Goal: Information Seeking & Learning: Learn about a topic

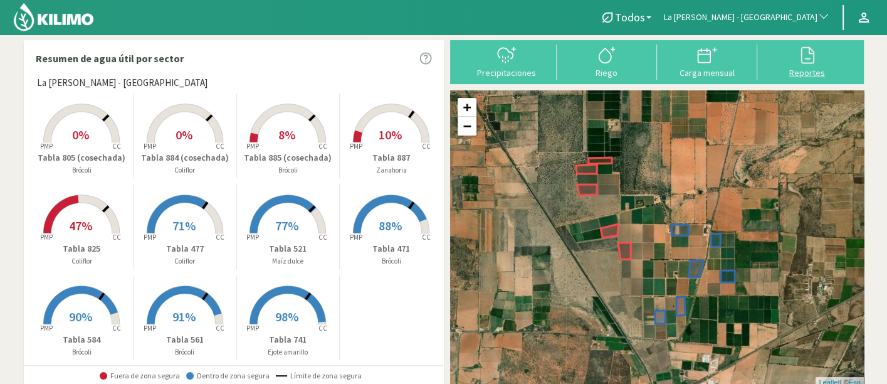
click at [816, 63] on icon at bounding box center [807, 55] width 20 height 20
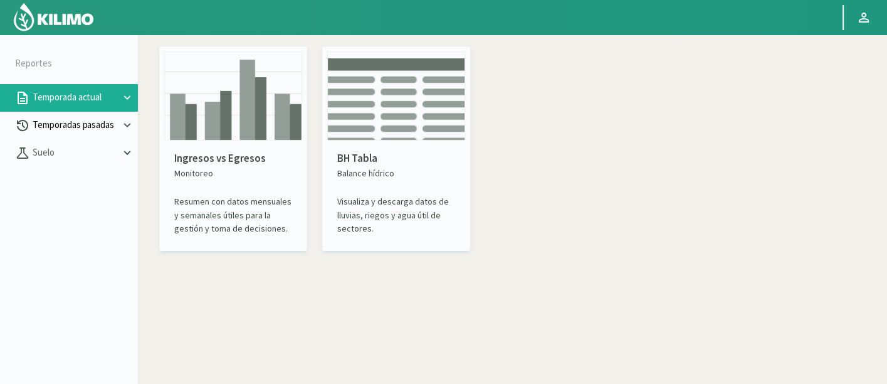
click at [43, 126] on p "Temporadas pasadas" at bounding box center [75, 125] width 90 height 14
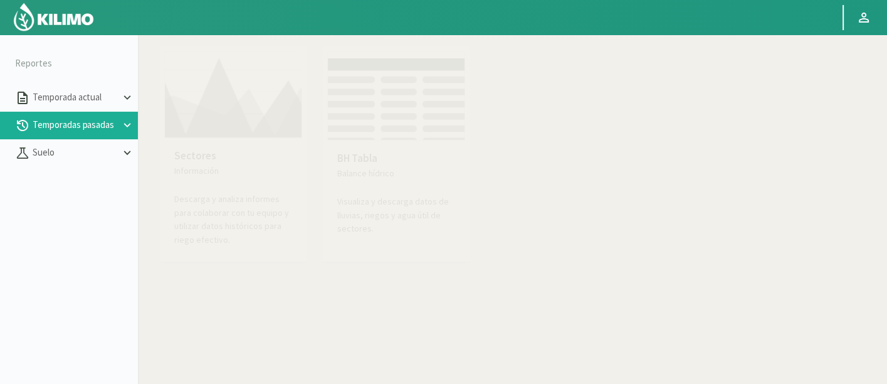
click at [248, 201] on p "Descarga y analiza informes para colaborar con tu equipo y utilizar datos histó…" at bounding box center [233, 219] width 118 height 54
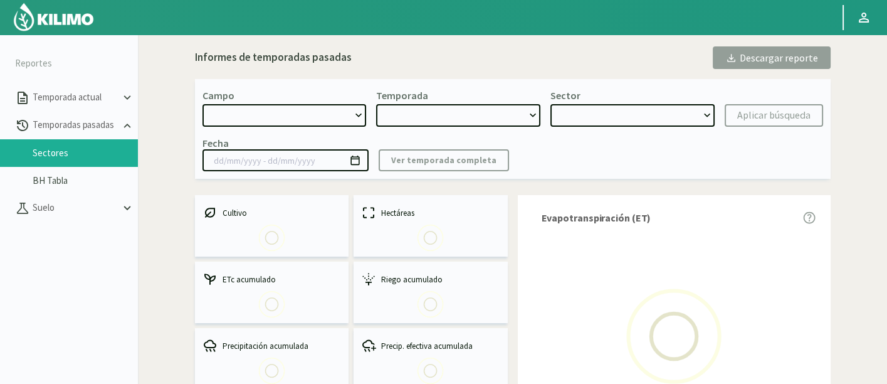
select select "0: Object"
type input "[DATE] - [DATE]"
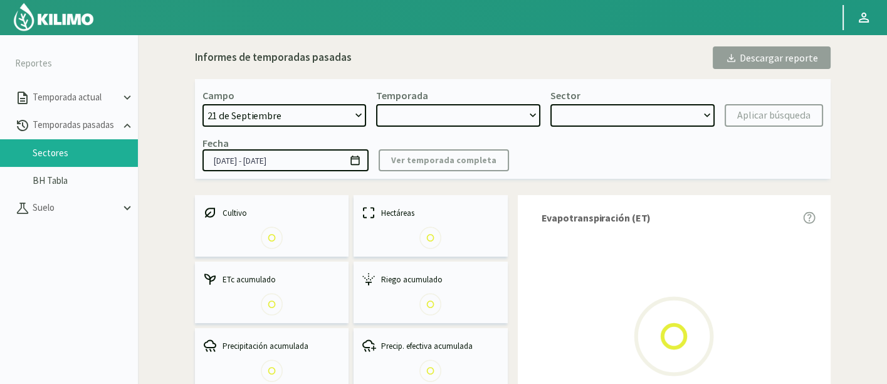
select select "0: 2023"
select select "0: Object"
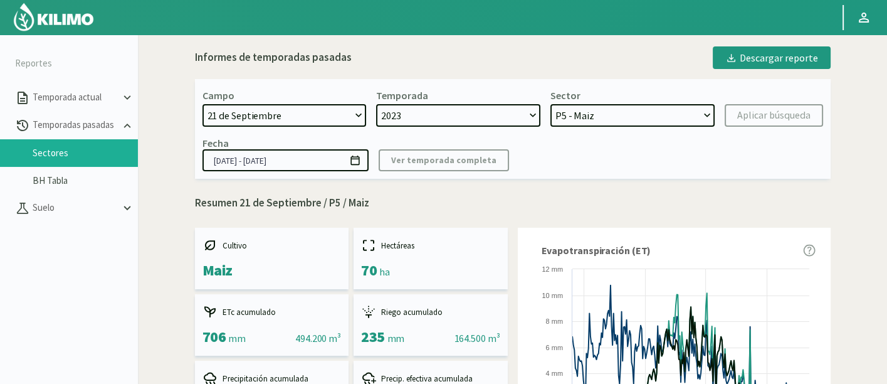
click at [266, 113] on select "21 de Septiembre 8 Fuegos Acograpes - Ag. [PERSON_NAME] - Ag. [GEOGRAPHIC_DATA]…" at bounding box center [284, 115] width 164 height 23
select select "906: Object"
select select
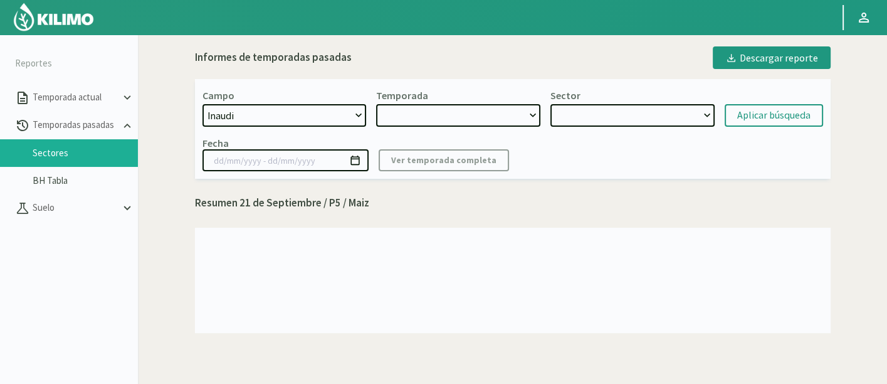
select select "2: 2017"
select select "7: Object"
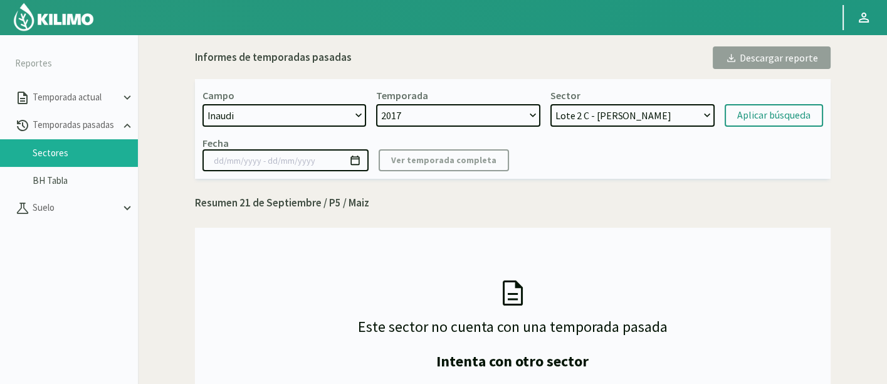
click at [254, 105] on select "21 de Septiembre 8 Fuegos Acograpes - Ag. [PERSON_NAME] - Ag. [GEOGRAPHIC_DATA]…" at bounding box center [284, 115] width 164 height 23
select select "1754: Object"
click at [202, 104] on select "21 de Septiembre 8 Fuegos Acograpes - Ag. [PERSON_NAME] - Ag. [GEOGRAPHIC_DATA]…" at bounding box center [284, 115] width 164 height 23
click at [454, 112] on select "2017" at bounding box center [458, 115] width 164 height 23
select select "3: 2021"
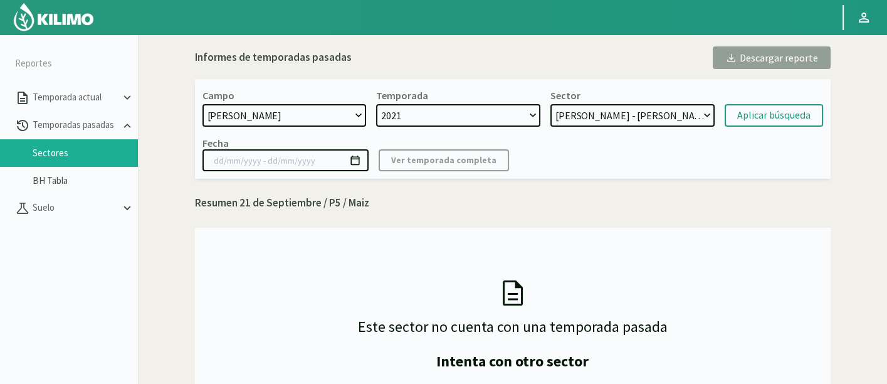
click at [376, 104] on select "2021" at bounding box center [458, 115] width 164 height 23
click at [572, 123] on select "[PERSON_NAME] - [PERSON_NAME] Paño 4 - Ajo Paño 3 - Ajo Paño 2 - Ajo Paño 1 - A…" at bounding box center [632, 115] width 164 height 23
select select "16: Object"
click at [550, 104] on select "[PERSON_NAME] - [PERSON_NAME] Paño 4 - Ajo Paño 3 - Ajo Paño 2 - Ajo Paño 1 - A…" at bounding box center [632, 115] width 164 height 23
click at [738, 110] on div "Aplicar búsqueda" at bounding box center [773, 115] width 73 height 15
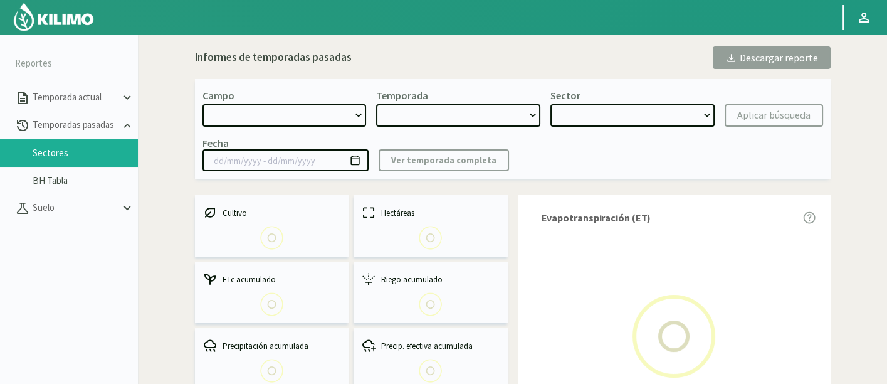
select select "1754: Object"
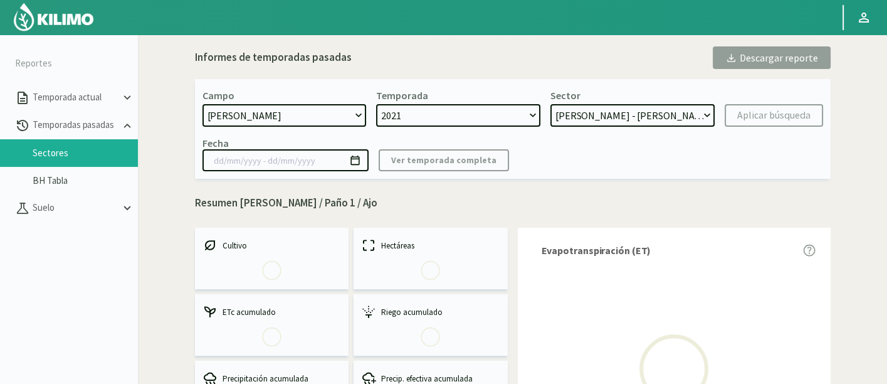
select select "0: 2021"
select select "4: Object"
type input "[DATE] - [DATE]"
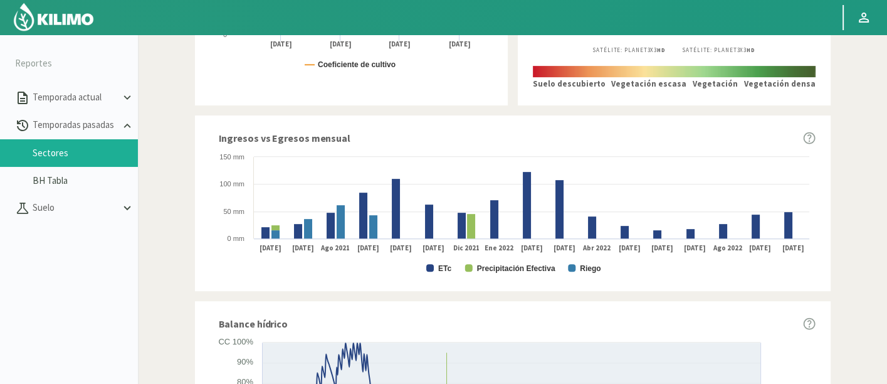
scroll to position [449, 0]
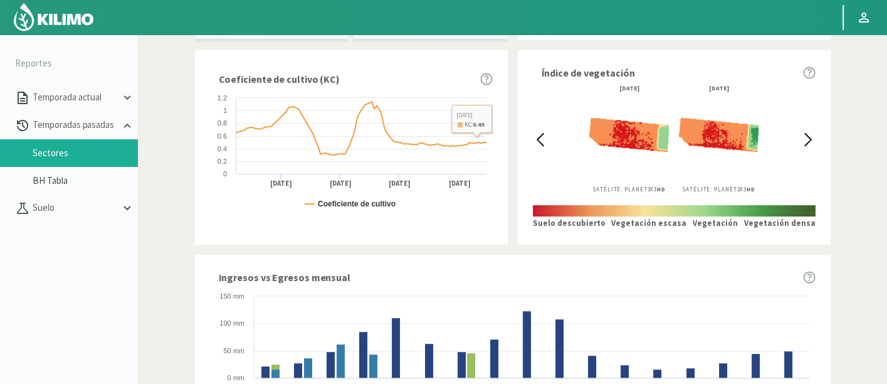
click at [540, 133] on icon at bounding box center [540, 139] width 14 height 14
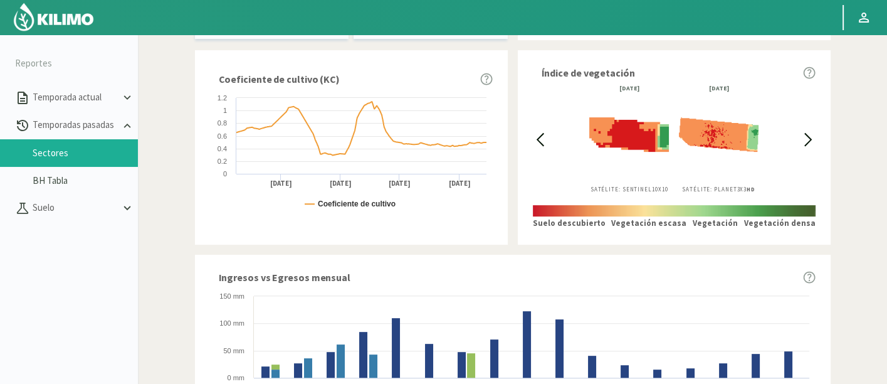
click at [540, 133] on icon at bounding box center [540, 139] width 14 height 14
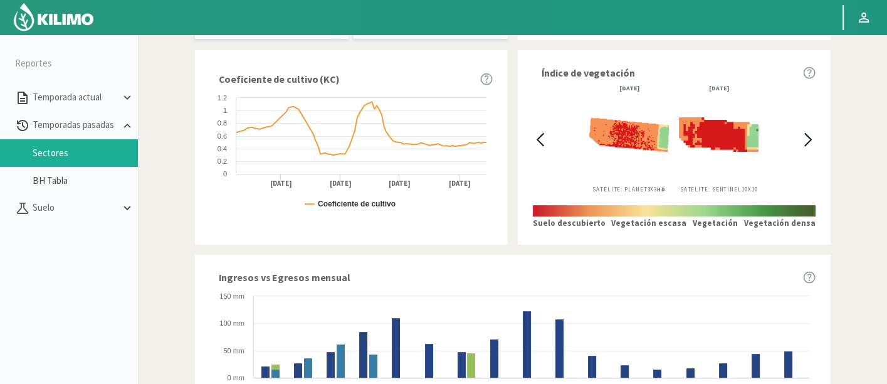
click at [540, 133] on icon at bounding box center [540, 139] width 14 height 14
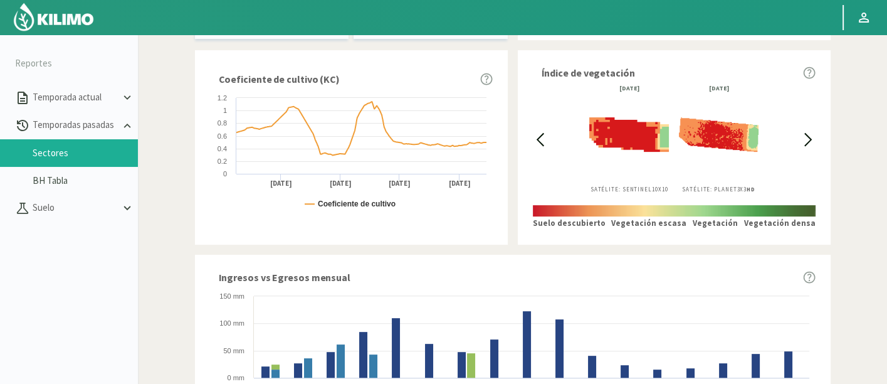
click at [540, 133] on icon at bounding box center [540, 139] width 14 height 14
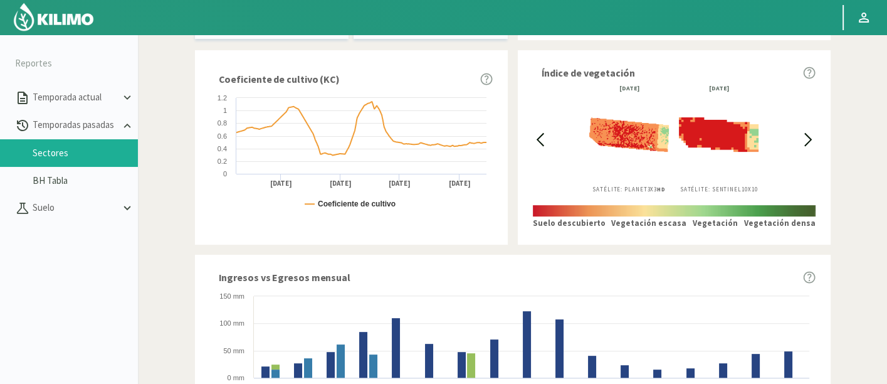
click at [540, 133] on icon at bounding box center [540, 139] width 14 height 14
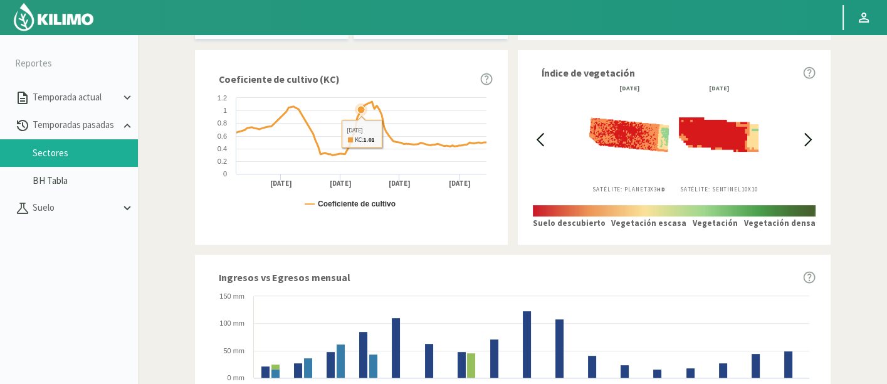
click at [360, 107] on icon at bounding box center [361, 110] width 8 height 8
click at [536, 137] on icon at bounding box center [540, 139] width 14 height 14
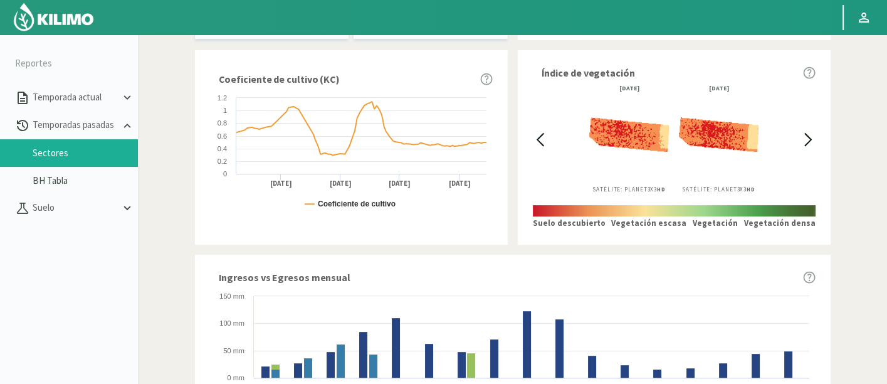
click at [536, 137] on icon at bounding box center [540, 139] width 14 height 14
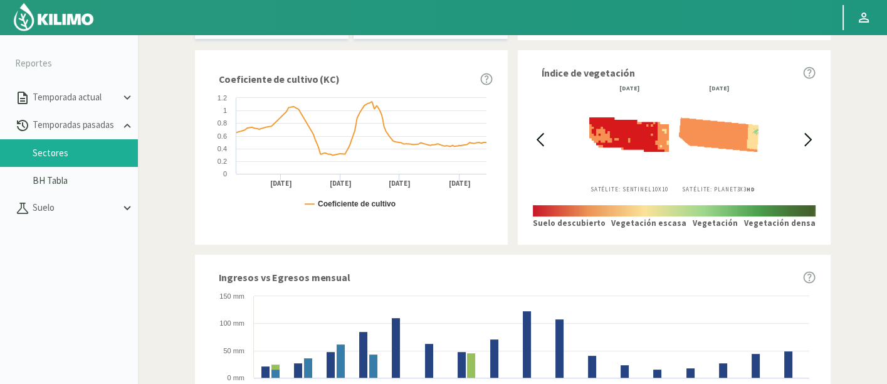
click at [536, 137] on icon at bounding box center [540, 139] width 14 height 14
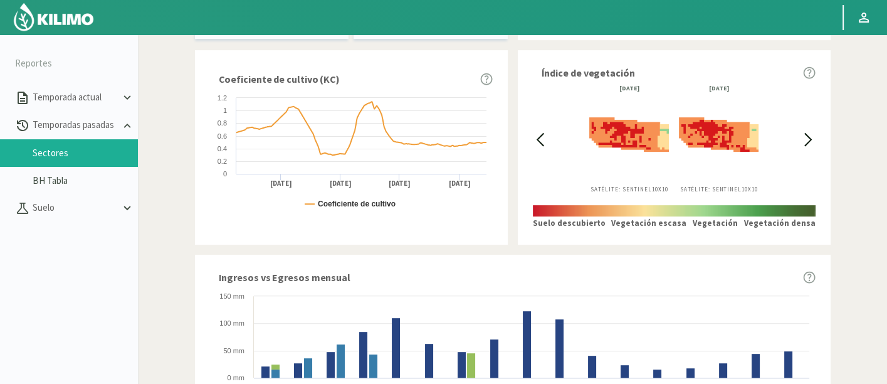
click at [536, 137] on icon at bounding box center [540, 139] width 14 height 14
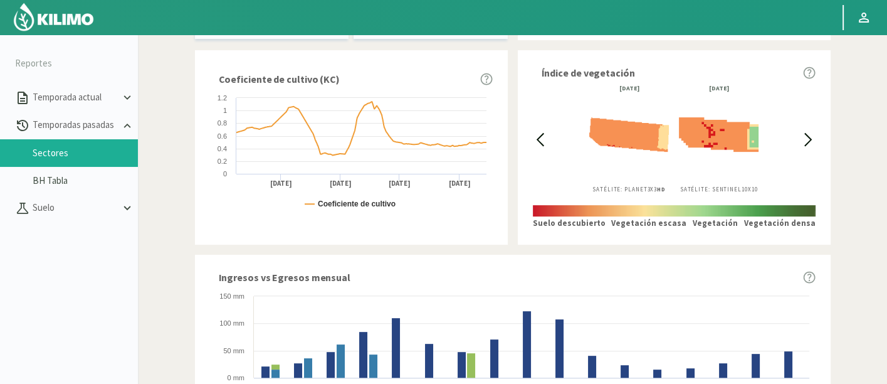
click at [536, 137] on icon at bounding box center [540, 139] width 14 height 14
drag, startPoint x: 536, startPoint y: 137, endPoint x: 429, endPoint y: 140, distance: 106.6
click at [535, 137] on icon at bounding box center [540, 139] width 14 height 14
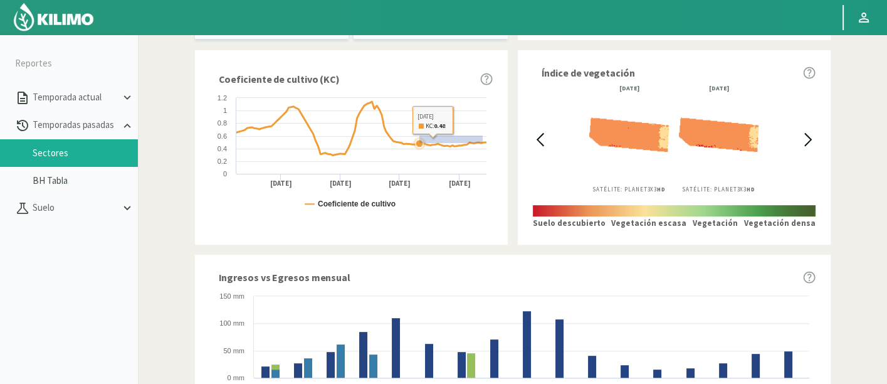
drag, startPoint x: 429, startPoint y: 140, endPoint x: 401, endPoint y: 132, distance: 29.4
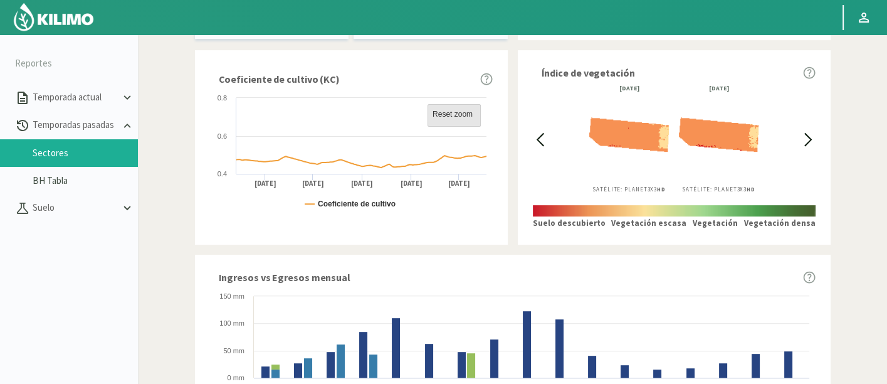
click at [453, 110] on text "Reset zoom" at bounding box center [452, 114] width 40 height 9
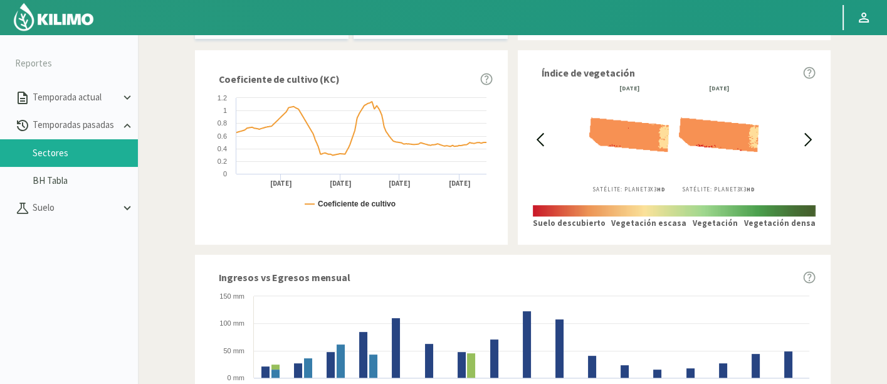
click at [539, 142] on icon at bounding box center [540, 139] width 14 height 14
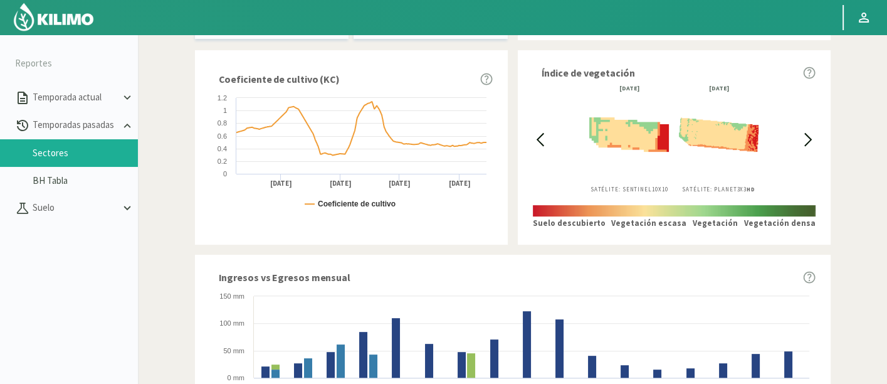
click at [539, 142] on icon at bounding box center [540, 139] width 14 height 14
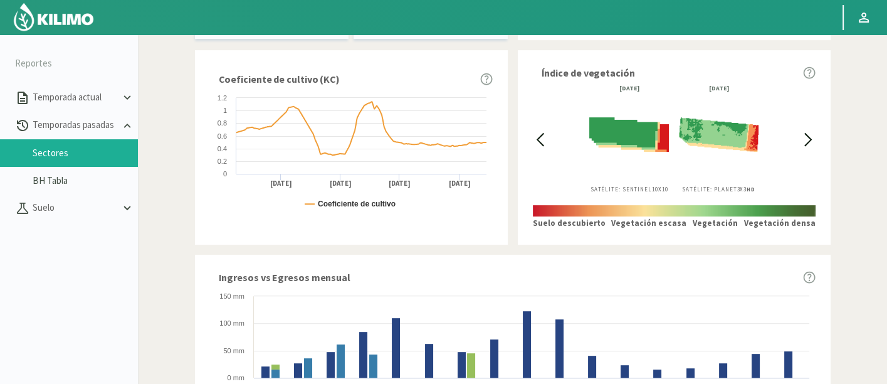
click at [539, 142] on icon at bounding box center [540, 139] width 14 height 14
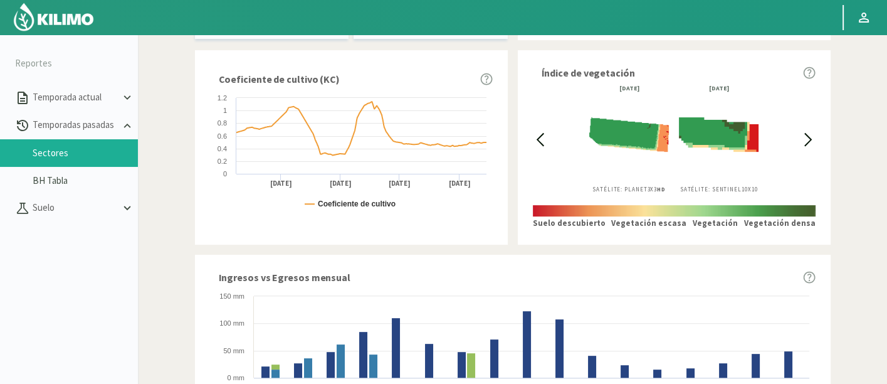
click at [539, 142] on icon at bounding box center [540, 139] width 14 height 14
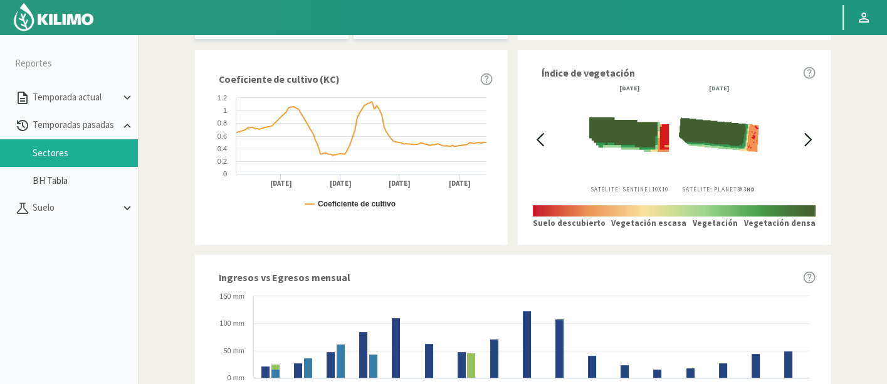
click at [539, 142] on icon at bounding box center [540, 139] width 14 height 14
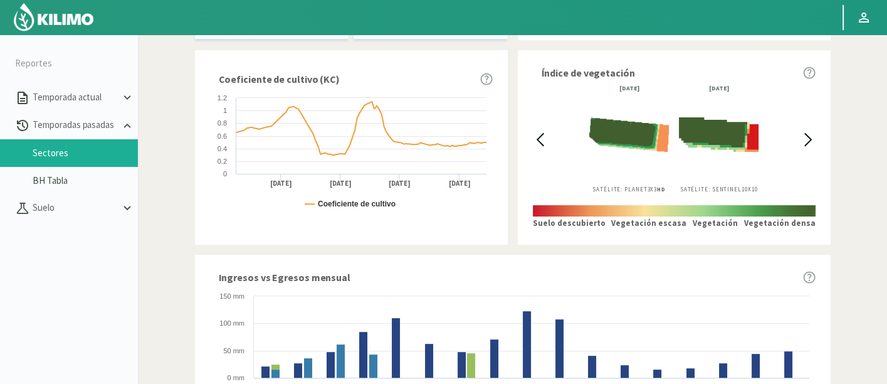
click at [539, 142] on icon at bounding box center [540, 139] width 14 height 14
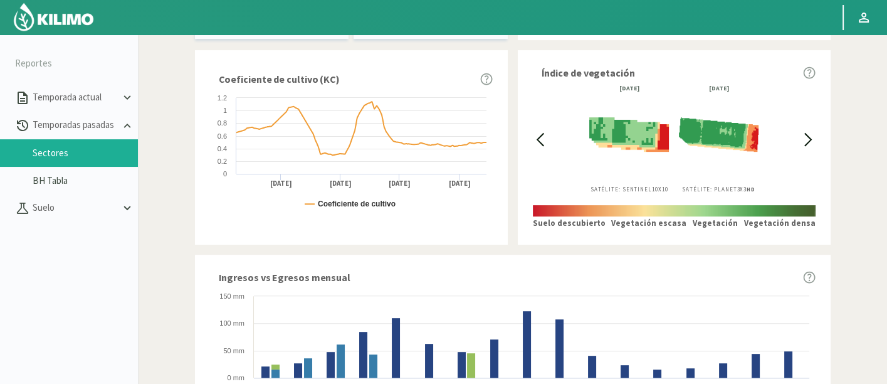
click at [539, 142] on icon at bounding box center [540, 139] width 14 height 14
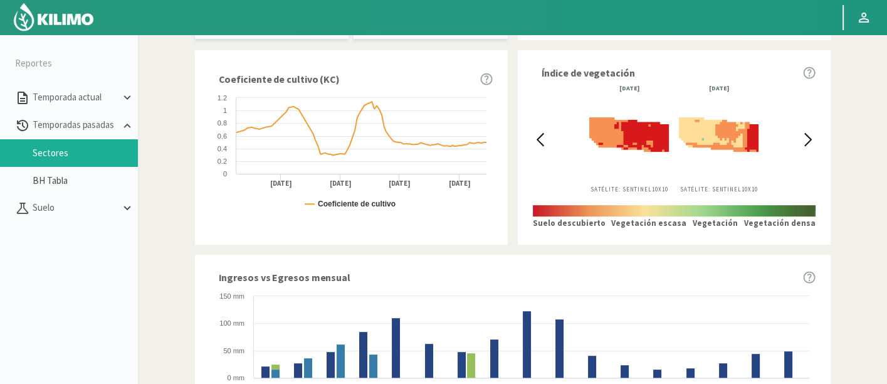
click at [539, 142] on icon at bounding box center [540, 139] width 14 height 14
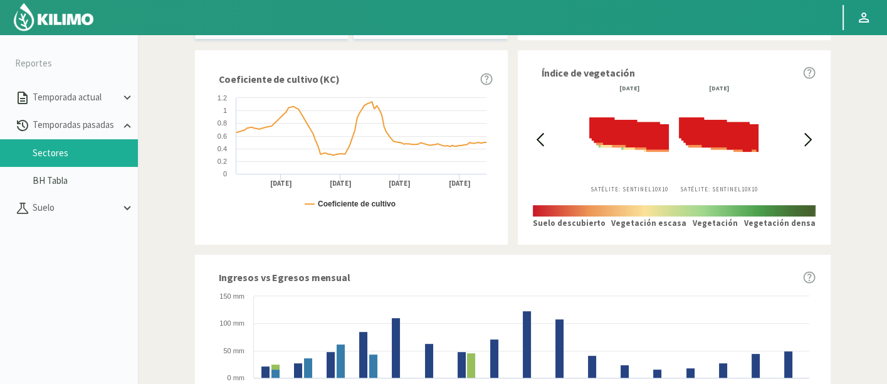
click at [539, 142] on icon at bounding box center [540, 139] width 14 height 14
drag, startPoint x: 484, startPoint y: 169, endPoint x: 344, endPoint y: 164, distance: 139.9
click at [348, 174] on div "Cultivo Ajo Hectáreas 3.81 ha ETc acumulado 933 mm || 35.547 m³ Riego acumulado…" at bounding box center [513, 269] width 636 height 982
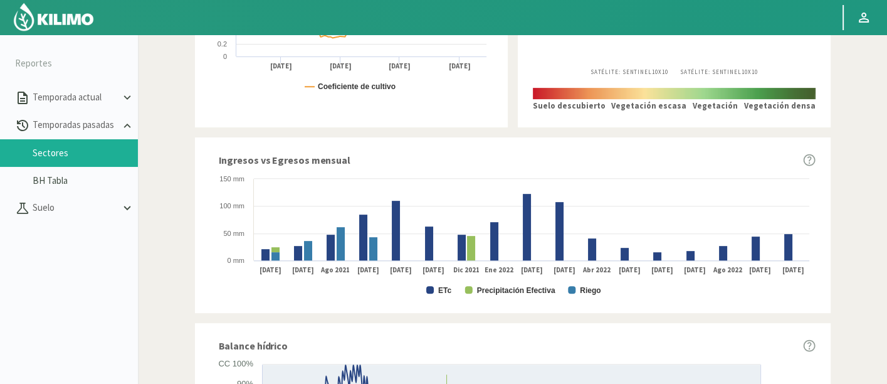
scroll to position [589, 0]
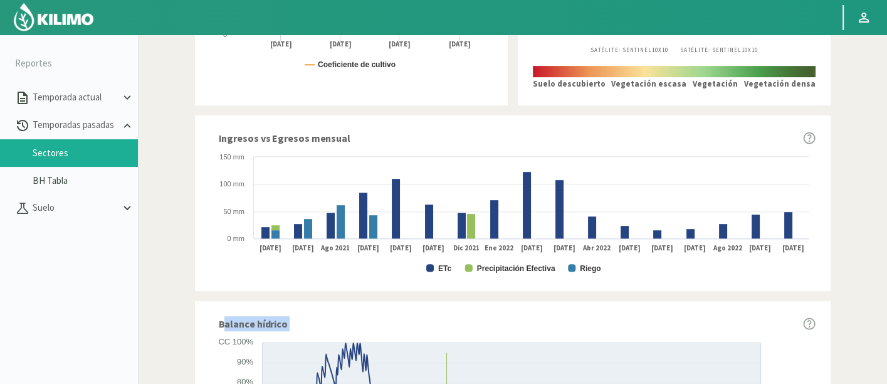
drag, startPoint x: 885, startPoint y: 219, endPoint x: 888, endPoint y: 305, distance: 85.9
click at [887, 305] on html "Principal Perfil Perfil Salir Reportes Temporada actual Temporadas pasadas Sect…" at bounding box center [443, 192] width 887 height 384
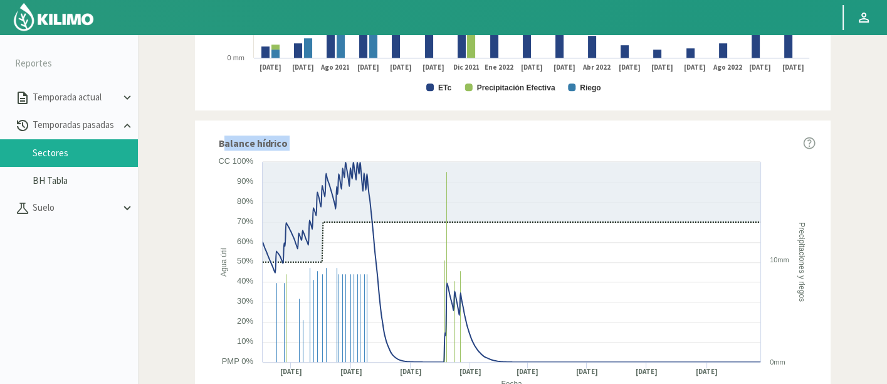
scroll to position [797, 0]
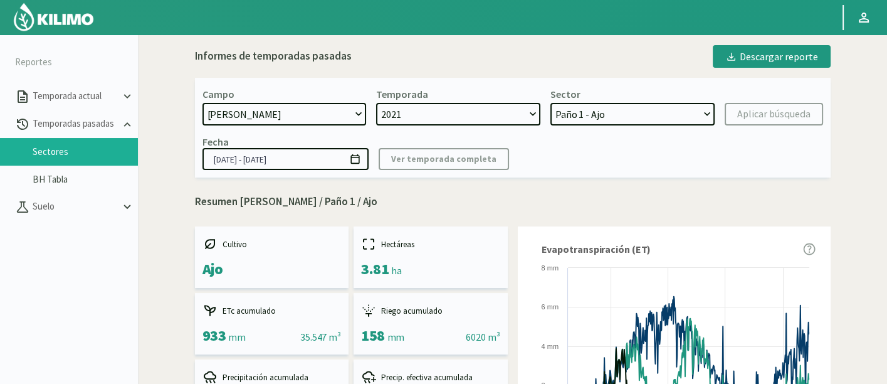
scroll to position [0, 0]
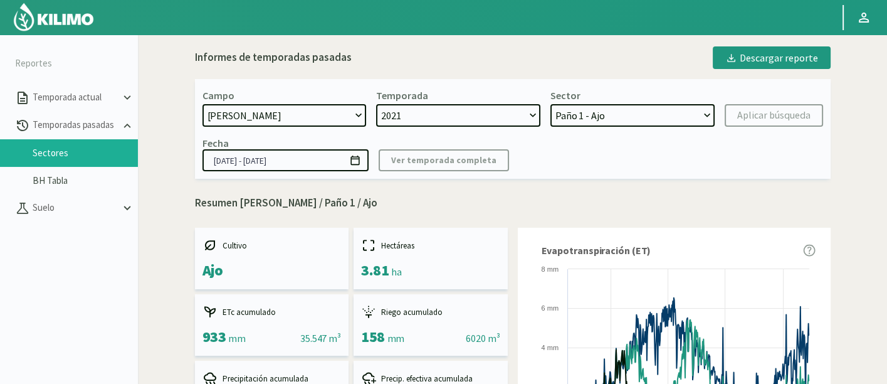
click at [583, 110] on select "[PERSON_NAME] - [PERSON_NAME] Paño 4 - Ajo Paño 3 - Ajo Paño 2 - Ajo Paño 1 - A…" at bounding box center [632, 115] width 164 height 23
click at [550, 104] on select "[PERSON_NAME] - [PERSON_NAME] Paño 4 - Ajo Paño 3 - Ajo Paño 2 - Ajo Paño 1 - A…" at bounding box center [632, 115] width 164 height 23
click at [784, 124] on button "Aplicar búsqueda" at bounding box center [774, 115] width 98 height 23
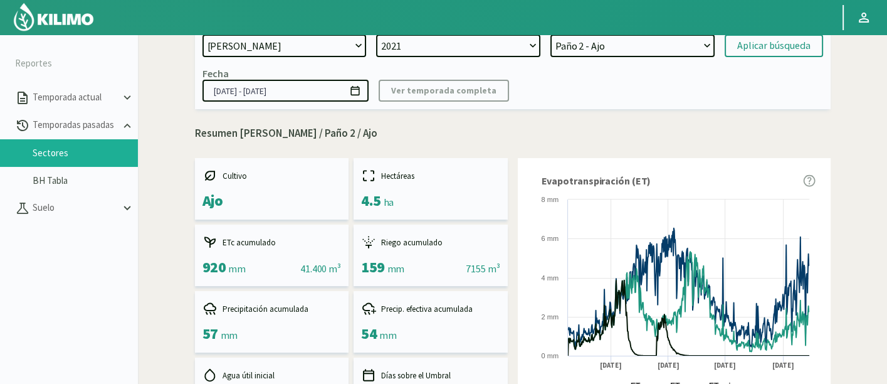
scroll to position [70, 0]
click at [654, 51] on select "[PERSON_NAME] - [PERSON_NAME] Paño 4 - Ajo Paño 3 - Ajo Paño 2 - Ajo Paño 1 - A…" at bounding box center [632, 45] width 164 height 23
click at [550, 34] on select "[PERSON_NAME] - [PERSON_NAME] Paño 4 - Ajo Paño 3 - Ajo Paño 2 - Ajo Paño 1 - A…" at bounding box center [632, 45] width 164 height 23
click at [743, 45] on div "Aplicar búsqueda" at bounding box center [773, 45] width 73 height 15
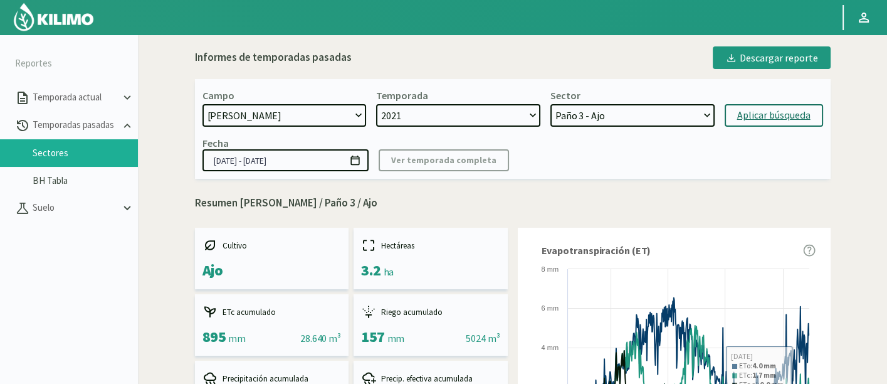
click at [659, 115] on select "[PERSON_NAME] - [PERSON_NAME] Paño 4 - Ajo Paño 3 - Ajo Paño 2 - Ajo Paño 1 - A…" at bounding box center [632, 115] width 164 height 23
click at [550, 104] on select "[PERSON_NAME] - [PERSON_NAME] Paño 4 - Ajo Paño 3 - Ajo Paño 2 - Ajo Paño 1 - A…" at bounding box center [632, 115] width 164 height 23
click at [772, 105] on button "Aplicar búsqueda" at bounding box center [774, 115] width 98 height 23
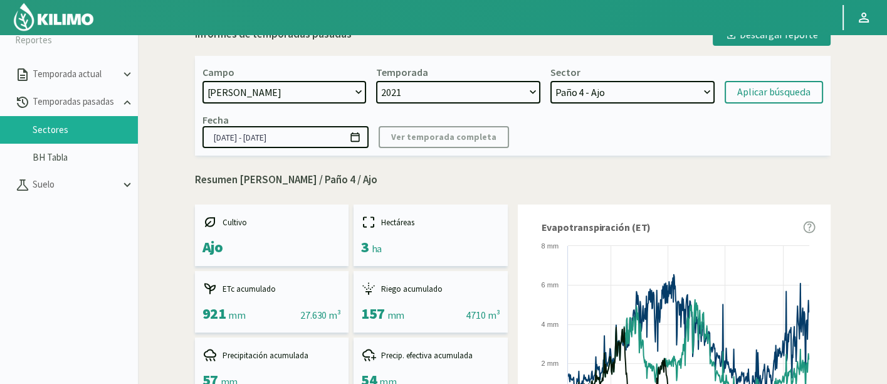
scroll to position [2, 0]
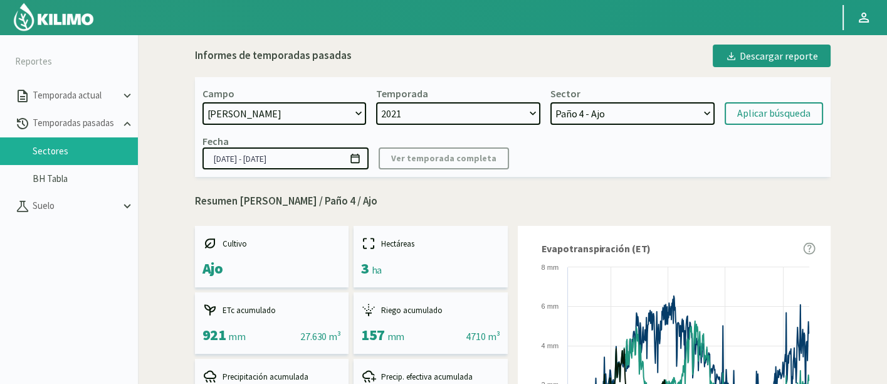
click at [631, 118] on select "[PERSON_NAME] - [PERSON_NAME] Paño 4 - Ajo Paño 3 - Ajo Paño 2 - Ajo Paño 1 - A…" at bounding box center [632, 113] width 164 height 23
click at [400, 199] on p "Resumen [PERSON_NAME] / Paño 4 / Ajo" at bounding box center [513, 201] width 636 height 16
click at [425, 108] on select "2021" at bounding box center [458, 113] width 164 height 23
click at [602, 122] on select "[PERSON_NAME] - [PERSON_NAME] Paño 4 - Ajo Paño 3 - Ajo Paño 2 - Ajo Paño 1 - A…" at bounding box center [632, 113] width 164 height 23
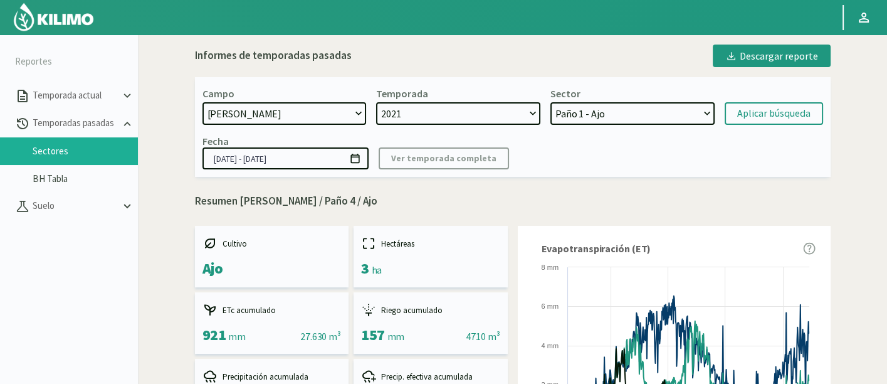
click at [550, 102] on select "[PERSON_NAME] - [PERSON_NAME] Paño 4 - Ajo Paño 3 - Ajo Paño 2 - Ajo Paño 1 - A…" at bounding box center [632, 113] width 164 height 23
click at [761, 120] on button "Aplicar búsqueda" at bounding box center [774, 113] width 98 height 23
click at [734, 112] on button "Aplicar búsqueda" at bounding box center [774, 113] width 98 height 23
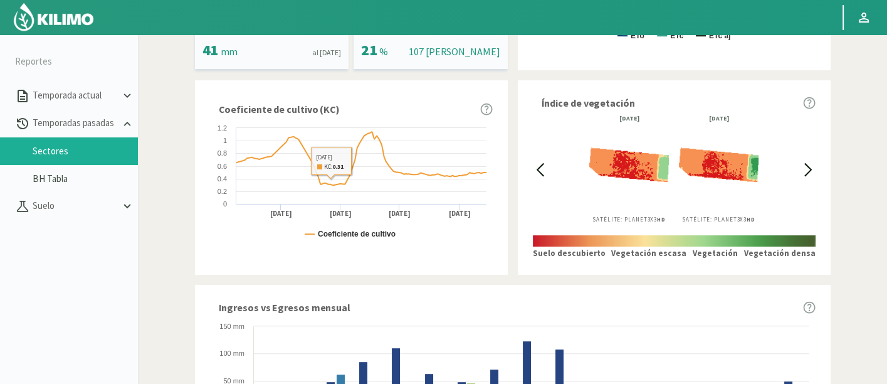
scroll to position [348, 0]
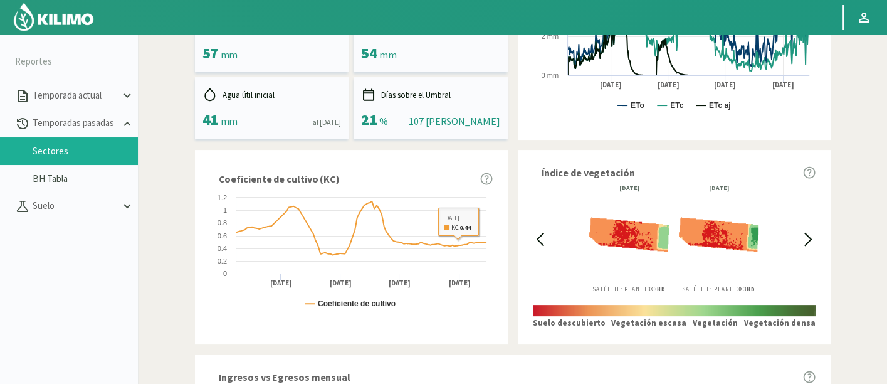
click at [546, 233] on icon at bounding box center [540, 239] width 14 height 14
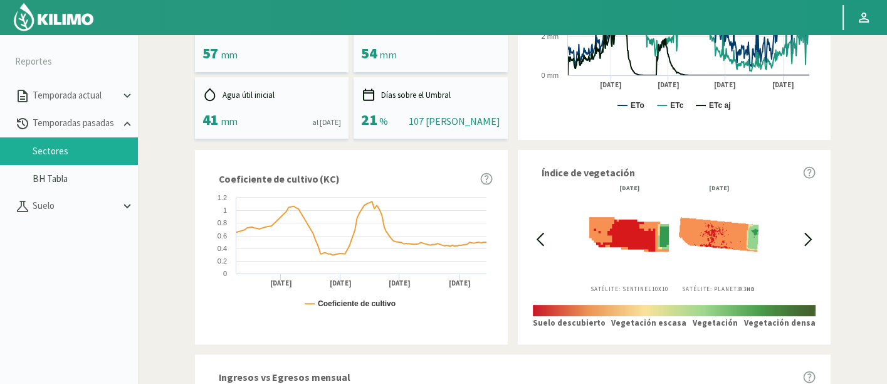
click at [546, 233] on icon at bounding box center [540, 239] width 14 height 14
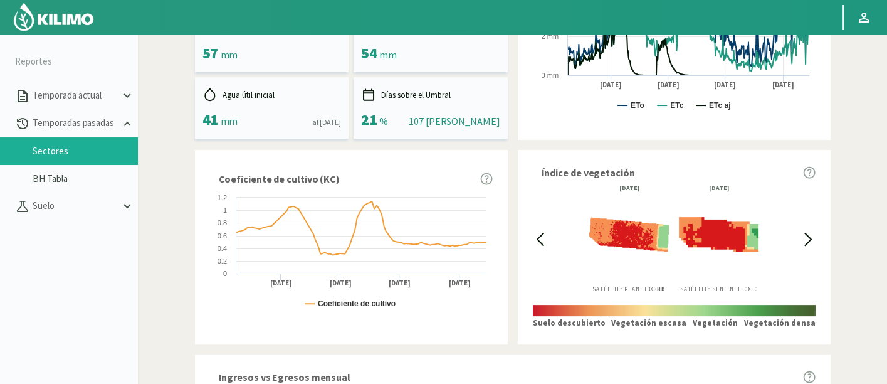
click at [546, 233] on icon at bounding box center [540, 239] width 14 height 14
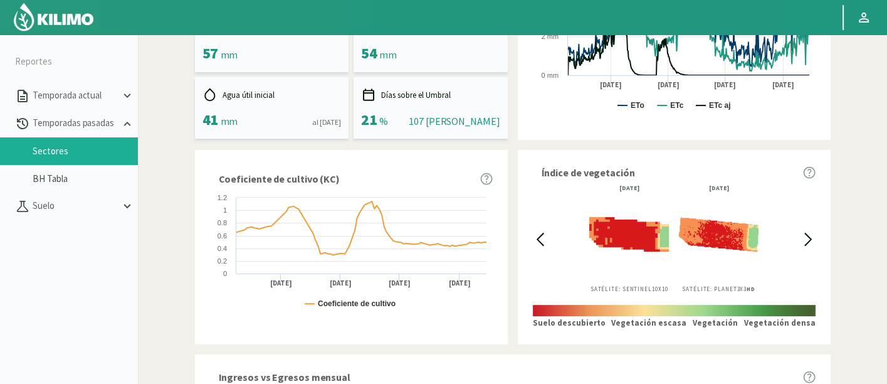
click at [546, 233] on icon at bounding box center [540, 239] width 14 height 14
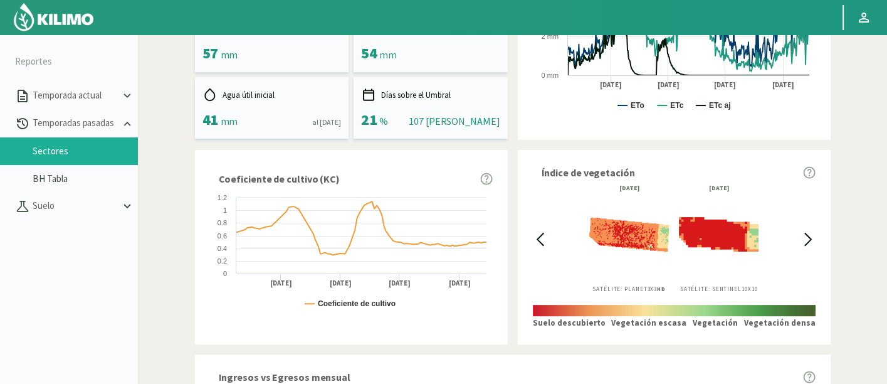
click at [546, 233] on icon at bounding box center [540, 239] width 14 height 14
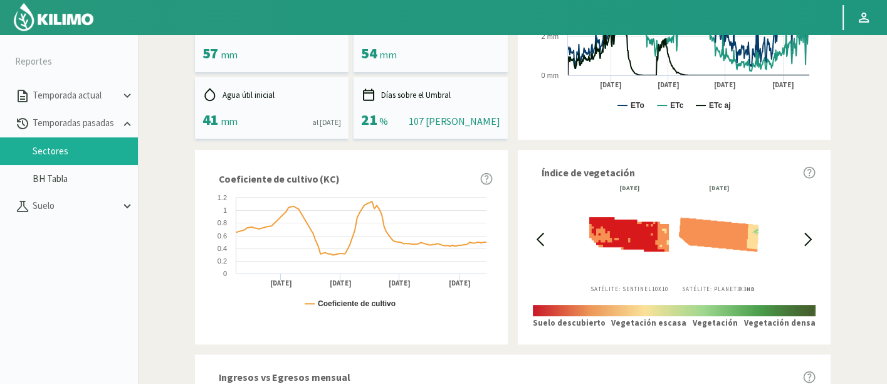
click at [546, 233] on icon at bounding box center [540, 239] width 14 height 14
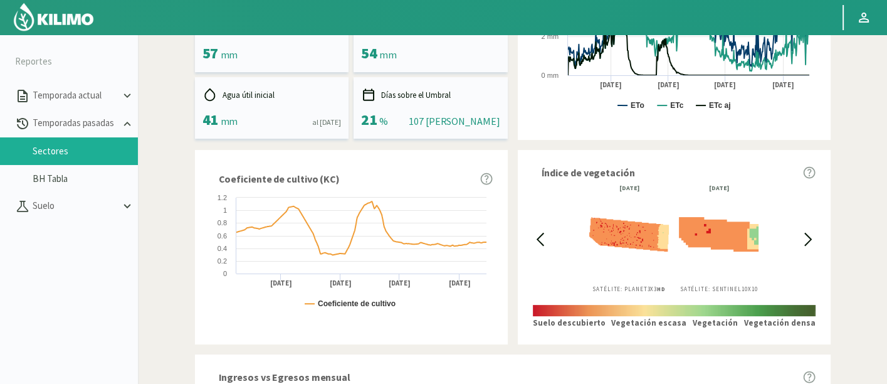
click at [546, 233] on icon at bounding box center [540, 239] width 14 height 14
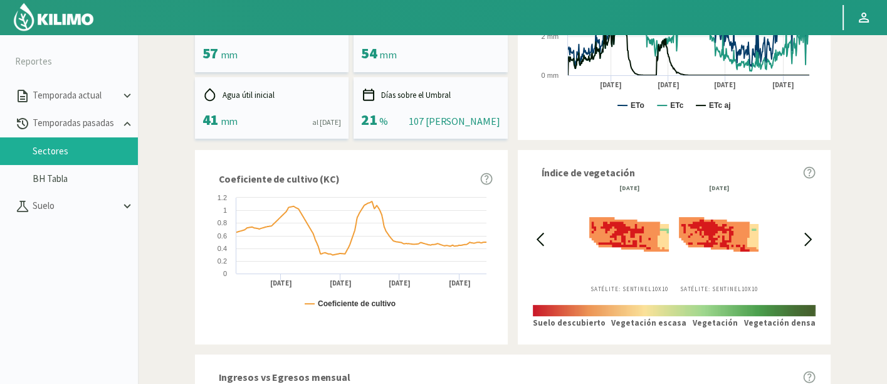
click at [546, 233] on icon at bounding box center [540, 239] width 14 height 14
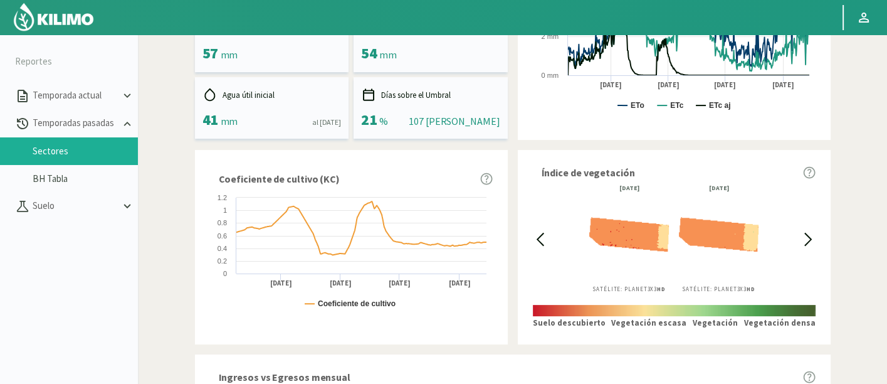
click at [546, 233] on icon at bounding box center [540, 239] width 14 height 14
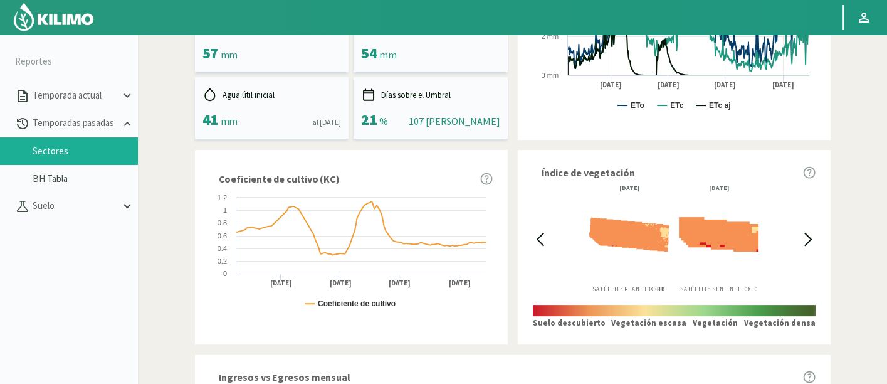
click at [546, 233] on icon at bounding box center [540, 239] width 14 height 14
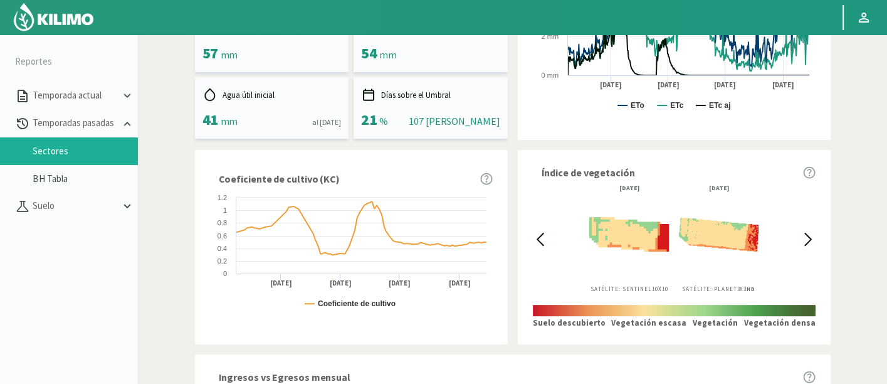
click at [546, 233] on icon at bounding box center [540, 239] width 14 height 14
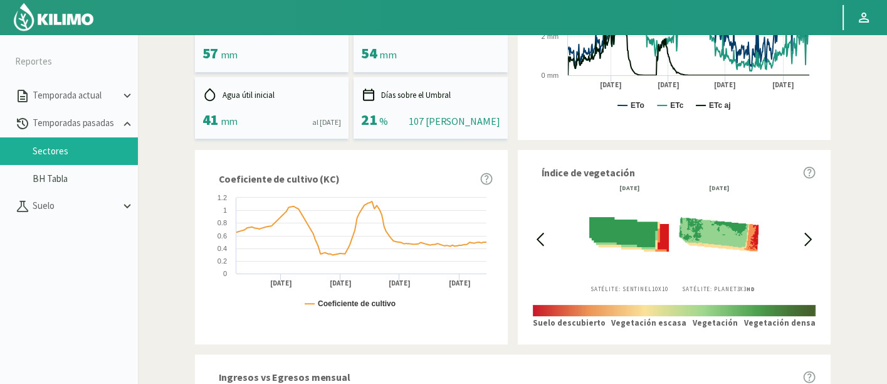
click at [546, 233] on icon at bounding box center [540, 239] width 14 height 14
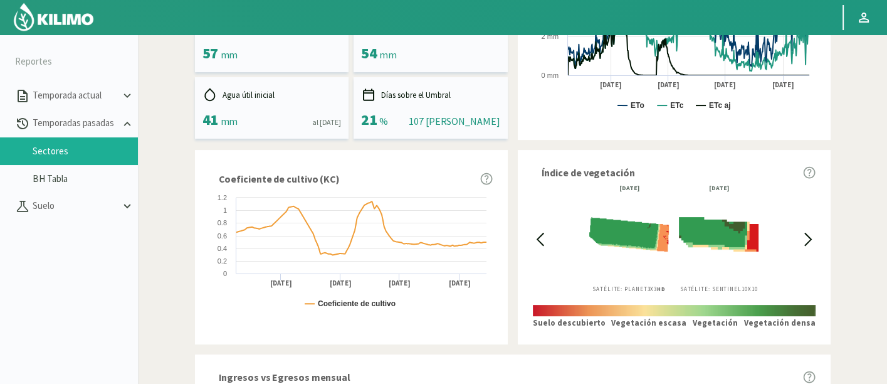
click at [546, 233] on icon at bounding box center [540, 239] width 14 height 14
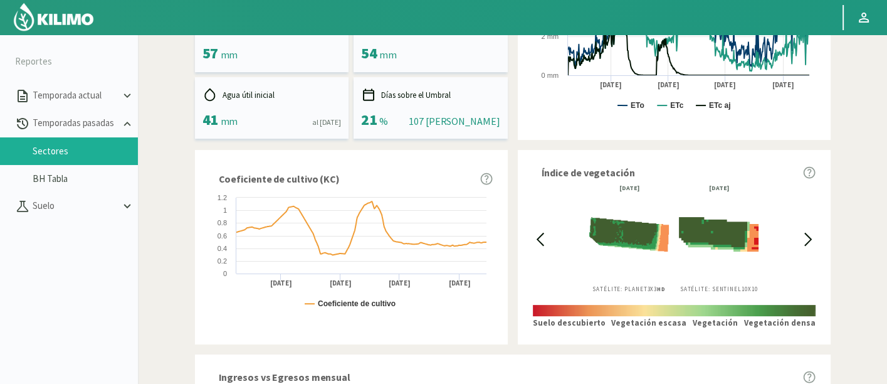
click at [546, 233] on icon at bounding box center [540, 239] width 14 height 14
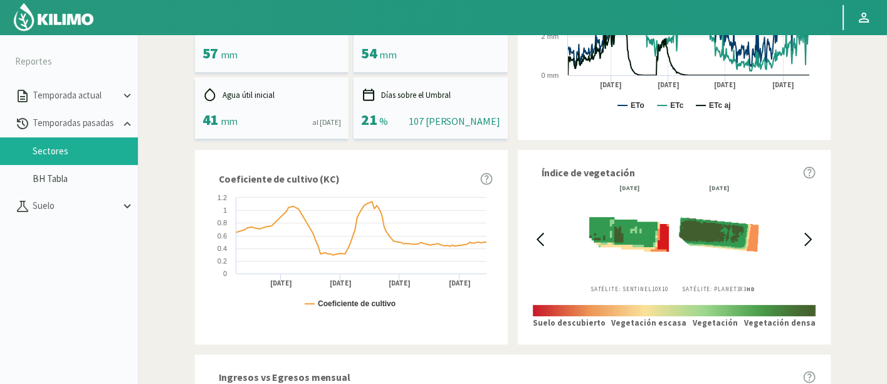
click at [546, 233] on icon at bounding box center [540, 239] width 14 height 14
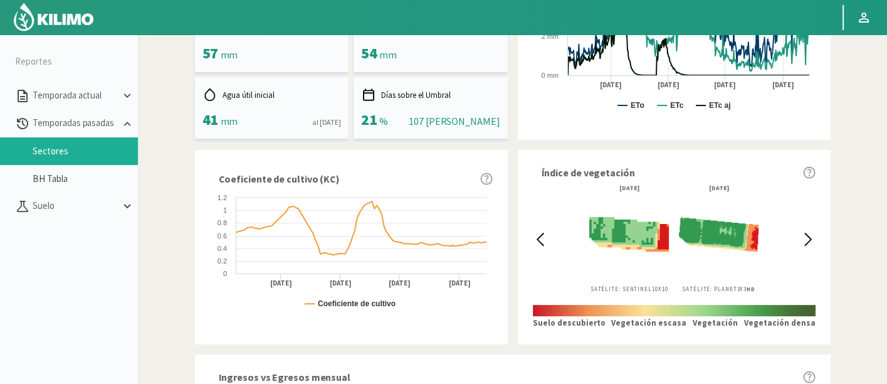
click at [546, 233] on icon at bounding box center [540, 239] width 14 height 14
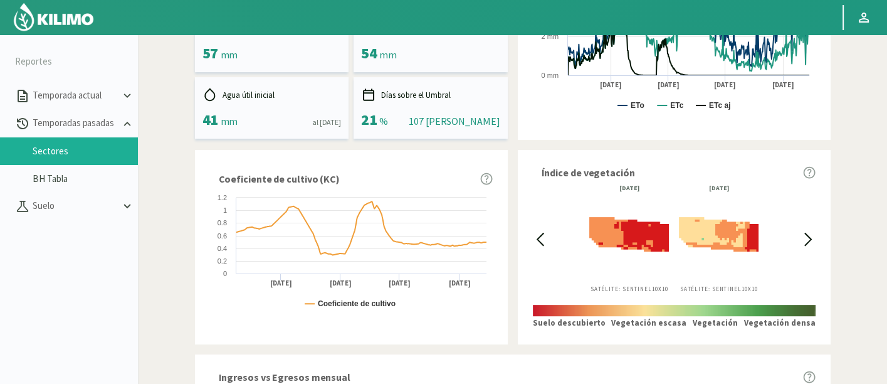
click at [546, 233] on icon at bounding box center [540, 239] width 14 height 14
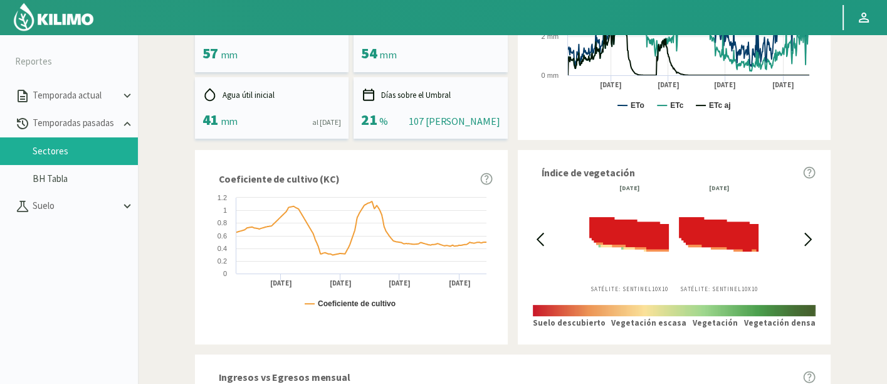
click at [546, 233] on icon at bounding box center [540, 239] width 14 height 14
click at [797, 228] on div "[DATE] Satélite: Sentinel 10X10 [DATE] Satélite: Sentinel 10X10" at bounding box center [674, 239] width 254 height 108
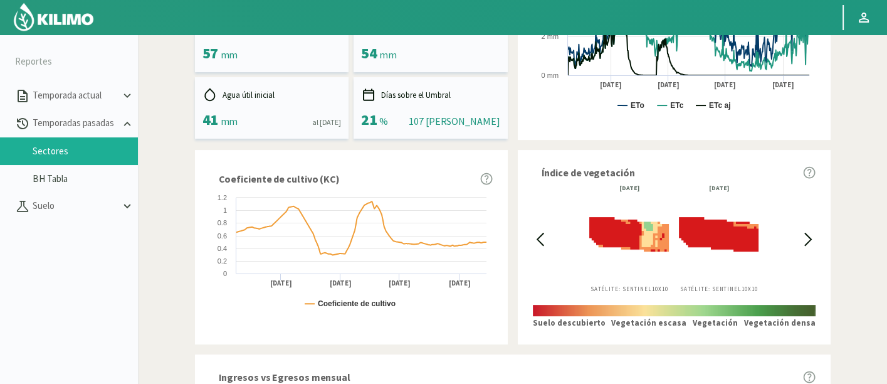
click at [808, 235] on icon at bounding box center [808, 239] width 6 height 12
click at [545, 228] on div at bounding box center [540, 239] width 14 height 108
click at [537, 243] on icon at bounding box center [540, 239] width 14 height 14
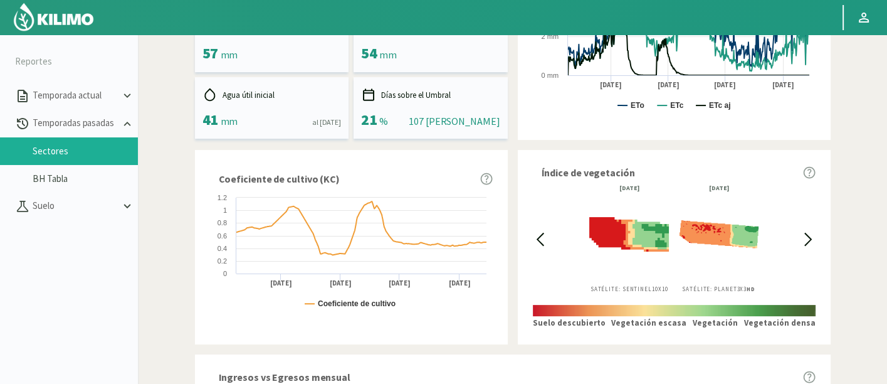
click at [537, 243] on icon at bounding box center [540, 239] width 14 height 14
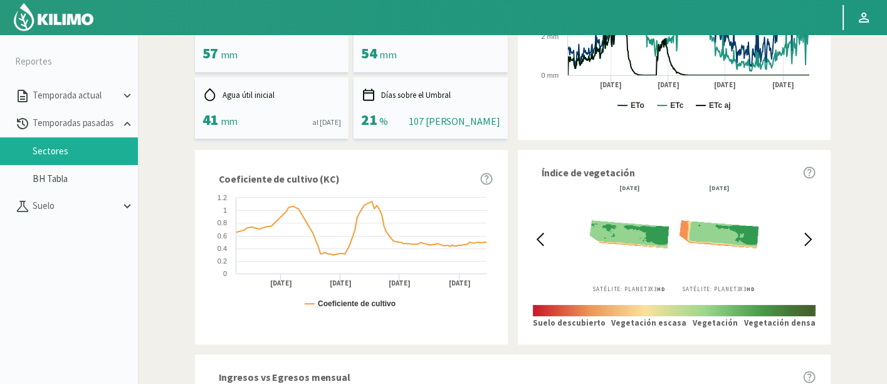
click at [537, 243] on icon at bounding box center [540, 239] width 14 height 14
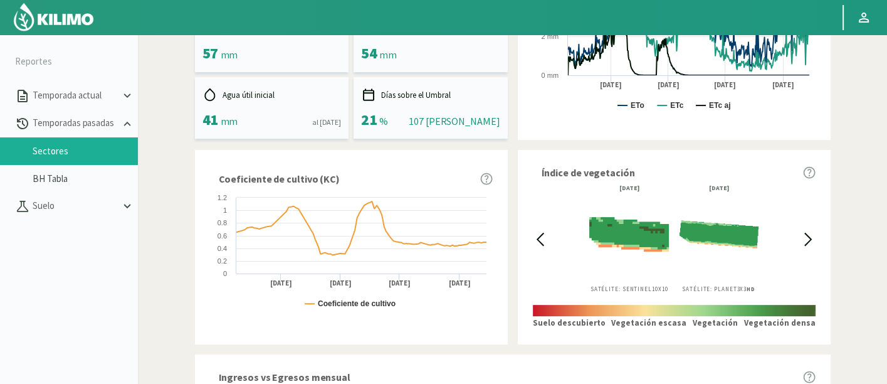
click at [537, 243] on icon at bounding box center [540, 239] width 14 height 14
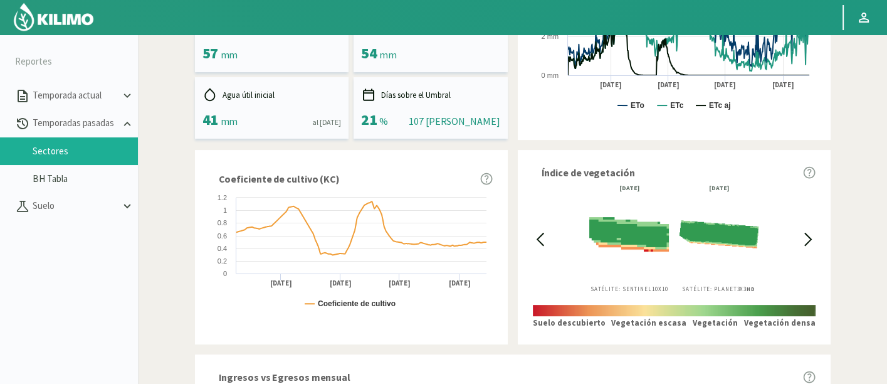
click at [537, 243] on icon at bounding box center [540, 239] width 14 height 14
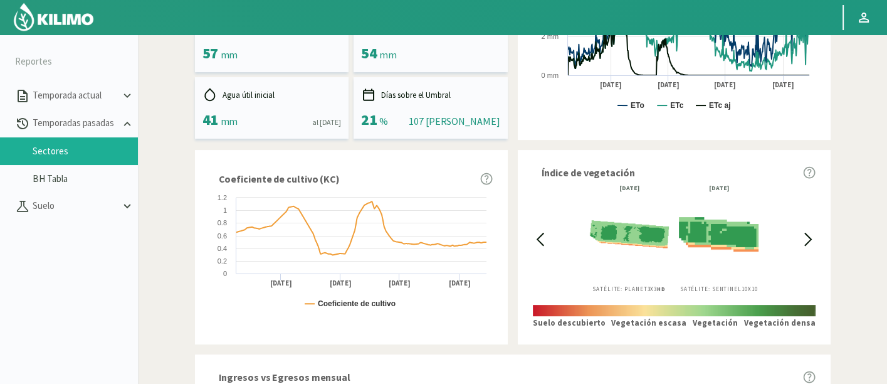
click at [537, 243] on icon at bounding box center [540, 239] width 14 height 14
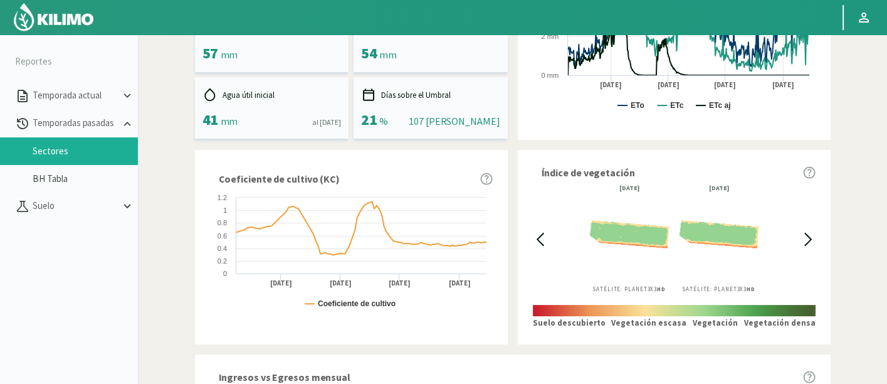
click at [813, 236] on icon at bounding box center [808, 239] width 14 height 14
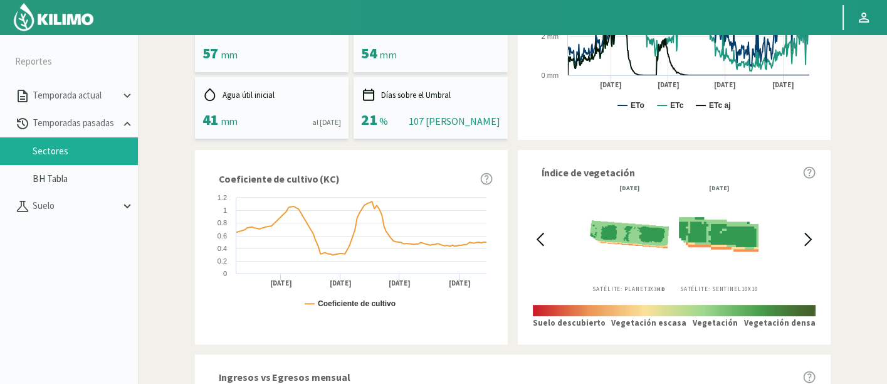
click at [813, 236] on icon at bounding box center [808, 239] width 14 height 14
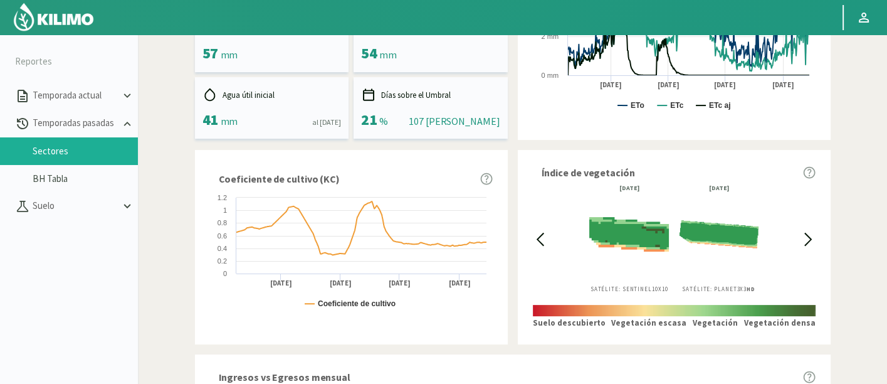
click at [813, 236] on icon at bounding box center [808, 239] width 14 height 14
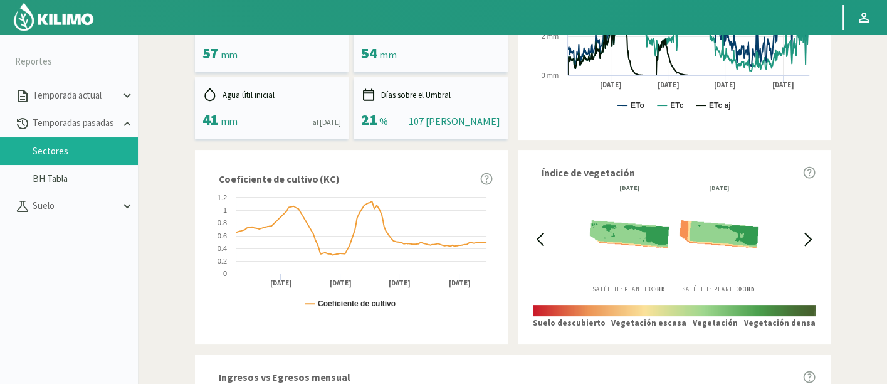
click at [813, 236] on icon at bounding box center [808, 239] width 14 height 14
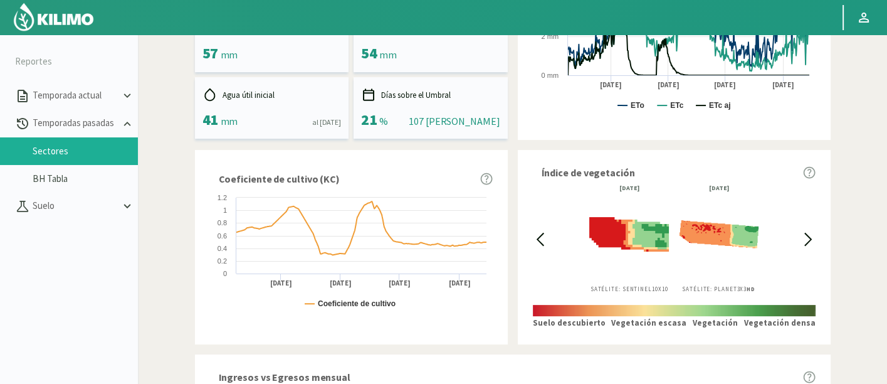
click at [813, 236] on icon at bounding box center [808, 239] width 14 height 14
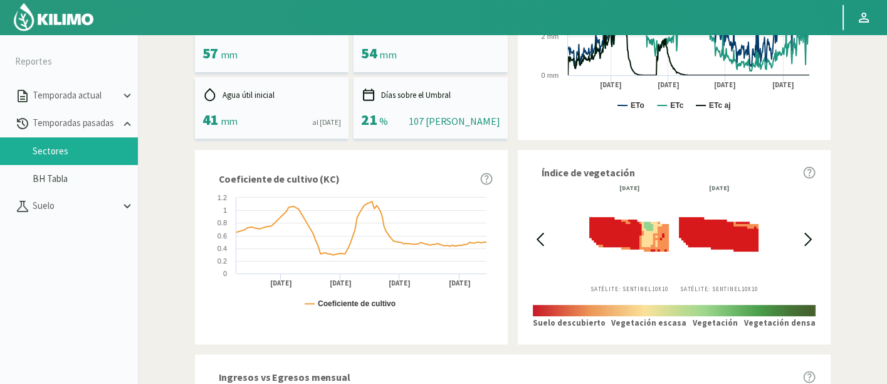
click at [813, 236] on icon at bounding box center [808, 239] width 14 height 14
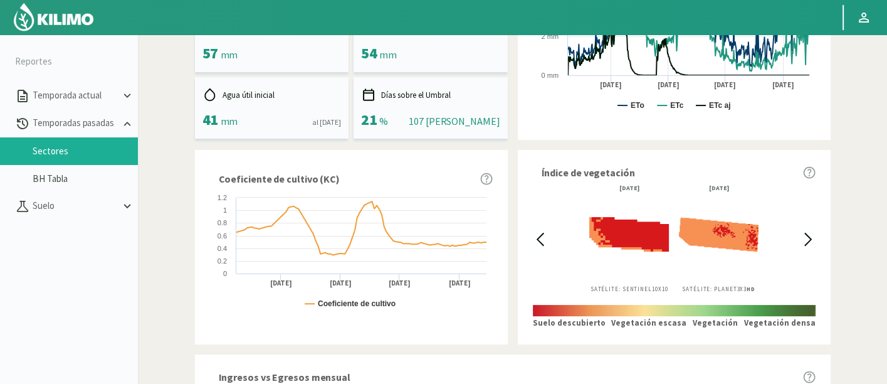
click at [813, 236] on icon at bounding box center [808, 239] width 14 height 14
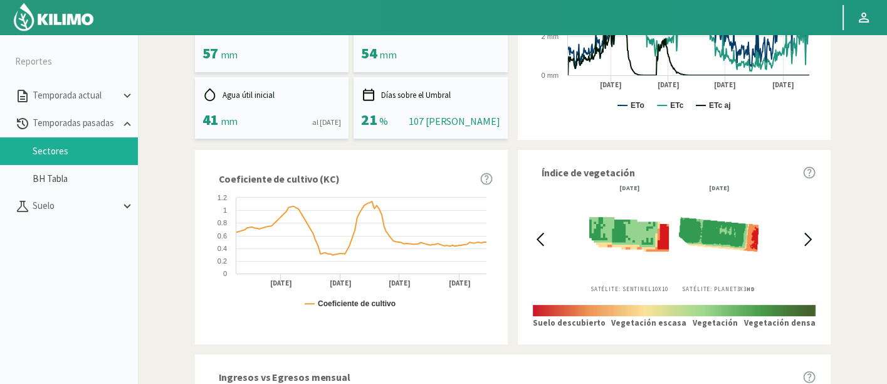
click at [813, 236] on icon at bounding box center [808, 239] width 14 height 14
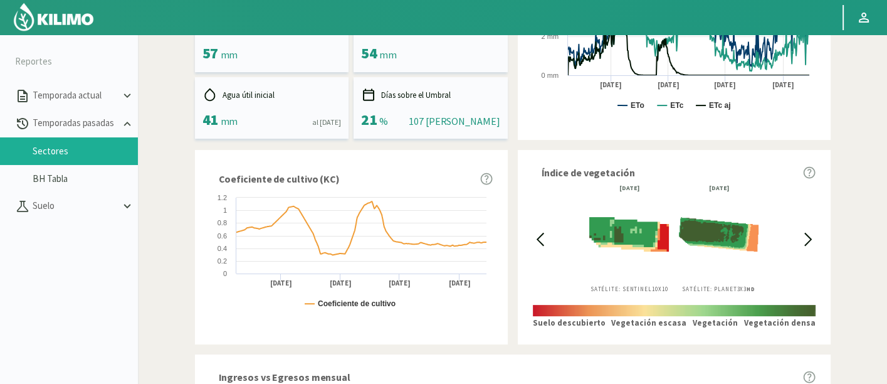
click at [813, 236] on icon at bounding box center [808, 239] width 14 height 14
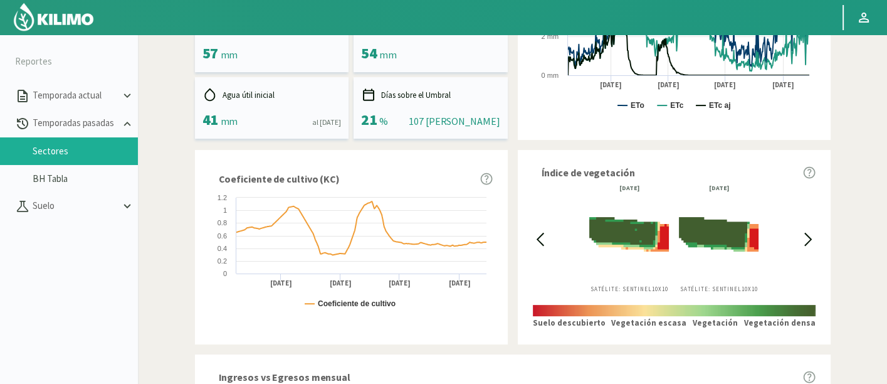
click at [813, 236] on icon at bounding box center [808, 239] width 14 height 14
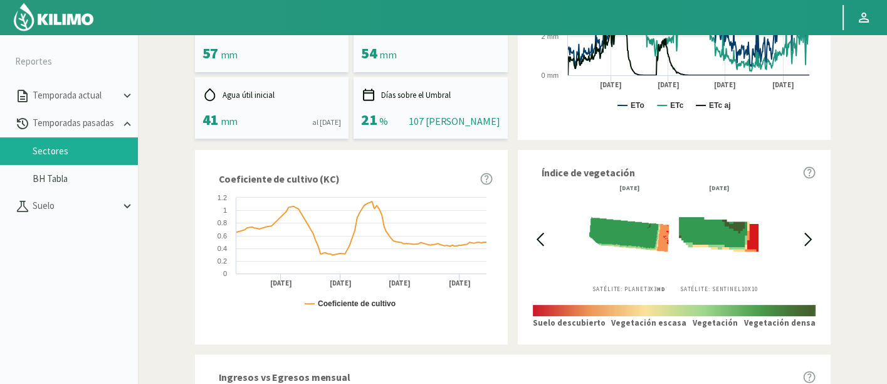
click at [813, 236] on icon at bounding box center [808, 239] width 14 height 14
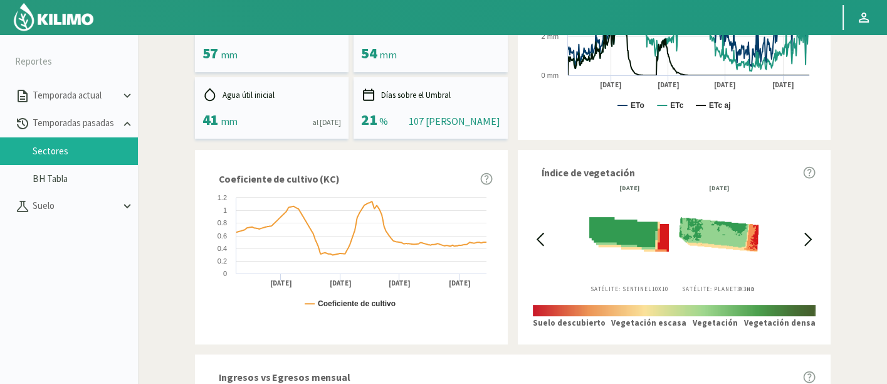
click at [813, 236] on icon at bounding box center [808, 239] width 14 height 14
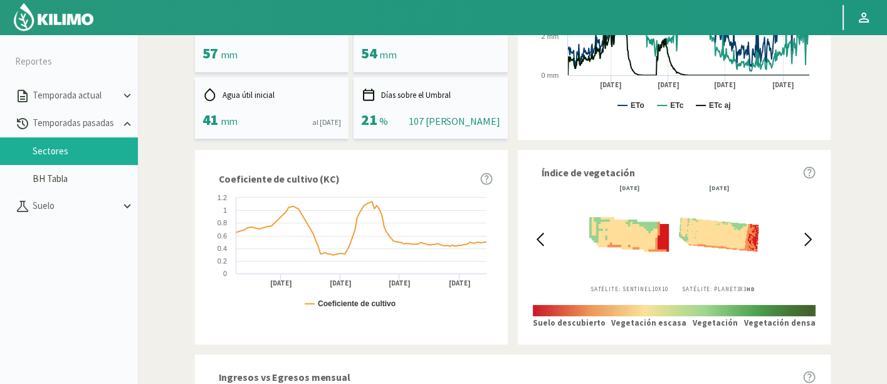
click at [540, 239] on icon at bounding box center [540, 239] width 14 height 14
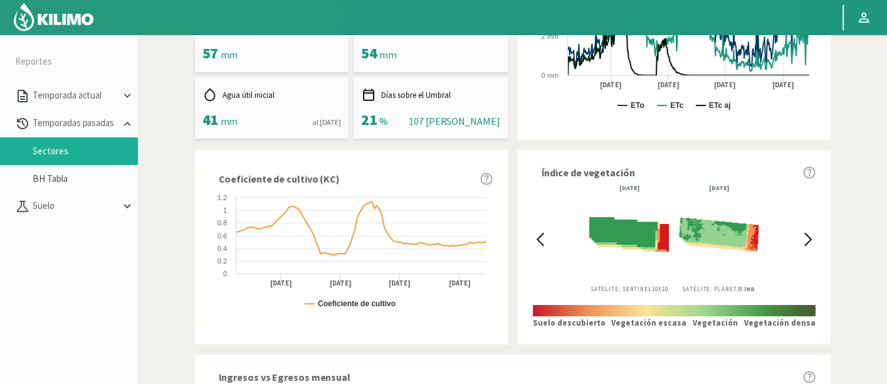
click at [540, 239] on icon at bounding box center [540, 239] width 14 height 14
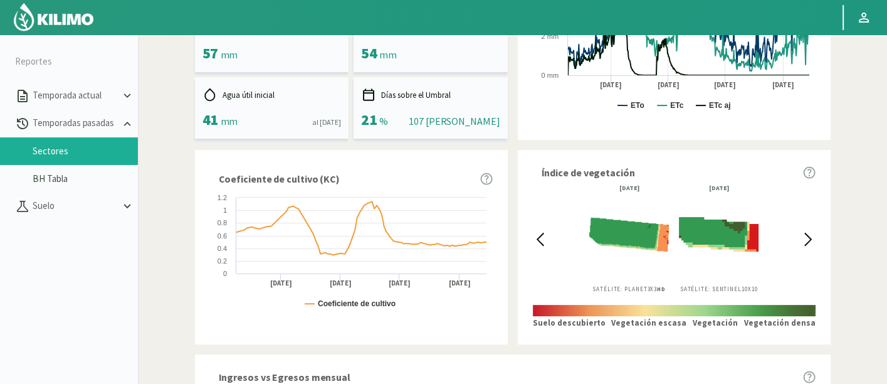
click at [799, 229] on div "[DATE] Satélite: Planet 3X3 HD [DATE] Satélite: Sentinel 10X10" at bounding box center [674, 239] width 254 height 108
click at [809, 233] on icon at bounding box center [808, 239] width 14 height 14
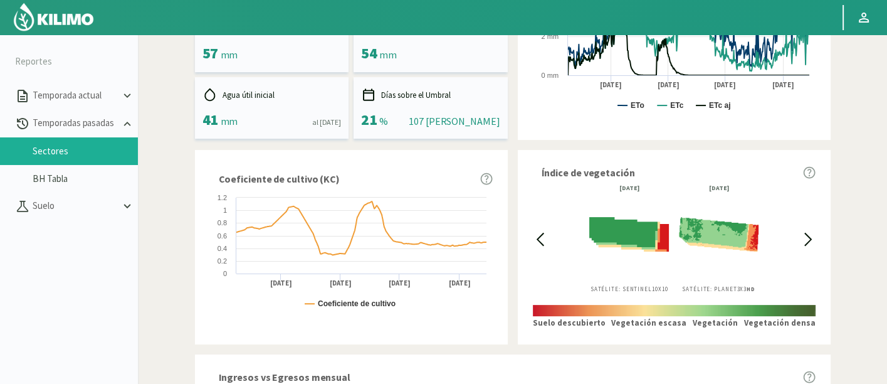
click at [809, 233] on icon at bounding box center [808, 239] width 14 height 14
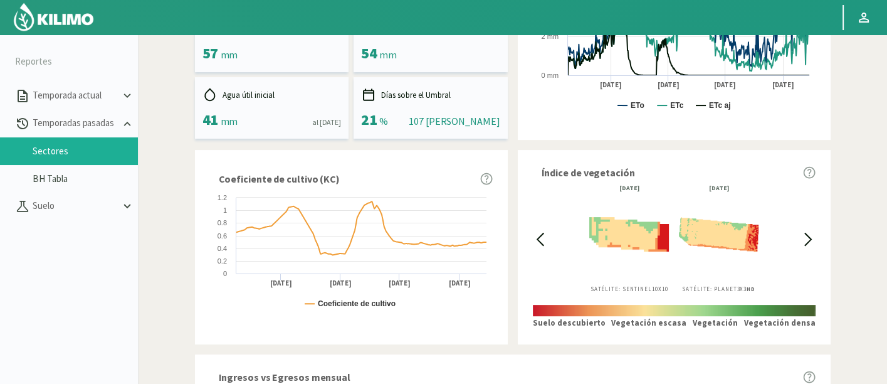
click at [809, 233] on icon at bounding box center [808, 239] width 14 height 14
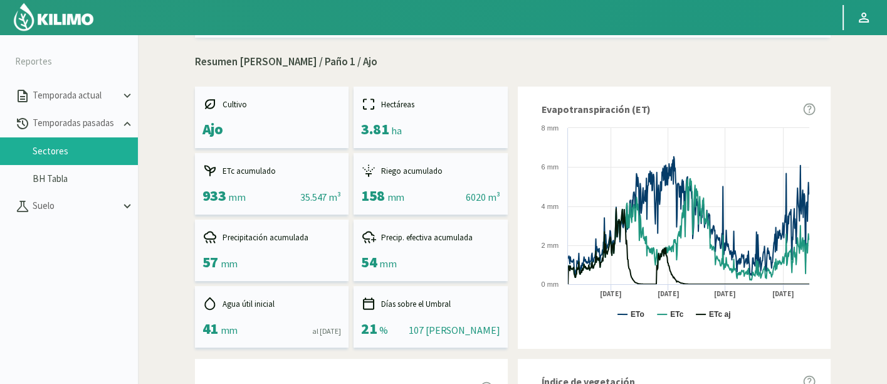
scroll to position [70, 0]
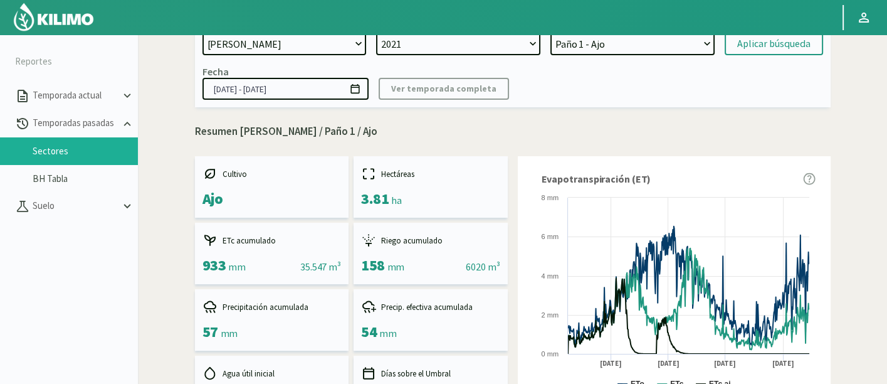
drag, startPoint x: 574, startPoint y: 44, endPoint x: 578, endPoint y: 53, distance: 9.8
click at [575, 44] on select "[PERSON_NAME] - [PERSON_NAME] Paño 4 - Ajo Paño 3 - Ajo Paño 2 - Ajo Paño 1 - A…" at bounding box center [632, 44] width 164 height 23
click at [550, 33] on select "[PERSON_NAME] - [PERSON_NAME] Paño 4 - Ajo Paño 3 - Ajo Paño 2 - Ajo Paño 1 - A…" at bounding box center [632, 44] width 164 height 23
click at [624, 33] on div at bounding box center [413, 17] width 827 height 34
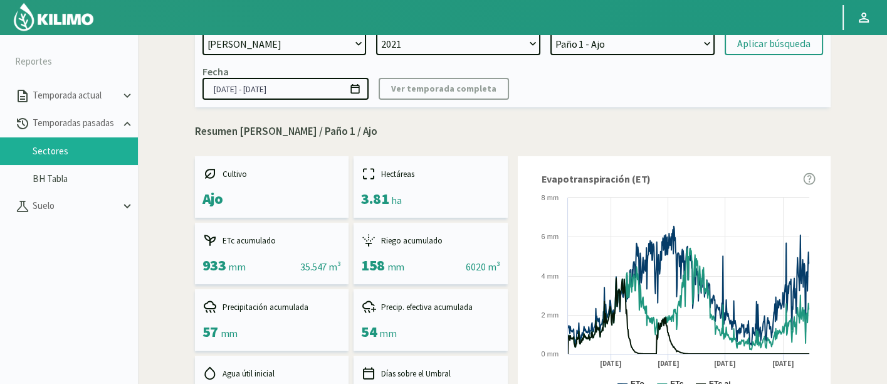
click at [624, 48] on select "[PERSON_NAME] - [PERSON_NAME] Paño 4 - Ajo Paño 3 - Ajo Paño 2 - Ajo Paño 1 - A…" at bounding box center [632, 44] width 164 height 23
click at [550, 33] on select "[PERSON_NAME] - [PERSON_NAME] Paño 4 - Ajo Paño 3 - Ajo Paño 2 - Ajo Paño 1 - A…" at bounding box center [632, 44] width 164 height 23
click at [765, 42] on div "Aplicar búsqueda" at bounding box center [773, 43] width 73 height 15
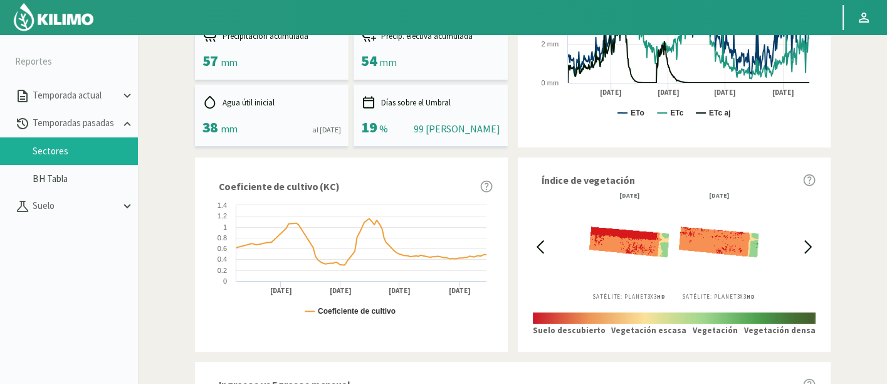
scroll to position [417, 0]
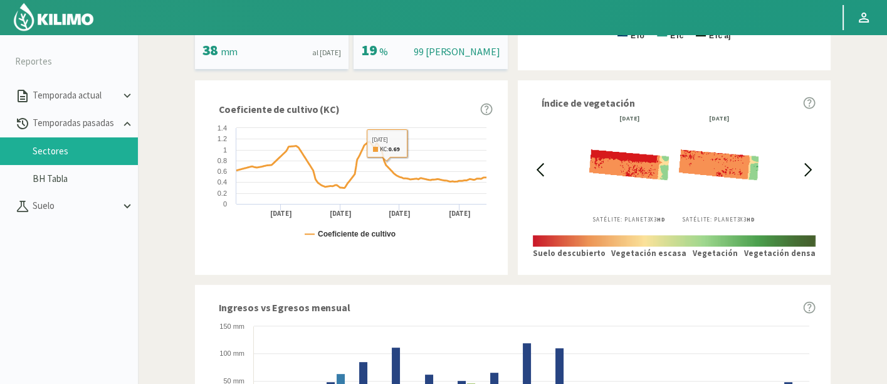
click at [556, 164] on div "[DATE] Satélite: Planet 3X3 HD [DATE] Satélite: Planet 3X3 HD" at bounding box center [674, 169] width 254 height 108
click at [544, 164] on icon at bounding box center [540, 169] width 14 height 14
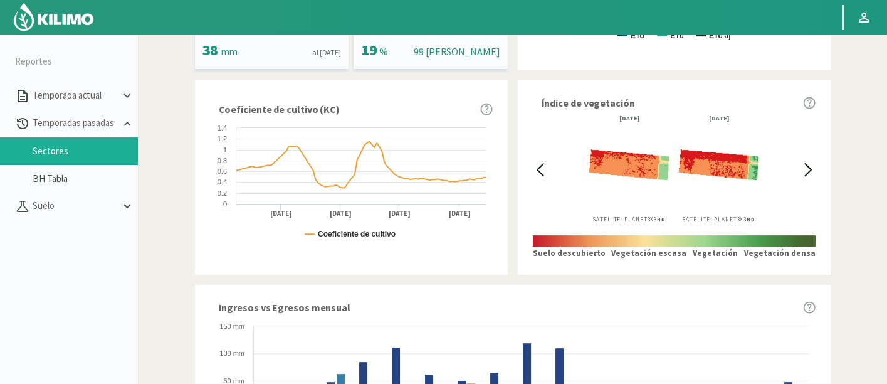
click at [544, 164] on icon at bounding box center [540, 169] width 14 height 14
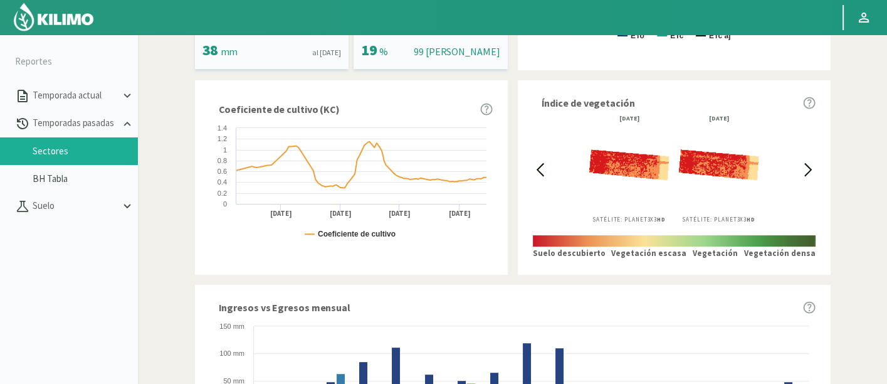
click at [816, 160] on div "Índice de vegetación [DATE] Satélite: Planet 3X3 HD [DATE] Satélite: Planet 3X3…" at bounding box center [674, 177] width 313 height 194
click at [810, 165] on icon at bounding box center [808, 169] width 14 height 14
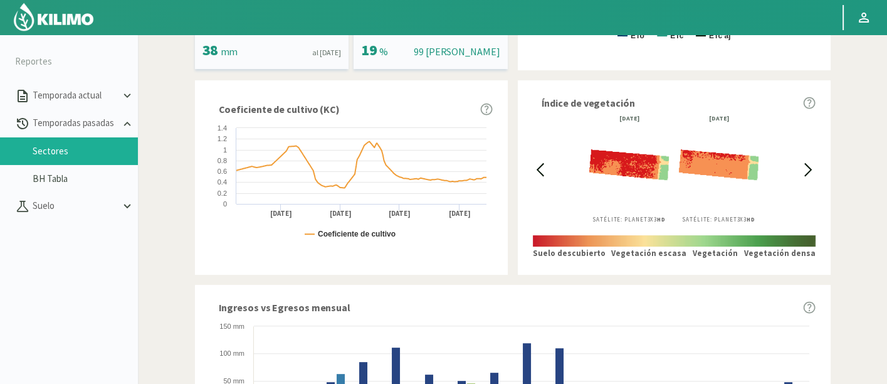
click at [810, 165] on icon at bounding box center [808, 169] width 14 height 14
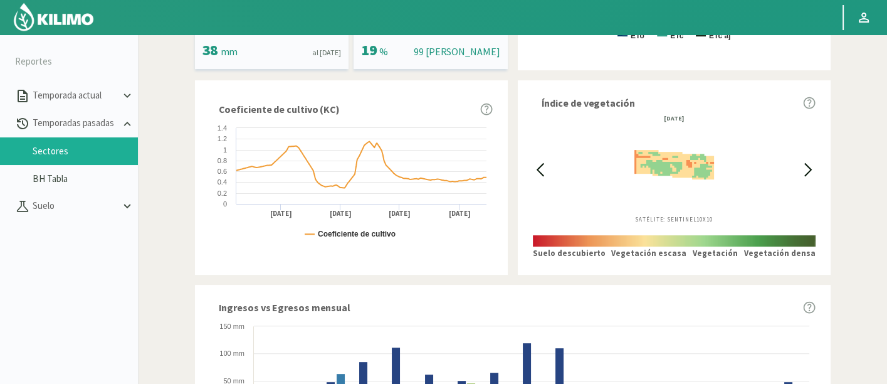
click at [810, 165] on icon at bounding box center [808, 169] width 14 height 14
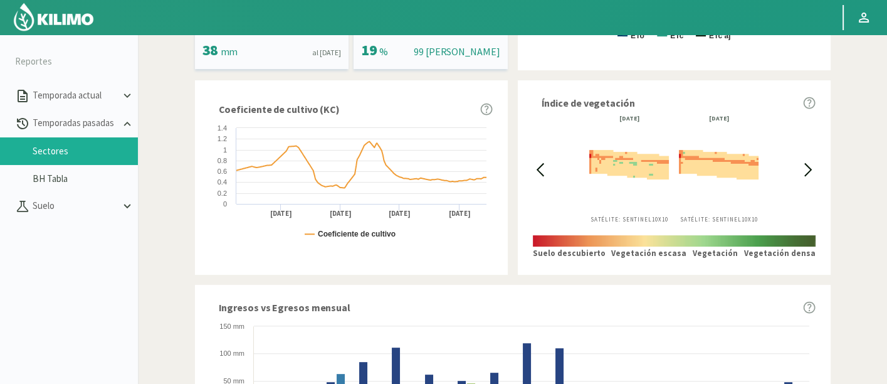
click at [810, 165] on icon at bounding box center [808, 169] width 14 height 14
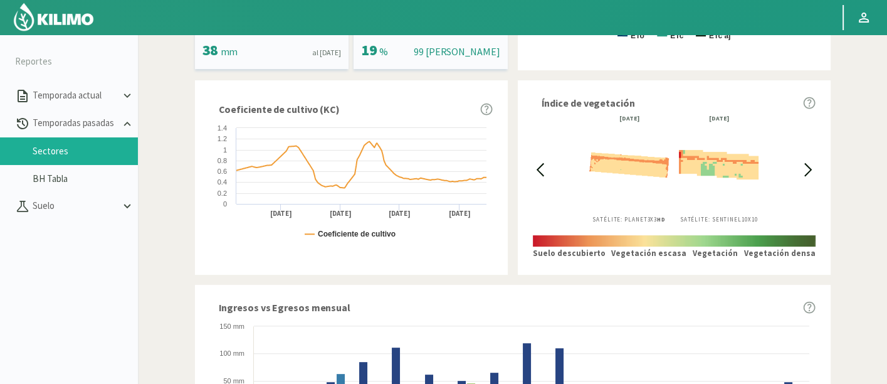
click at [810, 165] on icon at bounding box center [808, 169] width 14 height 14
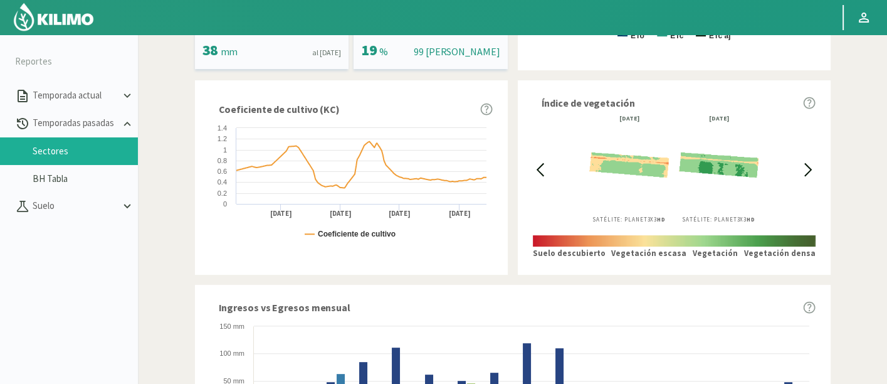
click at [810, 165] on icon at bounding box center [808, 169] width 14 height 14
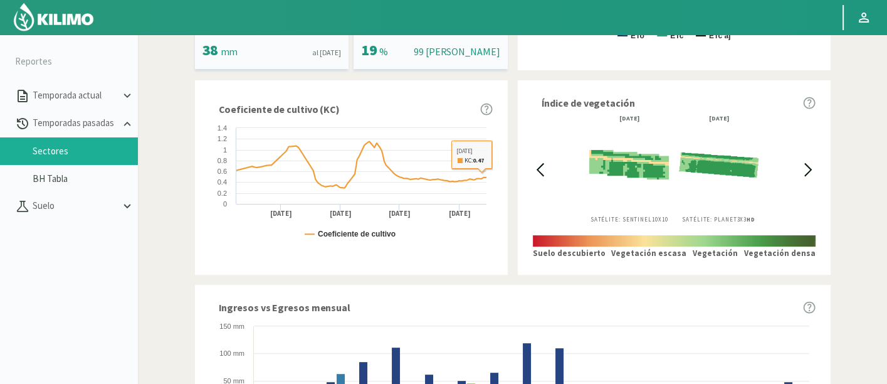
click at [535, 167] on icon at bounding box center [540, 169] width 14 height 14
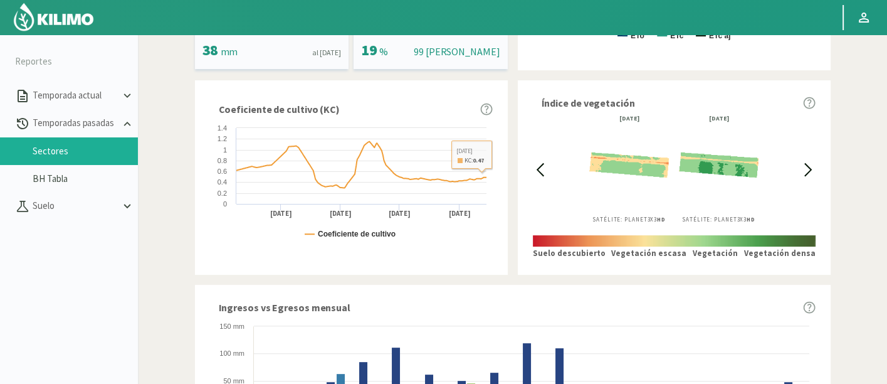
click at [535, 167] on icon at bounding box center [540, 169] width 14 height 14
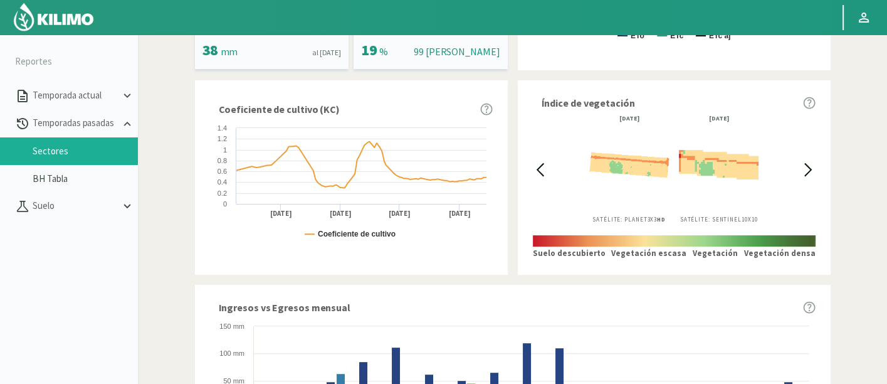
click at [535, 167] on icon at bounding box center [540, 169] width 14 height 14
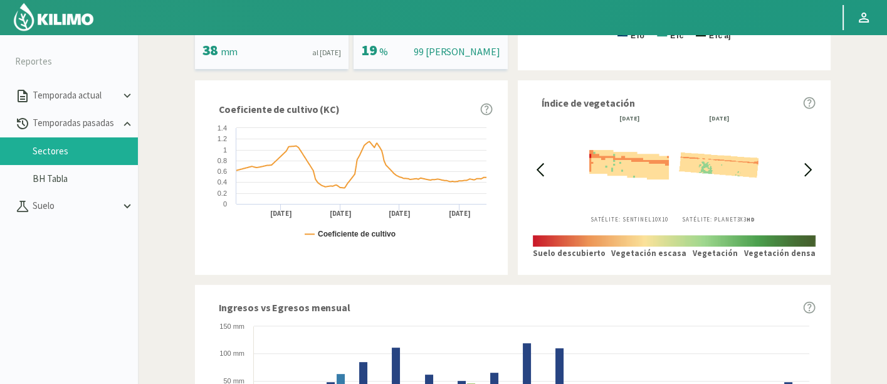
click at [535, 167] on icon at bounding box center [540, 169] width 14 height 14
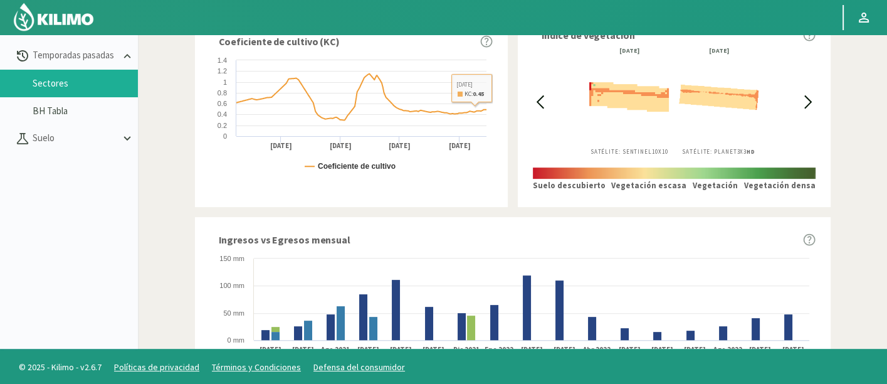
click at [787, 105] on div "[DATE] Satélite: Sentinel 10X10 [DATE] Satélite: Planet 3X3 HD" at bounding box center [674, 102] width 254 height 108
click at [801, 100] on icon at bounding box center [808, 102] width 14 height 14
click at [805, 101] on icon at bounding box center [808, 102] width 14 height 14
click at [807, 102] on icon at bounding box center [808, 102] width 14 height 14
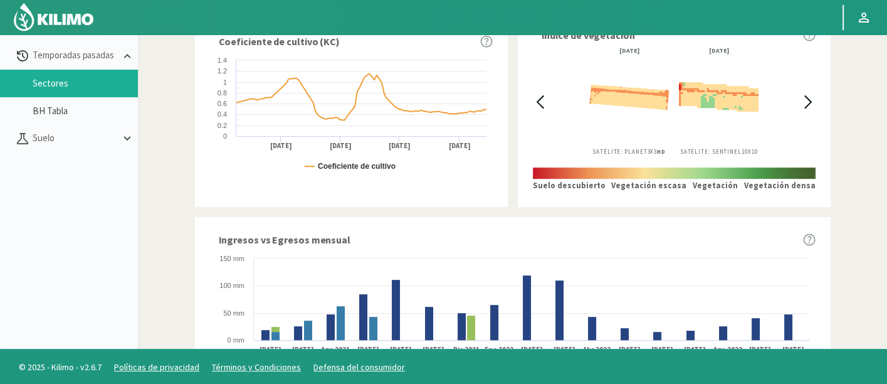
click at [808, 102] on icon at bounding box center [808, 102] width 6 height 12
click at [810, 103] on icon at bounding box center [808, 102] width 14 height 14
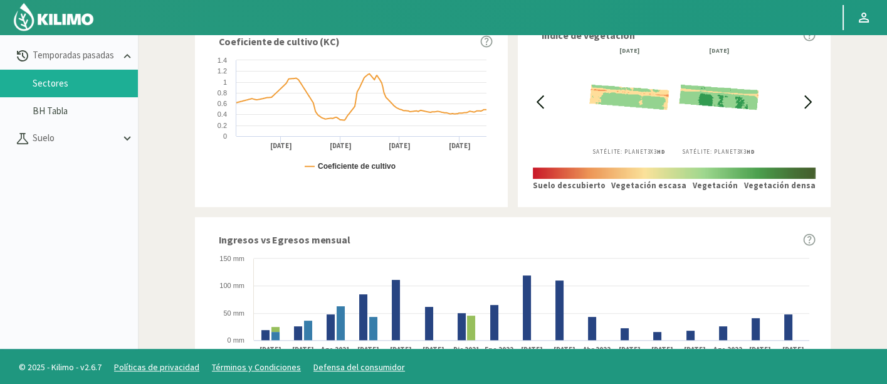
click at [810, 103] on icon at bounding box center [808, 102] width 14 height 14
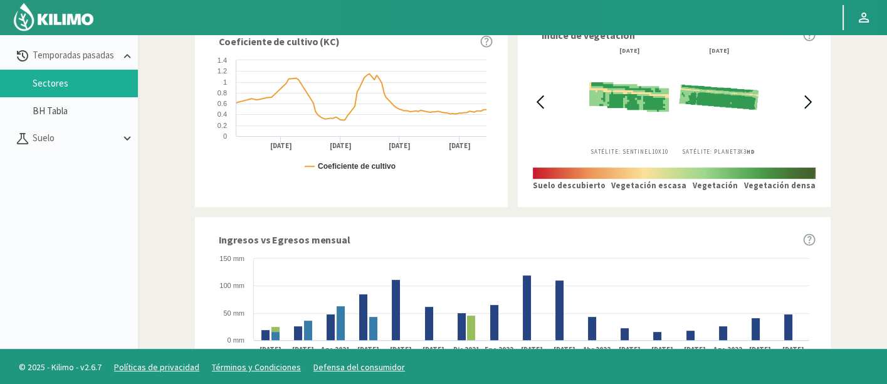
click at [809, 103] on icon at bounding box center [808, 102] width 14 height 14
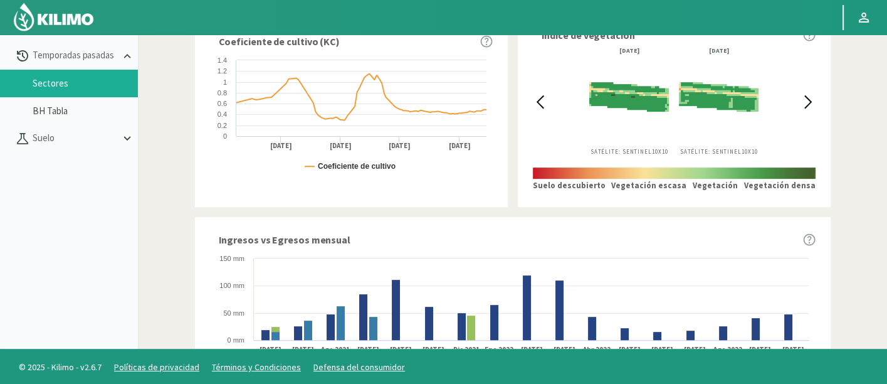
click at [805, 103] on icon at bounding box center [808, 102] width 14 height 14
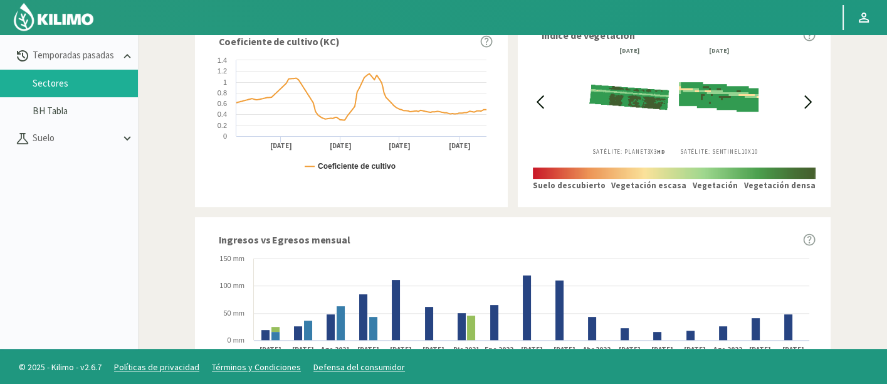
click at [805, 103] on icon at bounding box center [808, 102] width 14 height 14
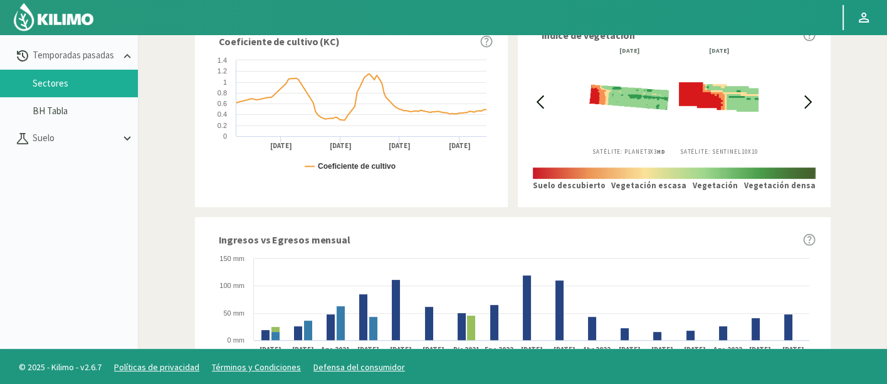
click at [805, 103] on icon at bounding box center [808, 102] width 14 height 14
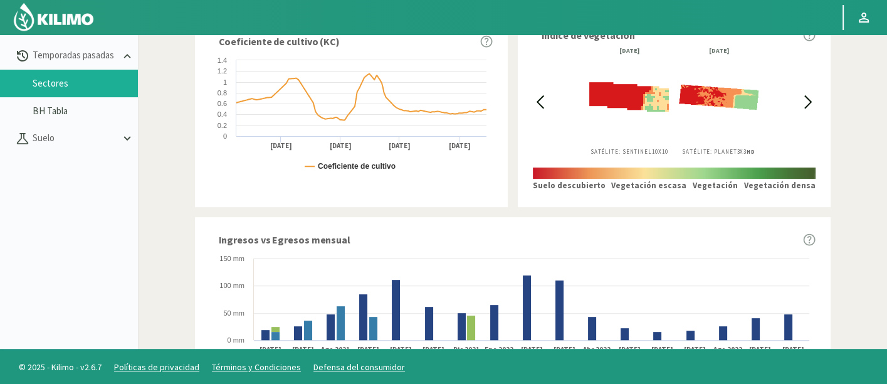
click at [805, 103] on icon at bounding box center [808, 102] width 14 height 14
click at [806, 103] on icon at bounding box center [808, 102] width 14 height 14
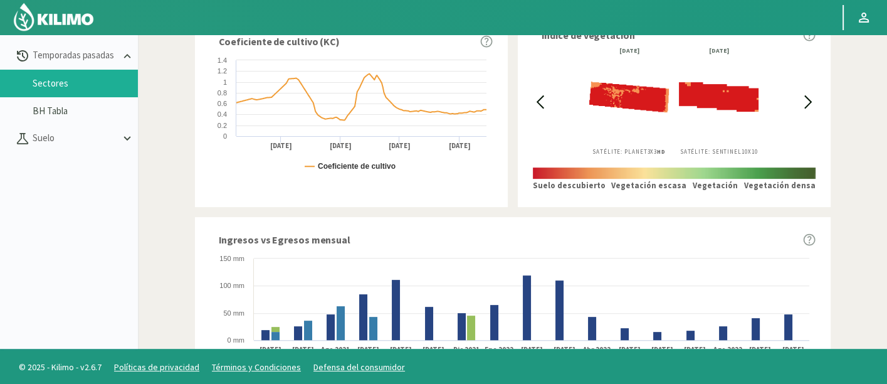
click at [806, 103] on icon at bounding box center [808, 102] width 14 height 14
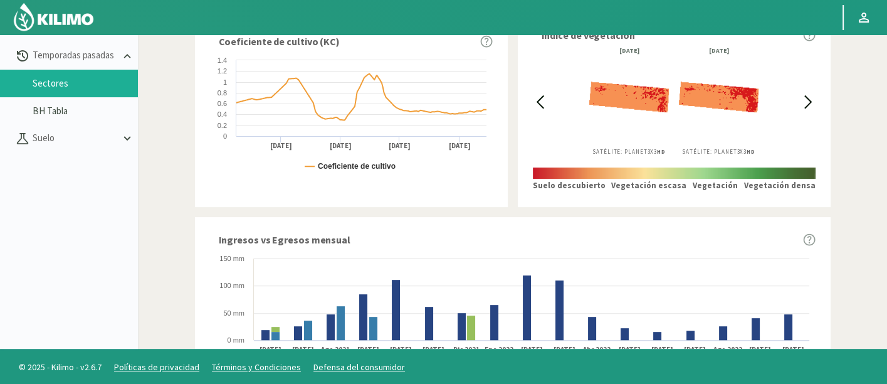
click at [806, 103] on icon at bounding box center [808, 102] width 14 height 14
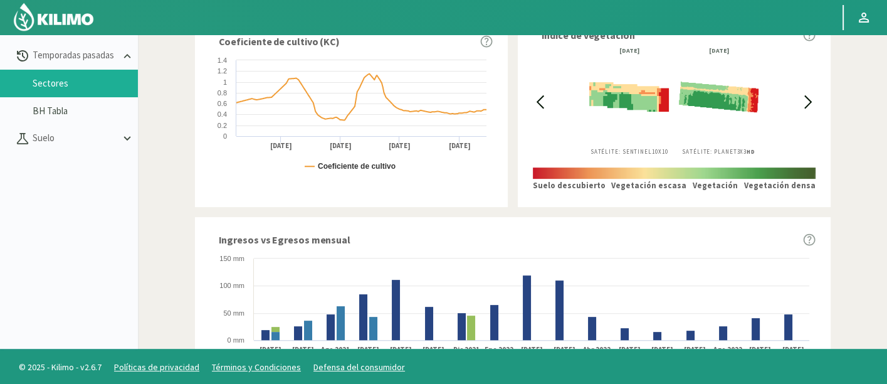
click at [806, 103] on icon at bounding box center [808, 102] width 14 height 14
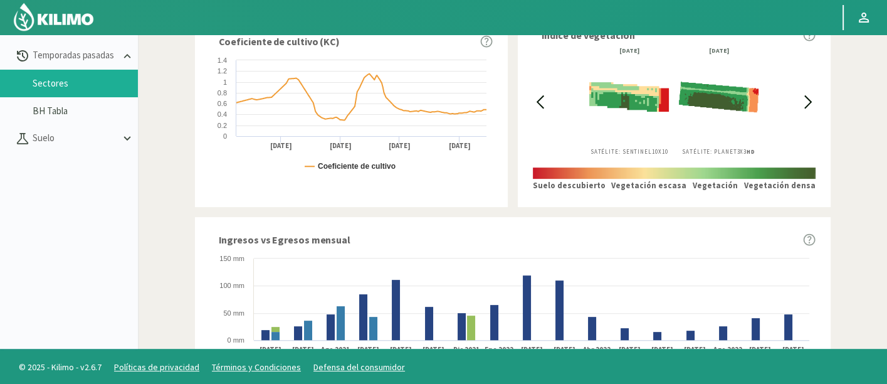
click at [806, 103] on icon at bounding box center [808, 102] width 14 height 14
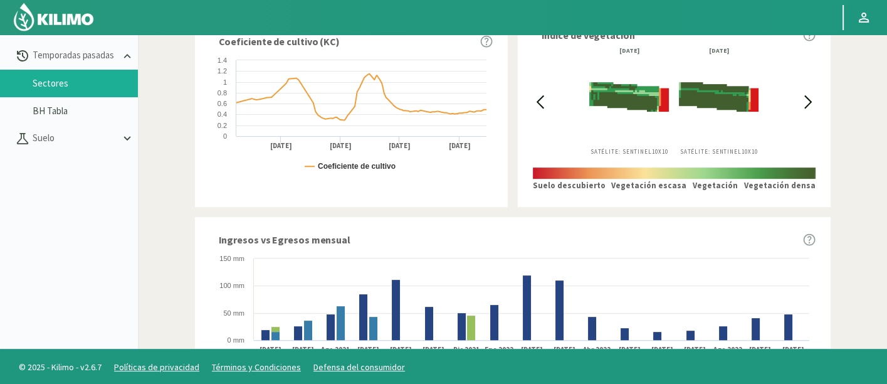
click at [855, 176] on div "Informes de temporadas pasadas Descargar reporte Campo: [GEOGRAPHIC_DATA] Secto…" at bounding box center [512, 138] width 736 height 1170
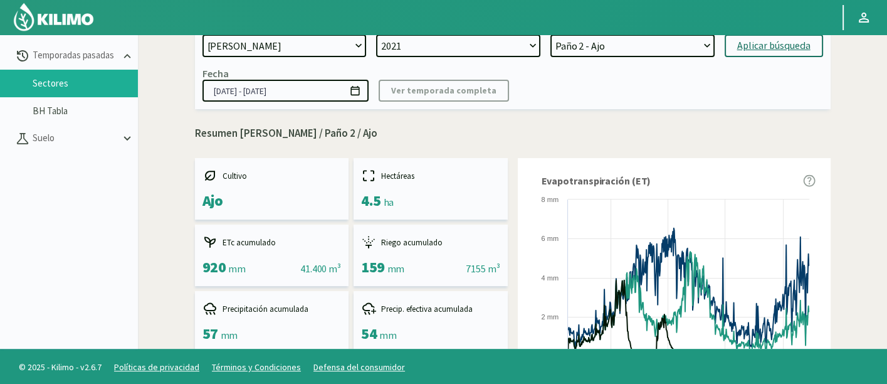
click at [666, 53] on select "[PERSON_NAME] - [PERSON_NAME] Paño 4 - Ajo Paño 3 - Ajo Paño 2 - Ajo Paño 1 - A…" at bounding box center [632, 45] width 164 height 23
click at [550, 34] on select "[PERSON_NAME] - [PERSON_NAME] Paño 4 - Ajo Paño 3 - Ajo Paño 2 - Ajo Paño 1 - A…" at bounding box center [632, 45] width 164 height 23
click at [736, 46] on button "Aplicar búsqueda" at bounding box center [774, 45] width 98 height 23
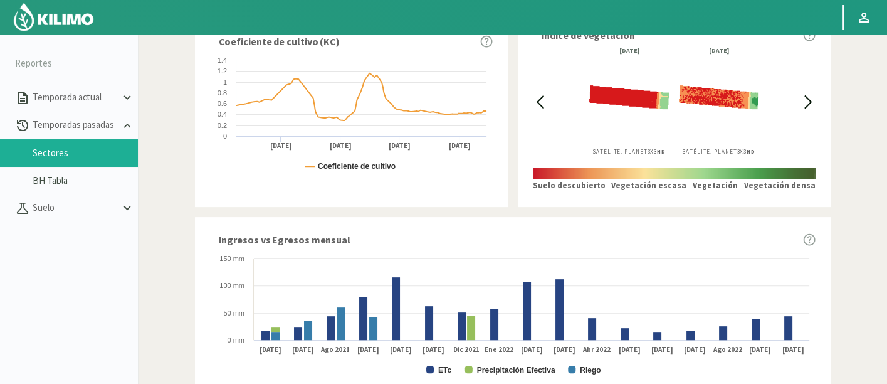
scroll to position [487, 0]
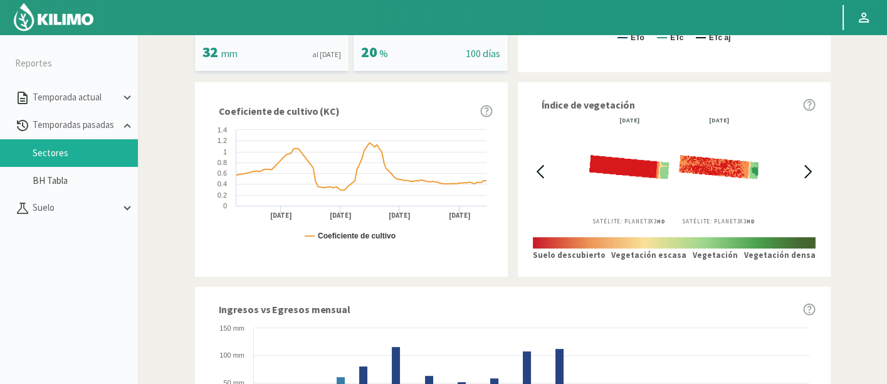
click at [871, 208] on div "Informes de temporadas pasadas Descargar reporte Campo: [GEOGRAPHIC_DATA] Secto…" at bounding box center [512, 208] width 736 height 1170
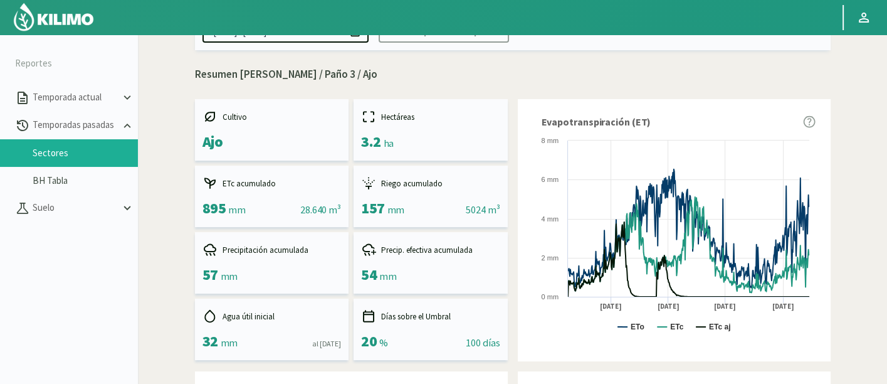
scroll to position [0, 0]
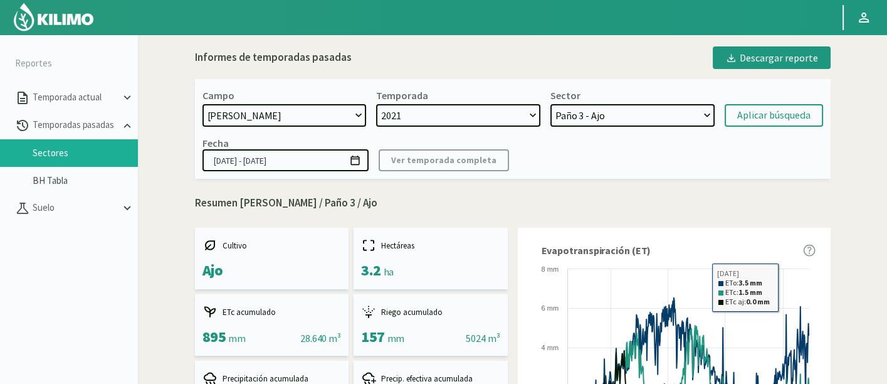
click at [671, 114] on select "[PERSON_NAME] - [PERSON_NAME] Paño 4 - Ajo Paño 3 - Ajo Paño 2 - Ajo Paño 1 - A…" at bounding box center [632, 115] width 164 height 23
click at [550, 104] on select "[PERSON_NAME] - [PERSON_NAME] Paño 4 - Ajo Paño 3 - Ajo Paño 2 - Ajo Paño 1 - A…" at bounding box center [632, 115] width 164 height 23
click at [772, 102] on form "Campo 21 de Septiembre 8 Fuegos Acograpes - Ag. [PERSON_NAME] - Ag. [GEOGRAPHIC…" at bounding box center [512, 108] width 621 height 38
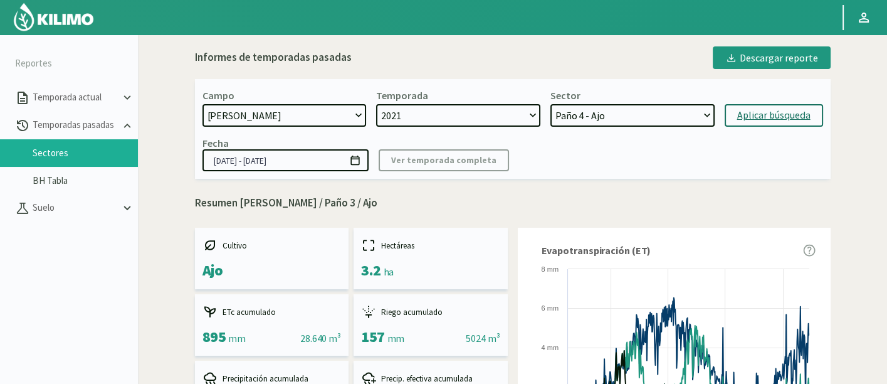
click at [776, 107] on button "Aplicar búsqueda" at bounding box center [774, 115] width 98 height 23
select select "65: Object"
click at [779, 154] on div "Fecha [DATE] - [DATE] Ver temporada completa" at bounding box center [512, 154] width 621 height 34
click at [333, 118] on select "21 de Septiembre 8 Fuegos Acograpes - Ag. [PERSON_NAME] - Ag. [GEOGRAPHIC_DATA]…" at bounding box center [284, 115] width 164 height 23
select select "712: Object"
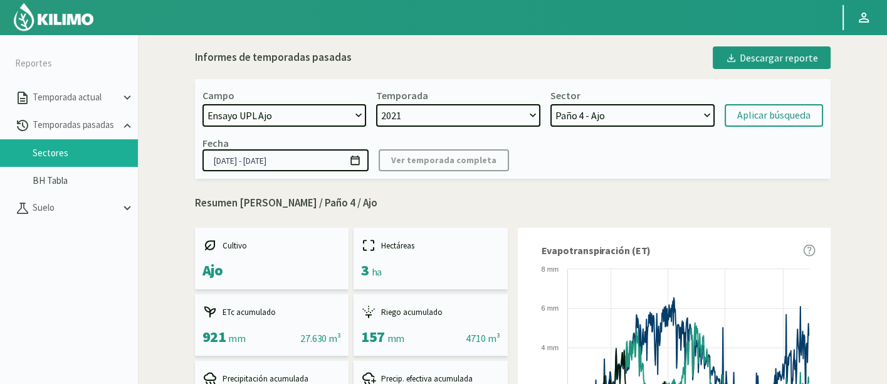
click at [202, 104] on select "21 de Septiembre 8 Fuegos Acograpes - Ag. [PERSON_NAME] - Ag. [GEOGRAPHIC_DATA]…" at bounding box center [284, 115] width 164 height 23
click at [483, 113] on select "2021" at bounding box center [458, 115] width 164 height 23
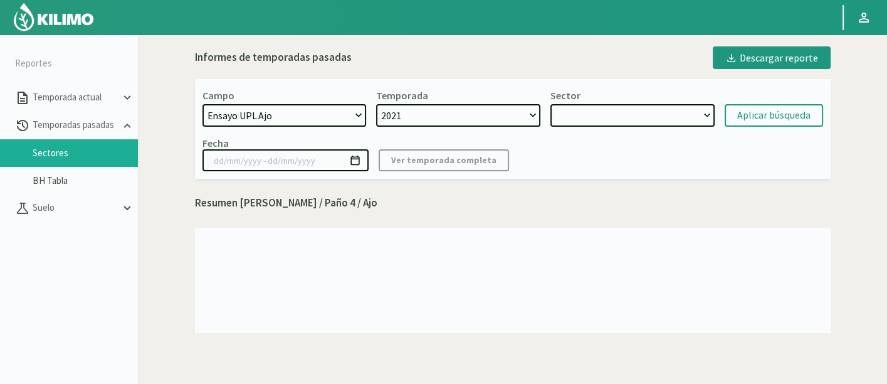
select select "72: Object"
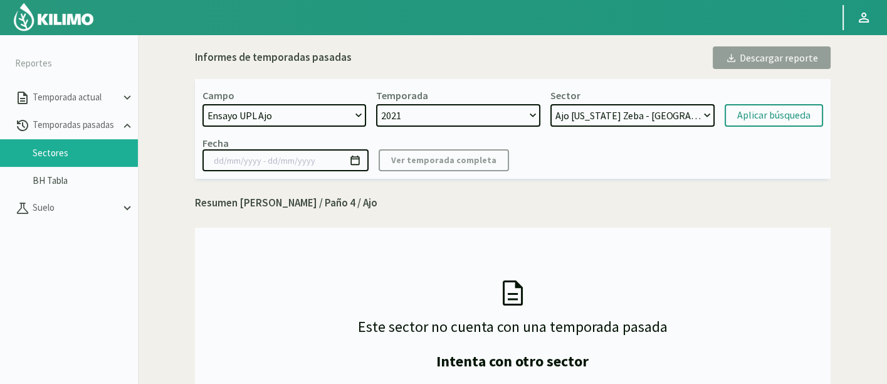
click at [609, 115] on select "Ajo [US_STATE] Zeba - [GEOGRAPHIC_DATA] [GEOGRAPHIC_DATA] [US_STATE] Testigo - …" at bounding box center [632, 115] width 164 height 23
click at [773, 115] on div "Aplicar búsqueda" at bounding box center [773, 115] width 73 height 15
type input "[DATE] - [DATE]"
select select "75: Object"
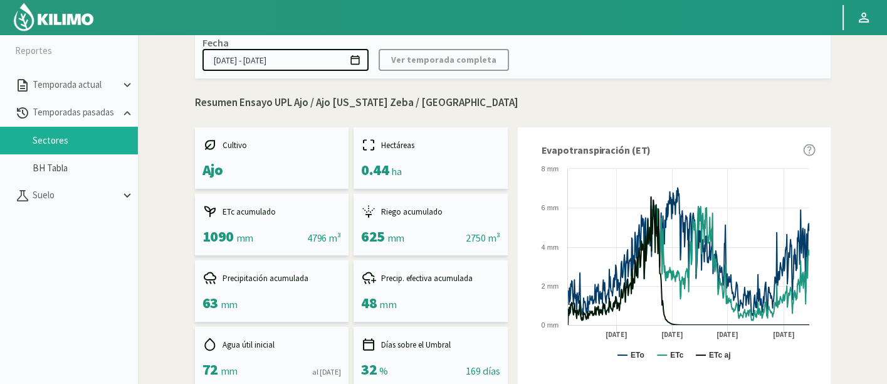
scroll to position [70, 0]
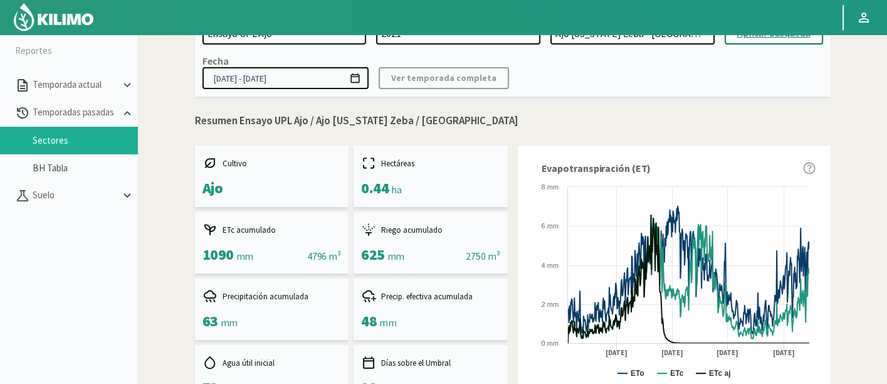
click at [266, 78] on input "[DATE] - [DATE]" at bounding box center [285, 78] width 166 height 22
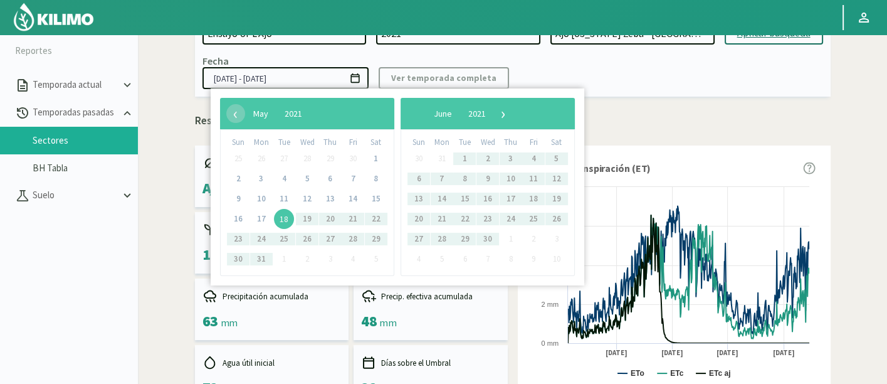
click at [298, 74] on input "[DATE] - [DATE]" at bounding box center [285, 78] width 166 height 22
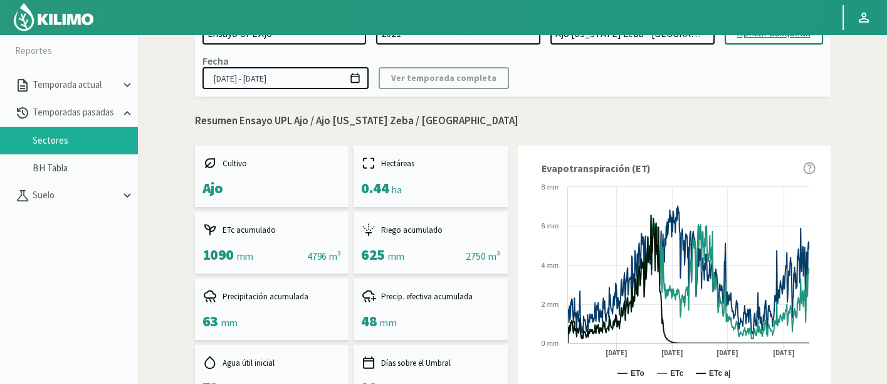
click at [261, 80] on input "[DATE] - [DATE]" at bounding box center [285, 78] width 166 height 22
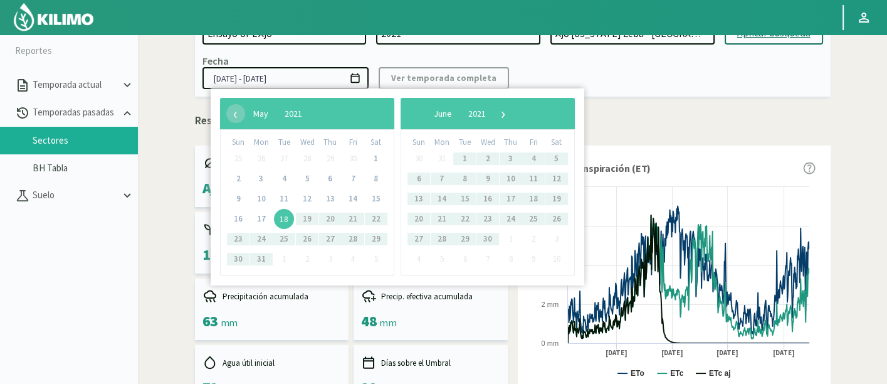
click at [279, 81] on input "[DATE] - [DATE]" at bounding box center [285, 78] width 166 height 22
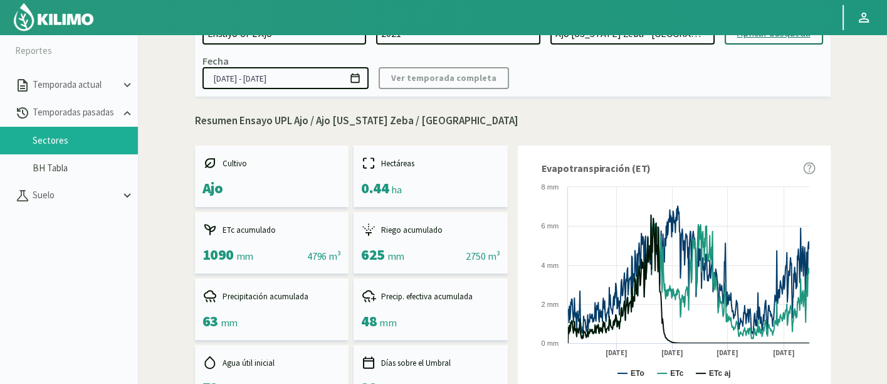
type input "[DATE] - [DATE]"
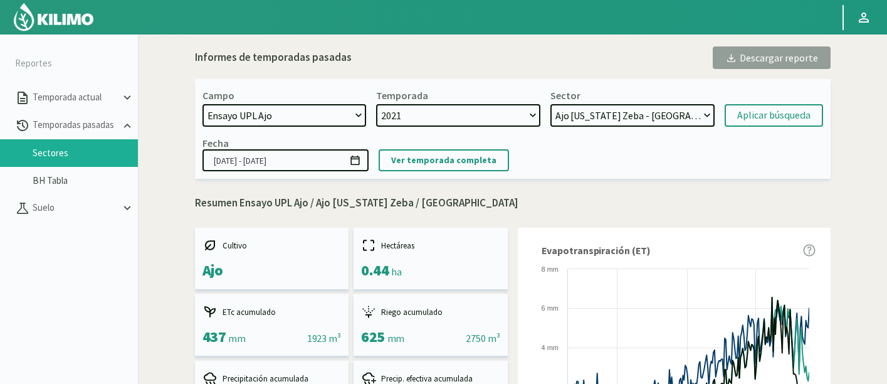
select select "712: Object"
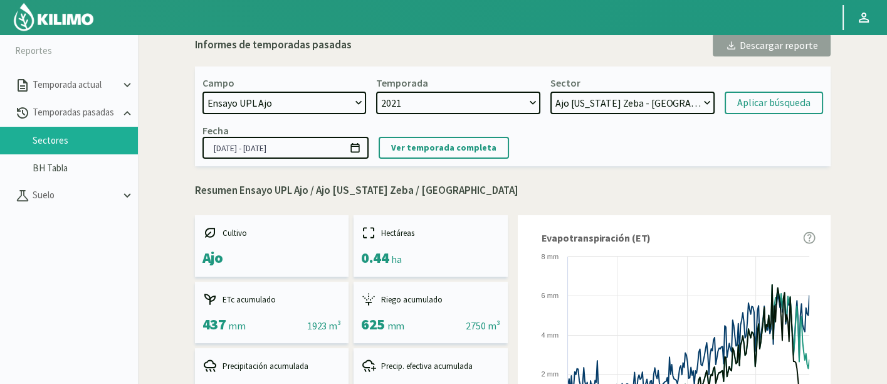
click at [648, 105] on select "Ajo [US_STATE] Zeba - [GEOGRAPHIC_DATA] [GEOGRAPHIC_DATA] [US_STATE] Testigo - …" at bounding box center [632, 103] width 164 height 23
select select "76: Object"
click at [550, 92] on select "Ajo [US_STATE] Zeba - [GEOGRAPHIC_DATA] [GEOGRAPHIC_DATA] [US_STATE] Testigo - …" at bounding box center [632, 103] width 164 height 23
click at [754, 108] on div "Aplicar búsqueda" at bounding box center [773, 102] width 73 height 15
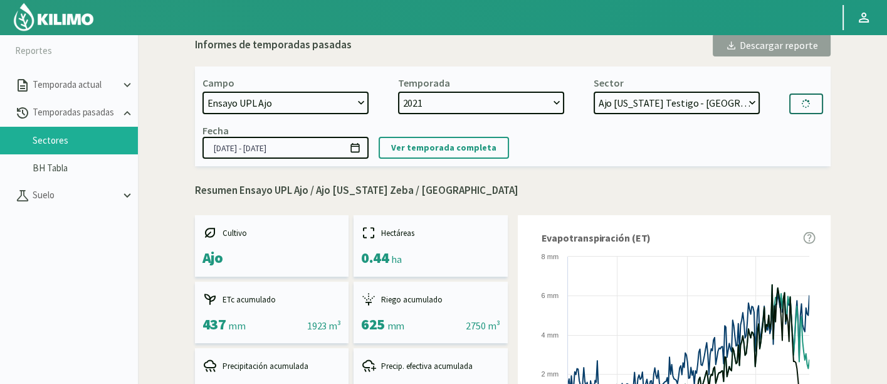
type input "[DATE] - [DATE]"
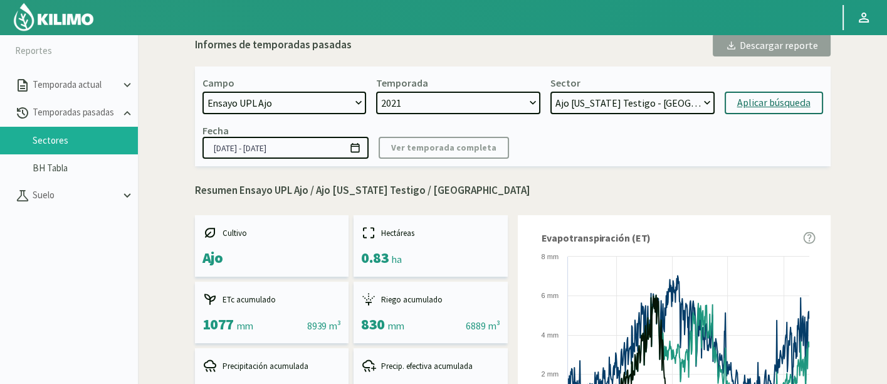
click at [663, 105] on select "Ajo [US_STATE] Zeba - [GEOGRAPHIC_DATA] [GEOGRAPHIC_DATA] [US_STATE] Testigo - …" at bounding box center [632, 103] width 164 height 23
click at [550, 92] on select "Ajo [US_STATE] Zeba - [GEOGRAPHIC_DATA] [GEOGRAPHIC_DATA] [US_STATE] Testigo - …" at bounding box center [632, 103] width 164 height 23
click at [760, 98] on div "Aplicar búsqueda" at bounding box center [773, 102] width 73 height 15
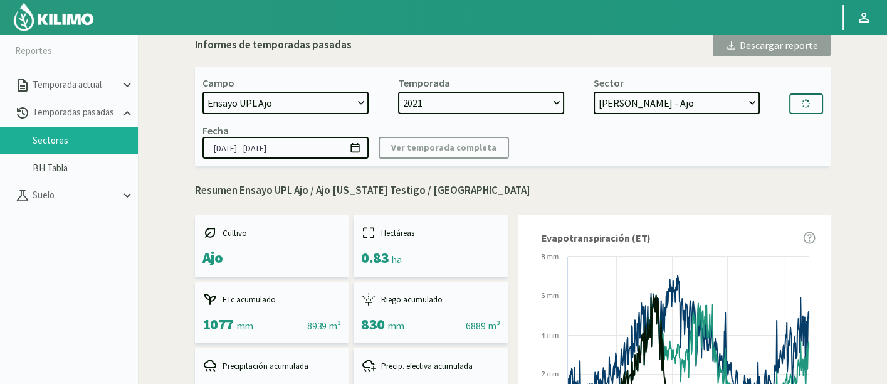
select select "83: Object"
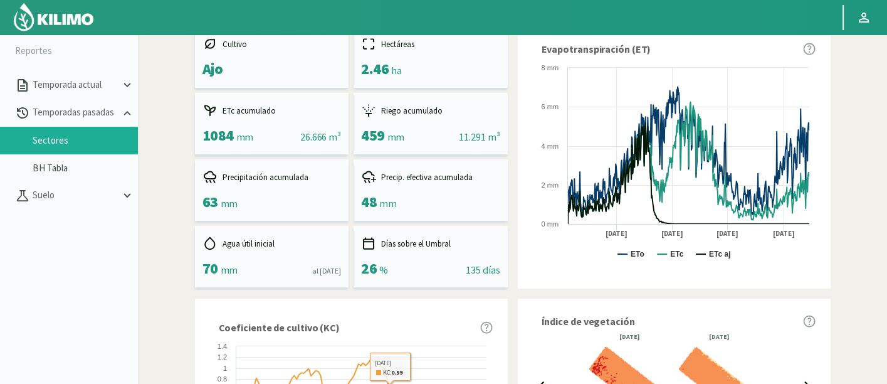
scroll to position [70, 0]
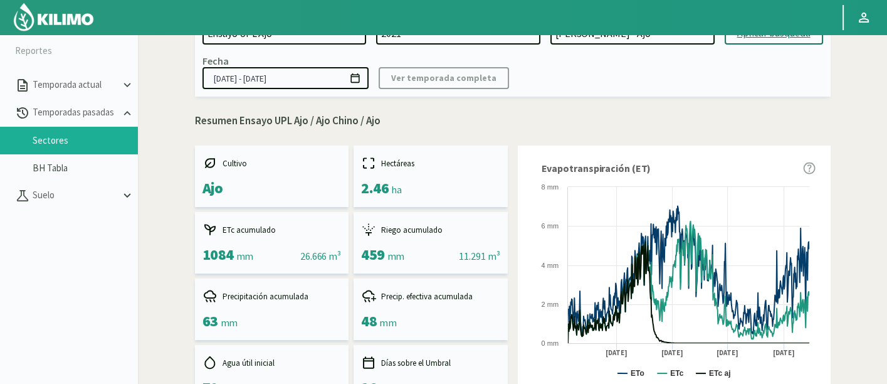
click at [281, 81] on input "[DATE] - [DATE]" at bounding box center [285, 78] width 166 height 22
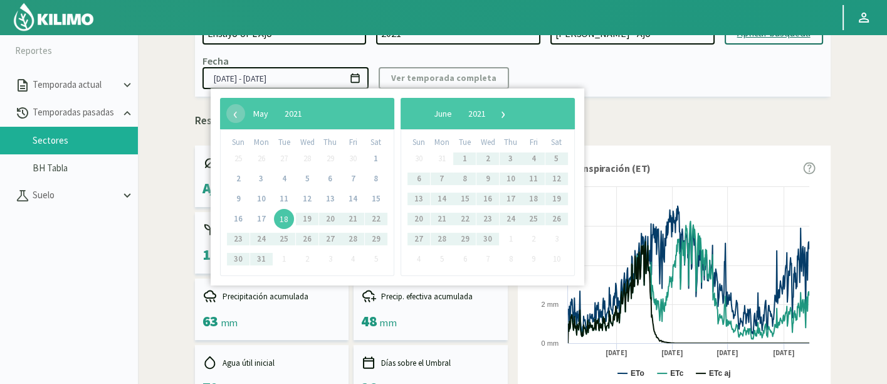
click at [303, 80] on input "[DATE] - [DATE]" at bounding box center [285, 78] width 166 height 22
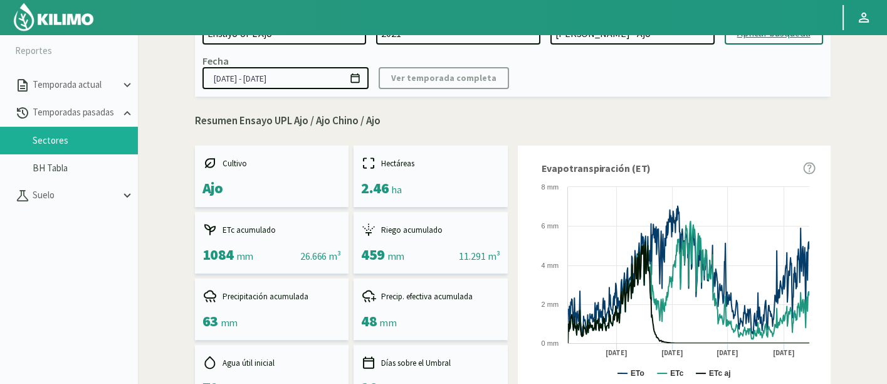
click at [280, 83] on input "[DATE] - [DATE]" at bounding box center [285, 78] width 166 height 22
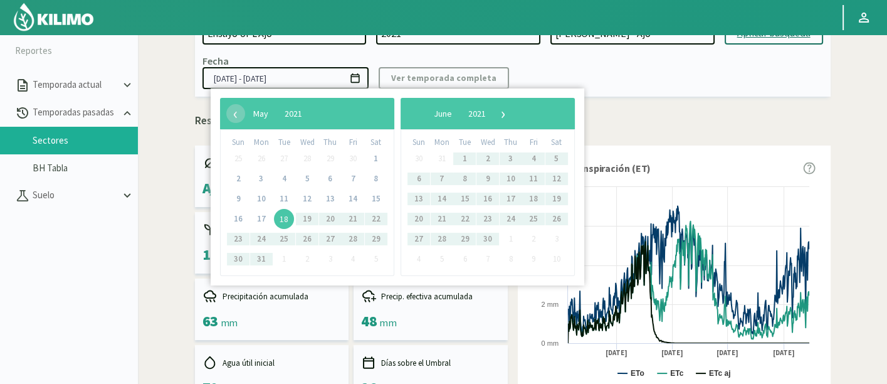
click at [268, 79] on input "18/05/2021 - 26/11/2021" at bounding box center [285, 78] width 166 height 22
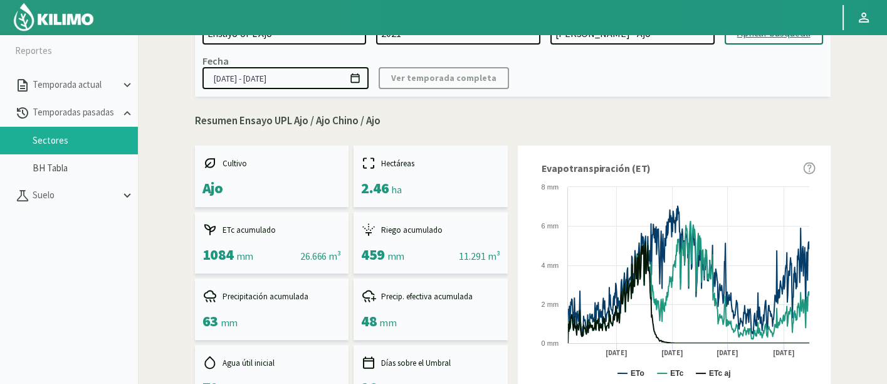
type input "18/05/2021 - 26/11/2021"
click at [272, 95] on div "Campo 21 de Septiembre 8 Fuegos Acograpes - Ag. [PERSON_NAME] - Ag. [GEOGRAPHIC…" at bounding box center [513, 47] width 636 height 100
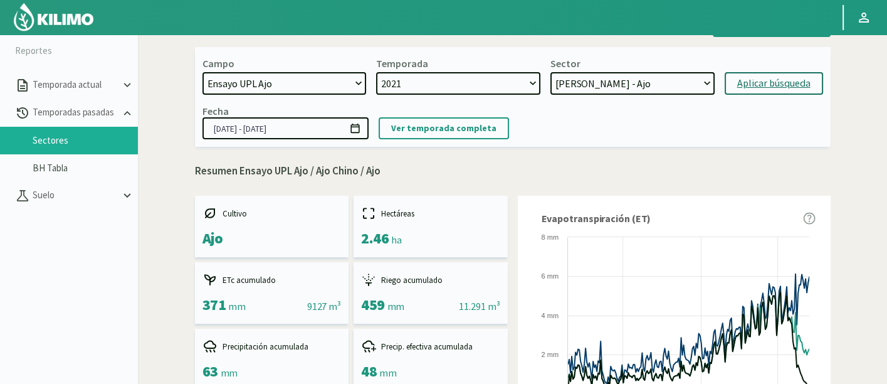
scroll to position [0, 0]
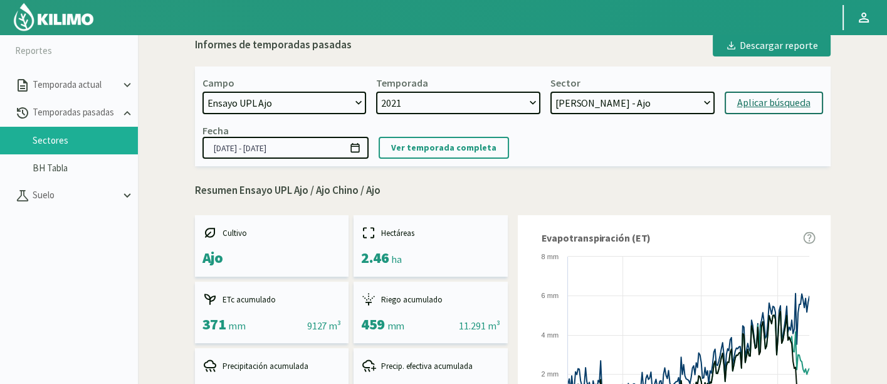
click at [298, 100] on select "21 de Septiembre 8 Fuegos Acograpes - Ag. [PERSON_NAME] - Ag. [GEOGRAPHIC_DATA]…" at bounding box center [284, 103] width 164 height 23
select select "1352: Object"
click at [202, 92] on select "21 de Septiembre 8 Fuegos Acograpes - Ag. [PERSON_NAME] - Ag. [GEOGRAPHIC_DATA]…" at bounding box center [284, 103] width 164 height 23
click at [695, 103] on select "Ajo [US_STATE] Zeba - [GEOGRAPHIC_DATA] [GEOGRAPHIC_DATA] [US_STATE] Testigo - …" at bounding box center [632, 103] width 164 height 23
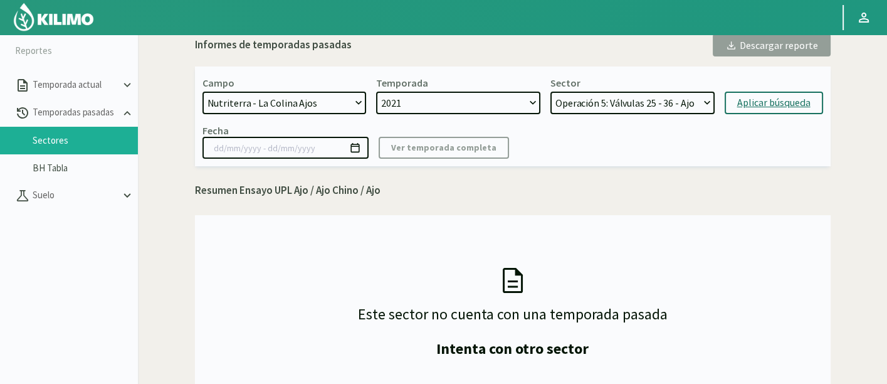
click at [485, 107] on select "2021" at bounding box center [458, 103] width 164 height 23
click at [584, 105] on select "Operación 5: Válvulas 25 - 36 - Ajo Operación 4: Válvulas 22 y 24 - Ajo Operaci…" at bounding box center [632, 103] width 164 height 23
select select "88: Object"
click at [550, 92] on select "Operación 5: Válvulas 25 - 36 - Ajo Operación 4: Válvulas 22 y 24 - Ajo Operaci…" at bounding box center [632, 103] width 164 height 23
click at [738, 129] on div "Fecha Ver temporada completa" at bounding box center [512, 141] width 621 height 34
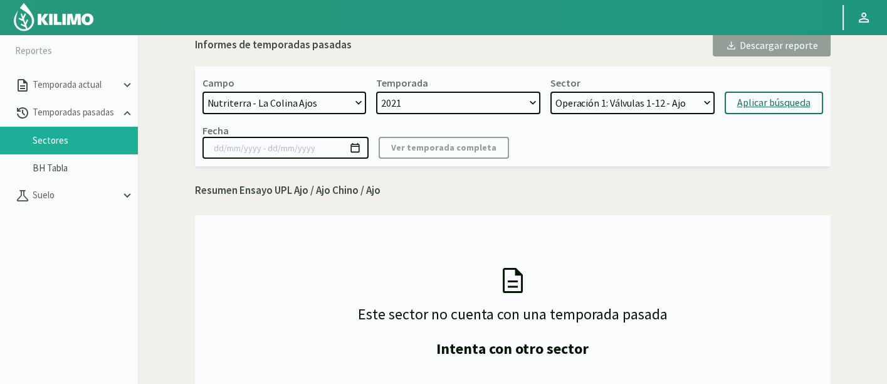
click at [753, 108] on div "Aplicar búsqueda" at bounding box center [773, 102] width 73 height 15
type input "15/04/2021 - 26/10/2022"
select select "93: Object"
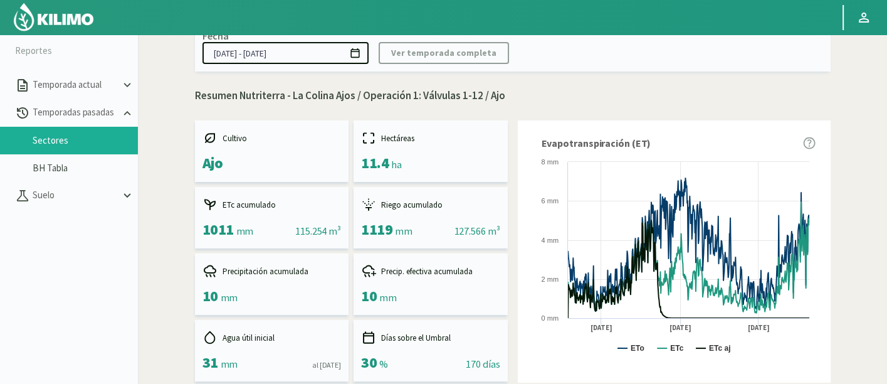
scroll to position [70, 0]
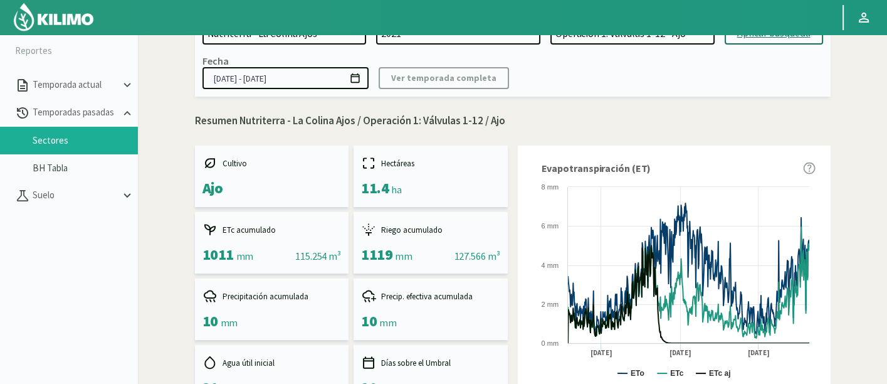
click at [268, 80] on input "15/04/2021 - 26/10/2022" at bounding box center [285, 78] width 166 height 22
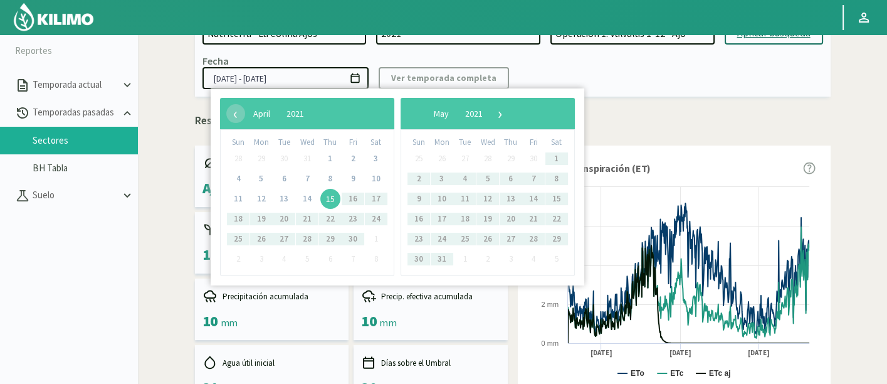
click at [276, 77] on input "15/04/2021 - 20/10/2022" at bounding box center [285, 78] width 166 height 22
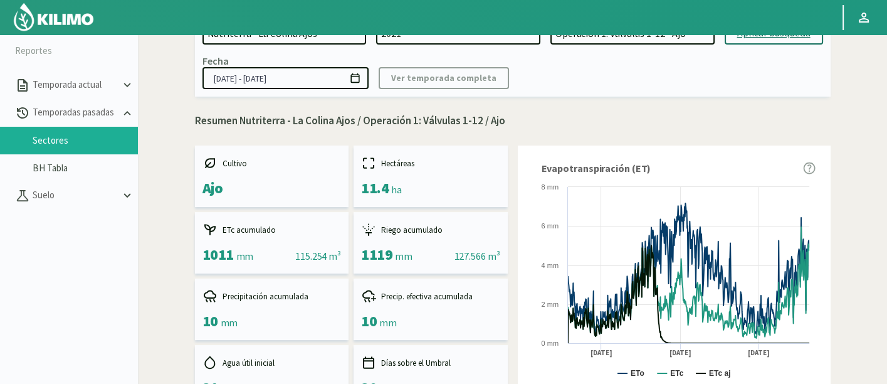
drag, startPoint x: 312, startPoint y: 79, endPoint x: 299, endPoint y: 79, distance: 12.5
click at [299, 79] on input "15/04/2021 - 20/11/2022" at bounding box center [285, 78] width 166 height 22
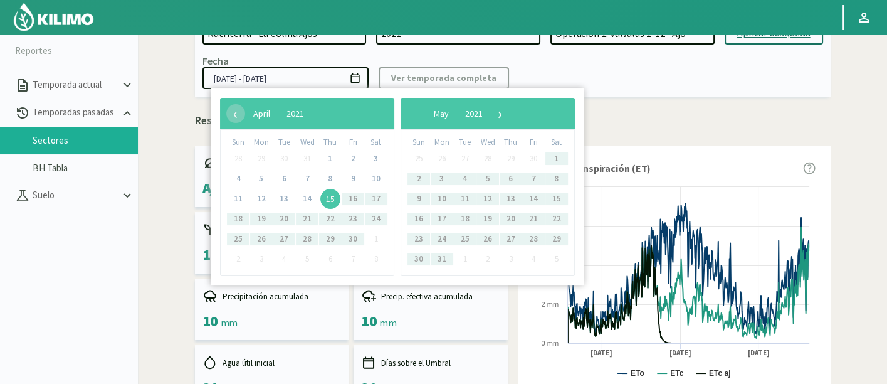
click at [564, 66] on div "Fecha 15/04/2021 - 20/11/2021 Ver temporada completa" at bounding box center [512, 72] width 621 height 34
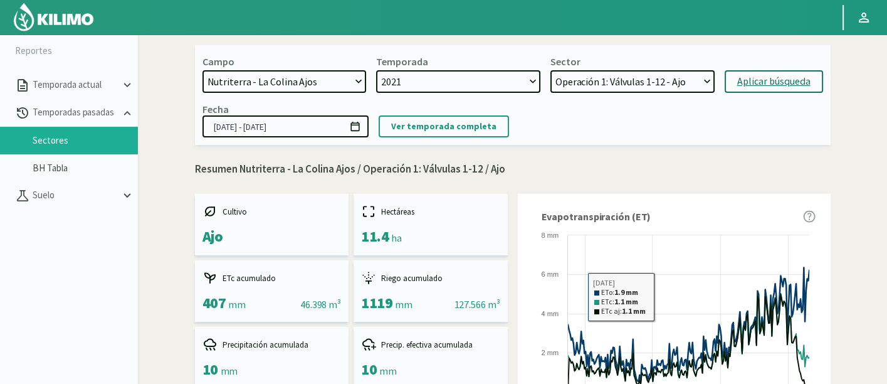
scroll to position [0, 0]
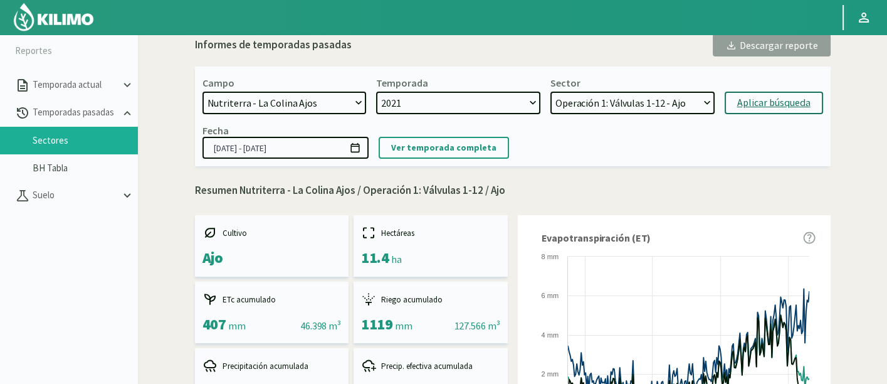
click at [605, 108] on select "Operación 5: Válvulas 25 - 36 - Ajo Operación 4: Válvulas 22 y 24 - Ajo Operaci…" at bounding box center [632, 103] width 164 height 23
click at [758, 112] on button "Aplicar búsqueda" at bounding box center [774, 103] width 98 height 23
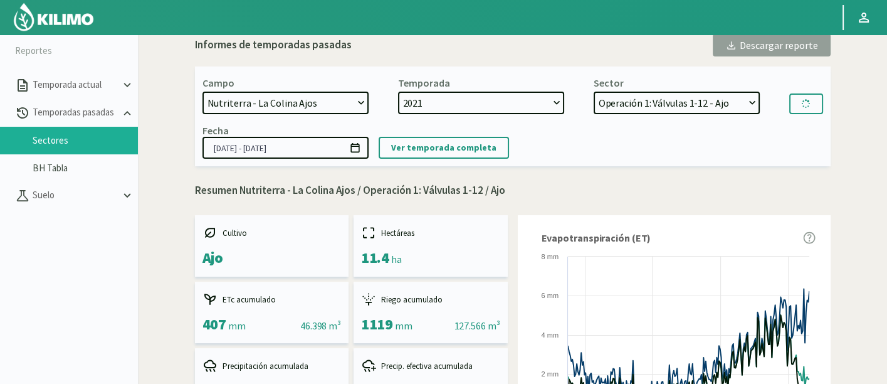
type input "15/04/2021 - 26/10/2022"
select select "98: Object"
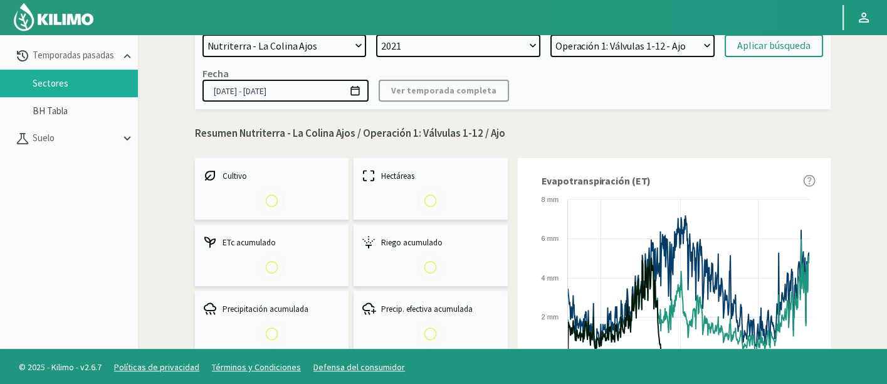
click at [279, 86] on input "15/04/2021 - 26/10/2022" at bounding box center [285, 91] width 166 height 22
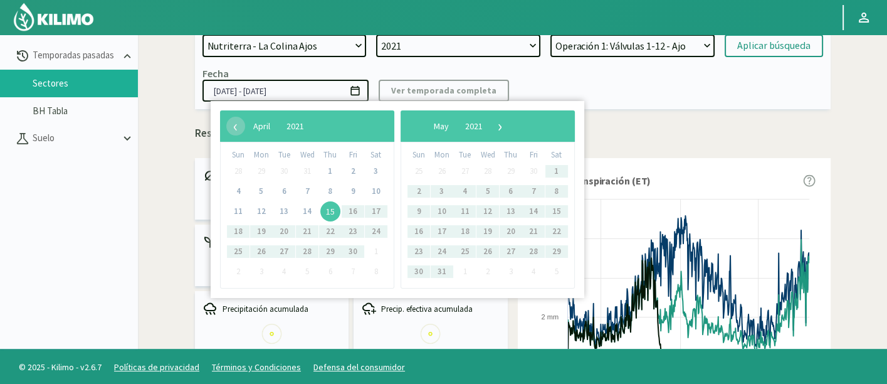
drag, startPoint x: 315, startPoint y: 90, endPoint x: 297, endPoint y: 91, distance: 17.6
click at [297, 91] on input "15/04/2021 - 26/10/2022" at bounding box center [285, 91] width 166 height 22
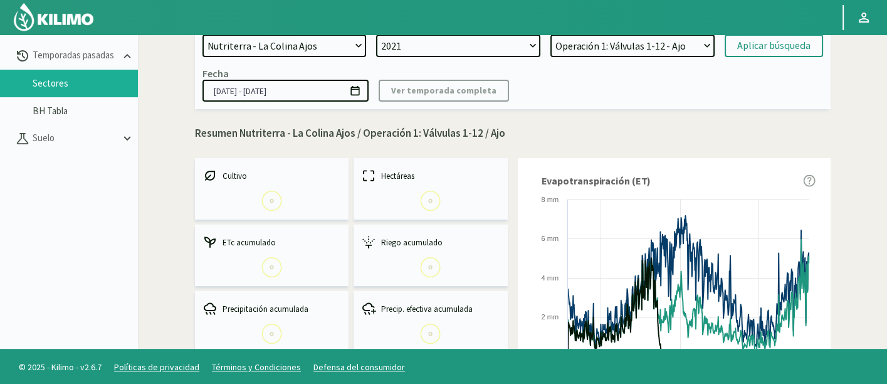
click at [279, 92] on input "15/04/2021 - 26/11/2021" at bounding box center [285, 91] width 166 height 22
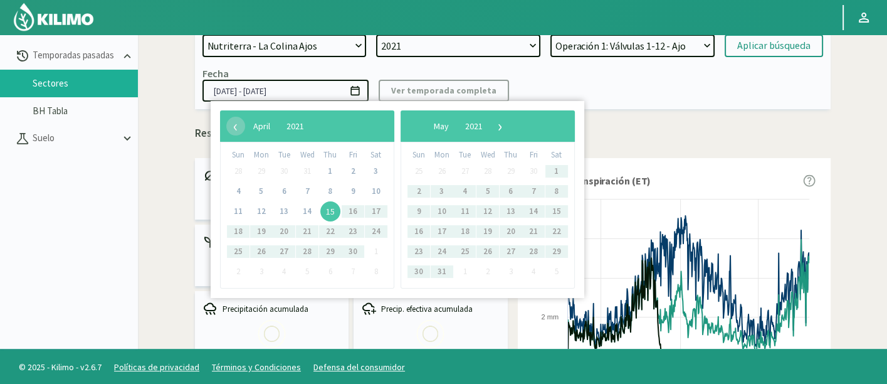
click at [268, 90] on input "15/04/2021 - 26/11/2021" at bounding box center [285, 91] width 166 height 22
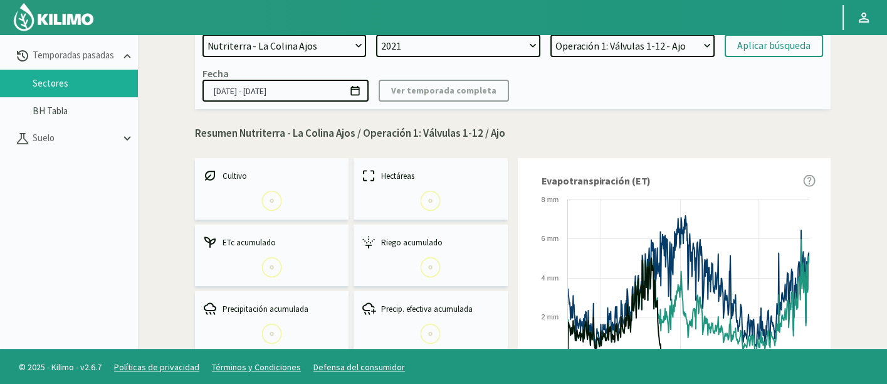
type input "15/04/2021 - 22/11/2021"
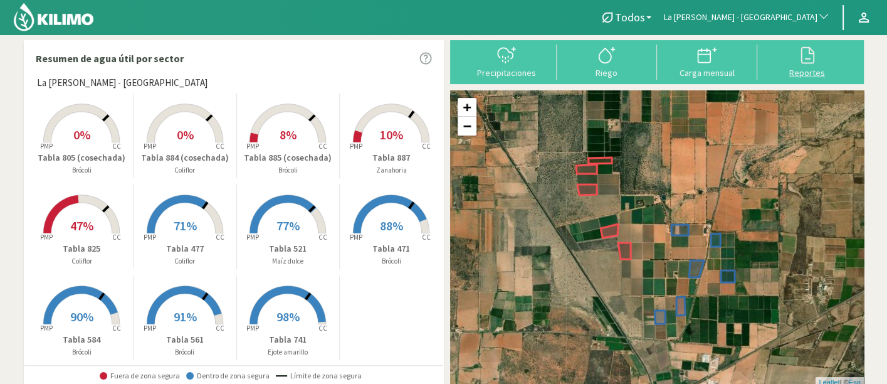
click at [828, 66] on button "Reportes" at bounding box center [807, 61] width 100 height 33
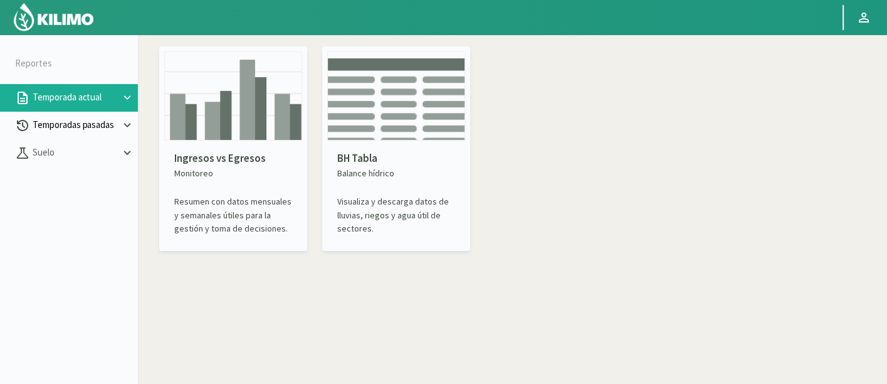
click at [73, 126] on p "Temporadas pasadas" at bounding box center [75, 125] width 90 height 14
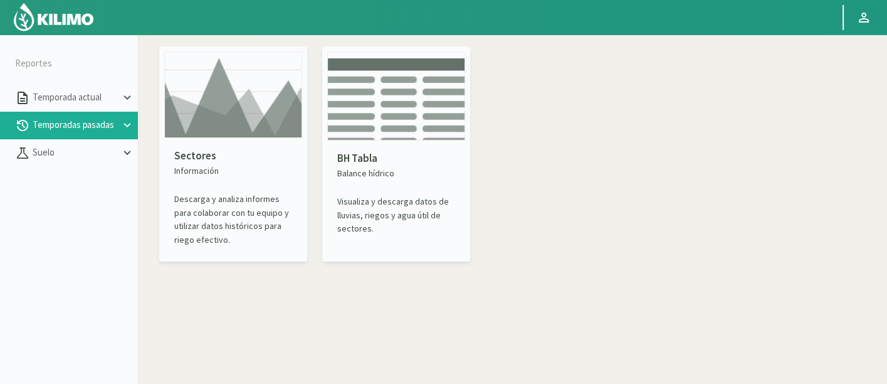
click at [283, 152] on p "Sectores" at bounding box center [233, 156] width 118 height 16
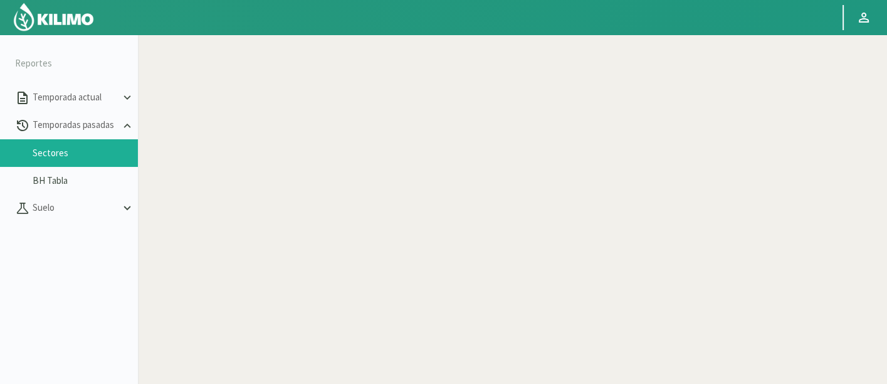
select select "0: Object"
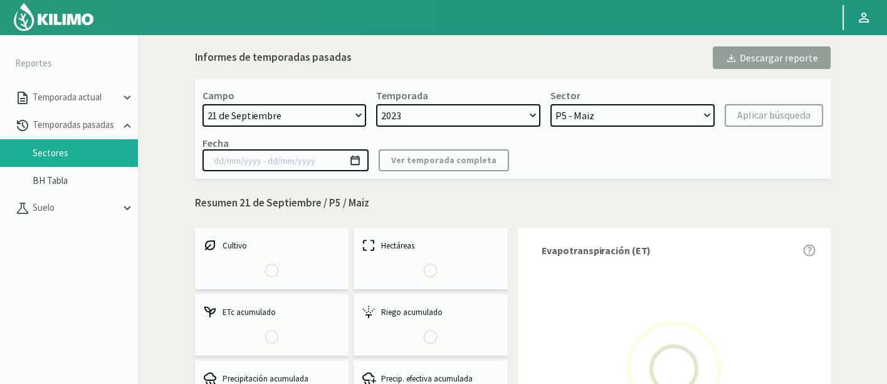
select select "0: 2023"
select select "0: Object"
type input "20/10/2023 - 13/06/2024"
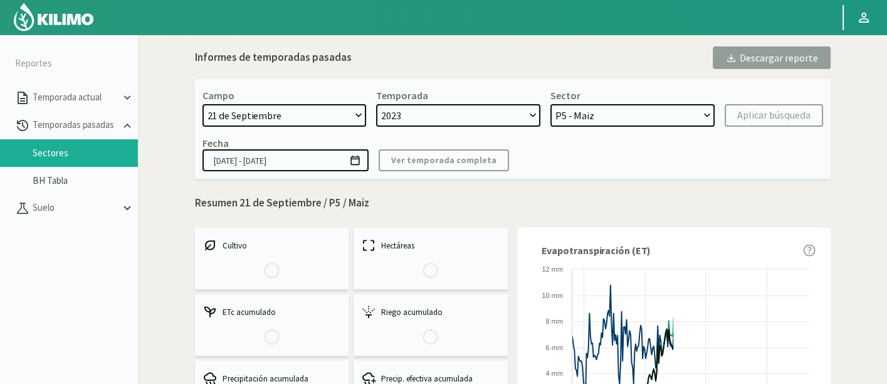
click at [347, 111] on select "21 de Septiembre 8 Fuegos Acograpes - Ag. [PERSON_NAME] - Ag. [GEOGRAPHIC_DATA]…" at bounding box center [284, 115] width 164 height 23
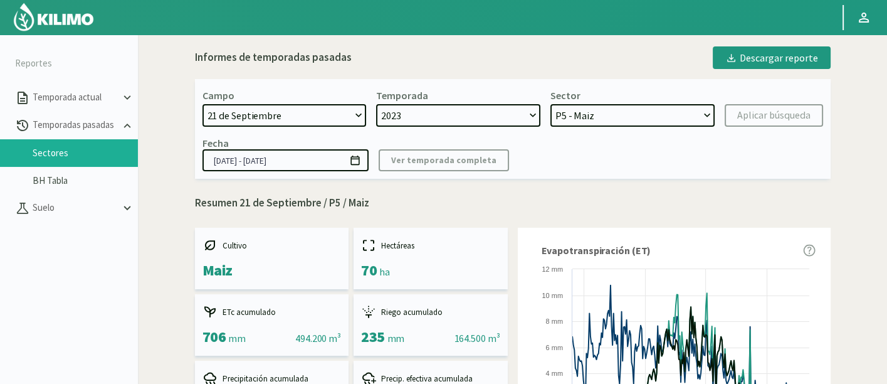
select select "712: Object"
click at [202, 104] on select "21 de Septiembre 8 Fuegos Acograpes - Ag. [PERSON_NAME] - Ag. [GEOGRAPHIC_DATA]…" at bounding box center [284, 115] width 164 height 23
select select
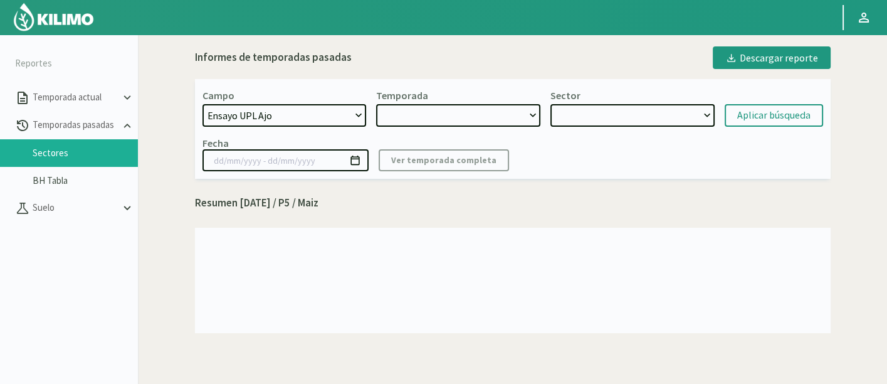
select select "2: 2021"
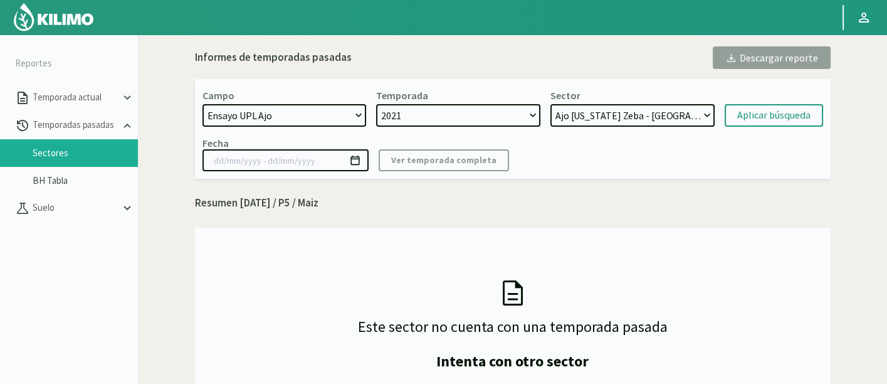
click at [403, 113] on select "2021" at bounding box center [458, 115] width 164 height 23
click at [698, 122] on select "Ajo [US_STATE] Zeba - [GEOGRAPHIC_DATA] [GEOGRAPHIC_DATA] [US_STATE] Testigo - …" at bounding box center [632, 115] width 164 height 23
click at [550, 104] on select "Ajo [US_STATE] Zeba - [GEOGRAPHIC_DATA] [GEOGRAPHIC_DATA] [US_STATE] Testigo - …" at bounding box center [632, 115] width 164 height 23
drag, startPoint x: 659, startPoint y: 115, endPoint x: 660, endPoint y: 122, distance: 7.0
click at [659, 115] on select "Ajo [US_STATE] Zeba - [GEOGRAPHIC_DATA] [GEOGRAPHIC_DATA] [US_STATE] Testigo - …" at bounding box center [632, 115] width 164 height 23
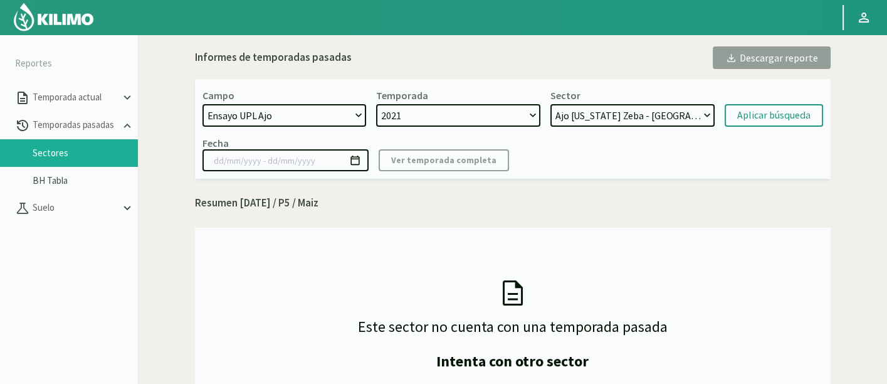
select select "9: Object"
click at [550, 104] on select "Ajo [US_STATE] Zeba - [GEOGRAPHIC_DATA] [GEOGRAPHIC_DATA] [US_STATE] Testigo - …" at bounding box center [632, 115] width 164 height 23
click at [755, 115] on div "Aplicar búsqueda" at bounding box center [773, 115] width 73 height 15
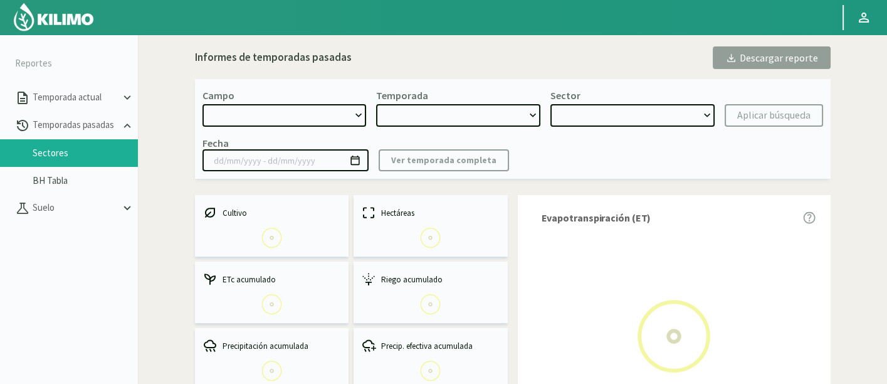
select select "712: Object"
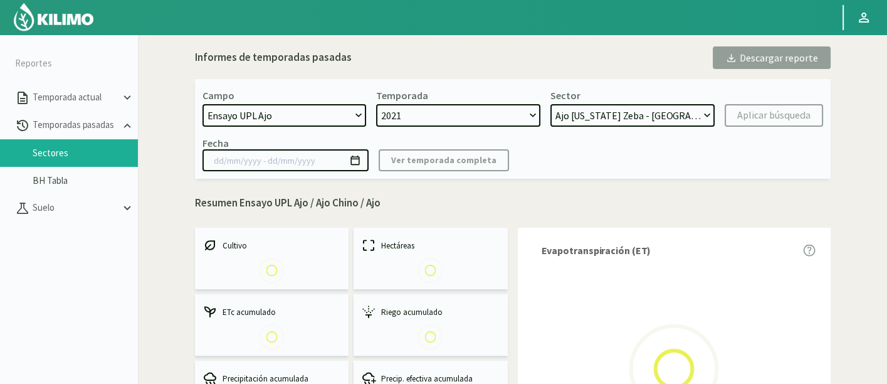
select select "0: 2021"
select select "2: Object"
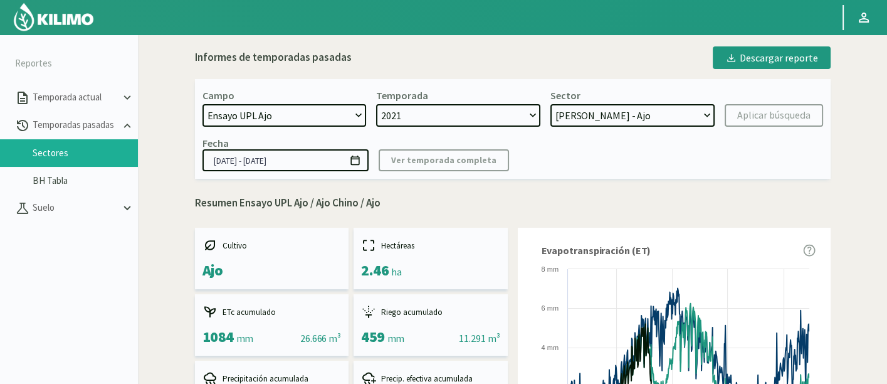
drag, startPoint x: 317, startPoint y: 160, endPoint x: 298, endPoint y: 161, distance: 18.8
click at [298, 161] on input "[DATE] - [DATE]" at bounding box center [285, 160] width 166 height 22
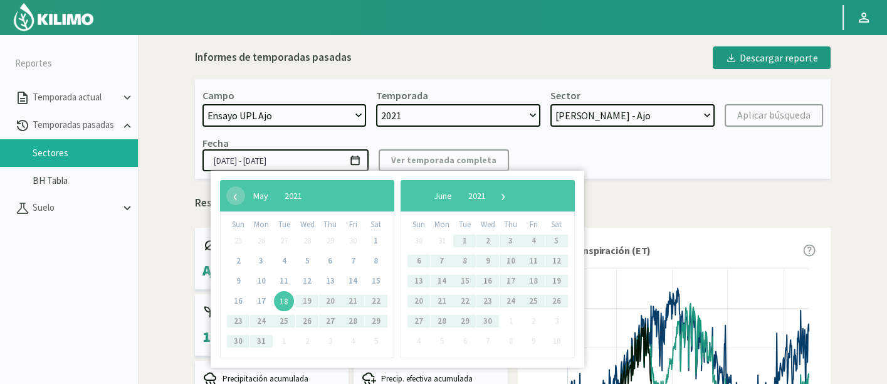
click at [265, 160] on input "[DATE] - [DATE]" at bounding box center [285, 160] width 166 height 22
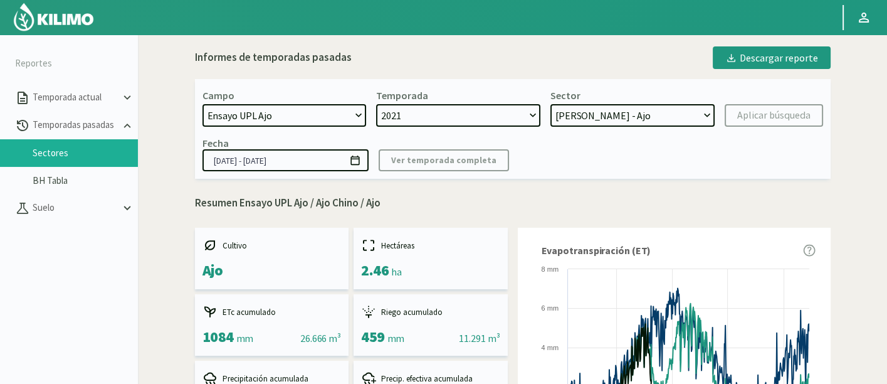
click at [280, 160] on input "18/05/2021 - 23/10/2021" at bounding box center [285, 160] width 166 height 22
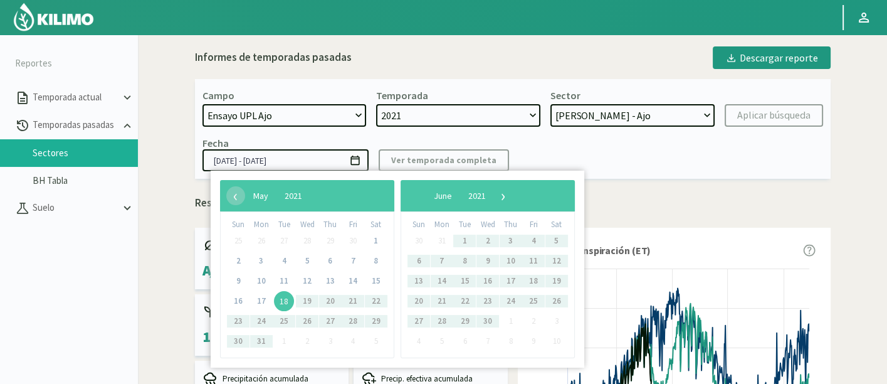
type input "18/05/2021 - 23/11/2021"
click at [596, 168] on div "Fecha 18/05/2021 - 23/11/2021 Ver temporada completa" at bounding box center [512, 154] width 621 height 34
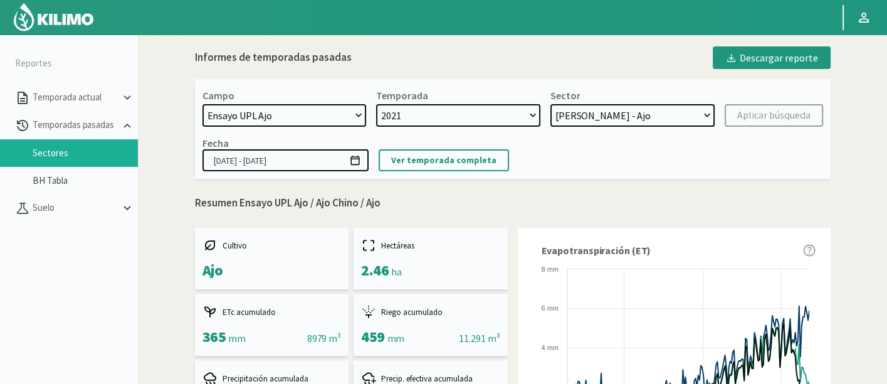
click at [317, 117] on select "21 de Septiembre 8 Fuegos Acograpes - Ag. [PERSON_NAME] - Ag. [GEOGRAPHIC_DATA]…" at bounding box center [284, 115] width 164 height 23
select select "421: Object"
select select "1: 2024"
select select "3: Object"
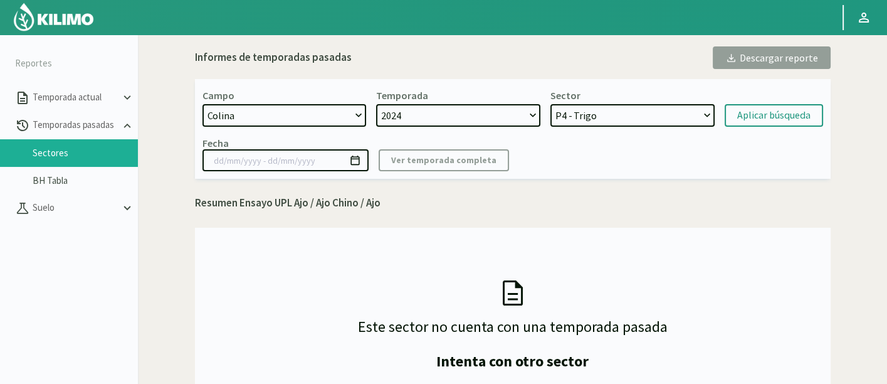
click at [394, 113] on select "2024 2023 2022 2021 2020 2017" at bounding box center [458, 115] width 164 height 23
click at [326, 113] on select "21 de Septiembre 8 Fuegos Acograpes - Ag. [PERSON_NAME] - Ag. [GEOGRAPHIC_DATA]…" at bounding box center [284, 115] width 164 height 23
select select "1346: Object"
click at [202, 104] on select "21 de Septiembre 8 Fuegos Acograpes - Ag. [PERSON_NAME] - Ag. [GEOGRAPHIC_DATA]…" at bounding box center [284, 115] width 164 height 23
click at [407, 122] on select "2024 2023 2022 2021 2020 2017" at bounding box center [458, 115] width 164 height 23
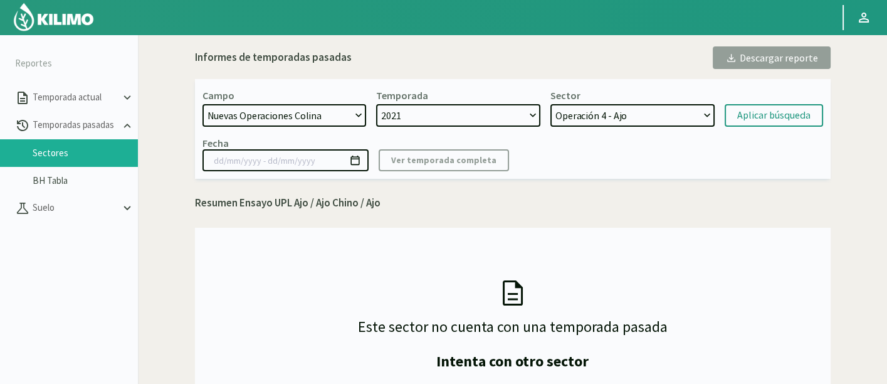
select select "0: 2021"
click at [635, 133] on div "Campo 21 de Septiembre 8 Fuegos Acograpes - Ag. [PERSON_NAME] - Ag. [GEOGRAPHIC…" at bounding box center [513, 129] width 636 height 100
click at [632, 120] on select "Operación 4 - Ajo Operación 5 - Ajo Operación 6 - Ajo Operación 7 - Ajo Operaci…" at bounding box center [632, 115] width 164 height 23
select select "8: Object"
click at [550, 104] on select "Operación 4 - Ajo Operación 5 - Ajo Operación 6 - Ajo Operación 7 - Ajo Operaci…" at bounding box center [632, 115] width 164 height 23
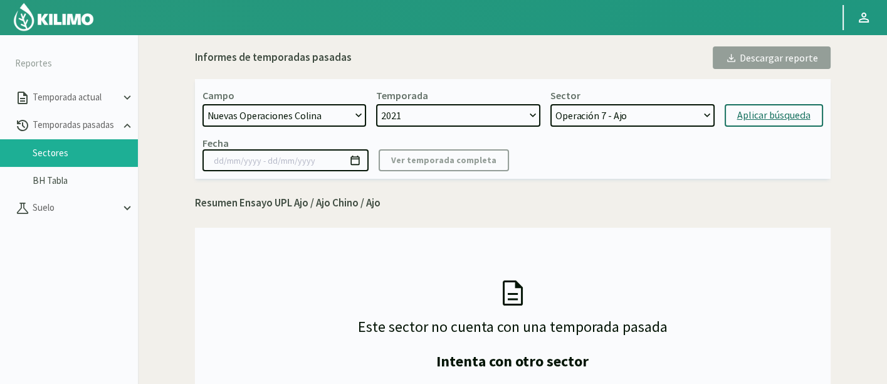
click at [782, 115] on div "Aplicar búsqueda" at bounding box center [773, 115] width 73 height 15
type input "03/09/2021 - 26/10/2022"
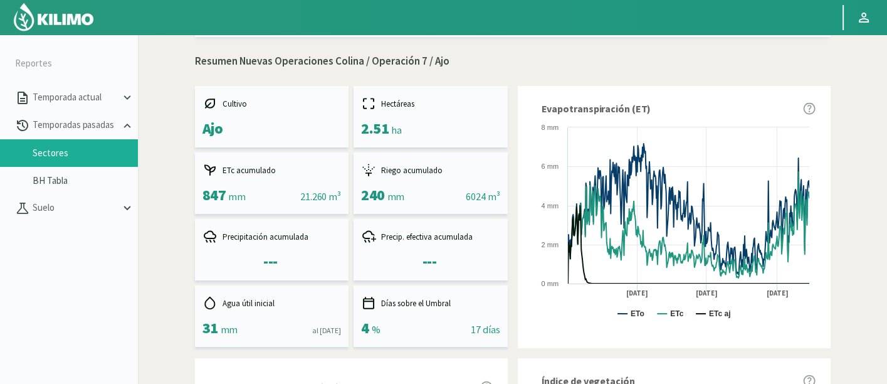
scroll to position [70, 0]
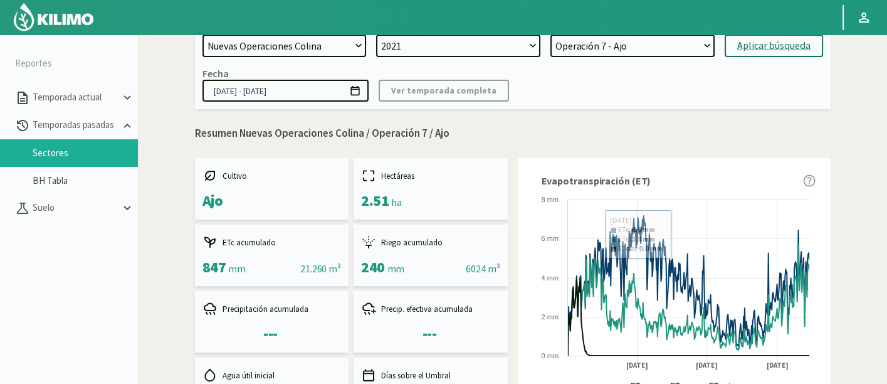
click at [656, 48] on select "Operación 4 - Ajo Operación 5 - Ajo Operación 6 - Ajo Operación 7 - Ajo Operaci…" at bounding box center [632, 45] width 164 height 23
click at [550, 34] on select "Operación 4 - Ajo Operación 5 - Ajo Operación 6 - Ajo Operación 7 - Ajo Operaci…" at bounding box center [632, 45] width 164 height 23
click at [763, 36] on button "Aplicar búsqueda" at bounding box center [774, 45] width 98 height 23
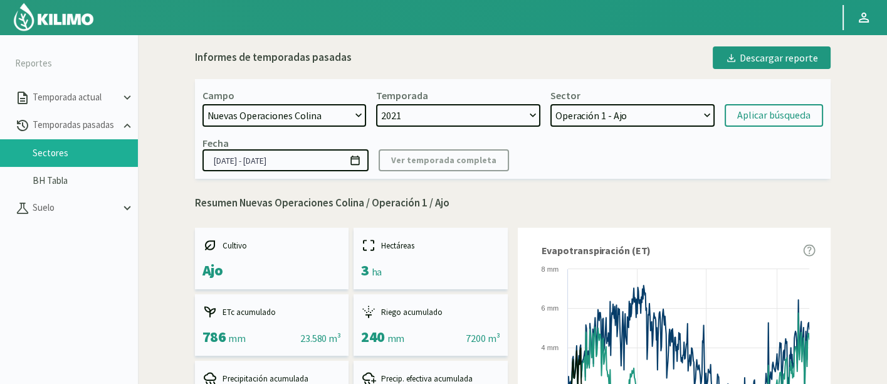
click at [678, 110] on select "Operación 4 - Ajo Operación 5 - Ajo Operación 6 - Ajo Operación 7 - Ajo Operaci…" at bounding box center [632, 115] width 164 height 23
click at [550, 104] on select "Operación 4 - Ajo Operación 5 - Ajo Operación 6 - Ajo Operación 7 - Ajo Operaci…" at bounding box center [632, 115] width 164 height 23
click at [788, 108] on div "Aplicar búsqueda" at bounding box center [773, 115] width 73 height 15
select select "48: Object"
click at [337, 109] on select "21 de Septiembre 8 Fuegos Acograpes - Ag. [PERSON_NAME] - Ag. [GEOGRAPHIC_DATA]…" at bounding box center [284, 115] width 164 height 23
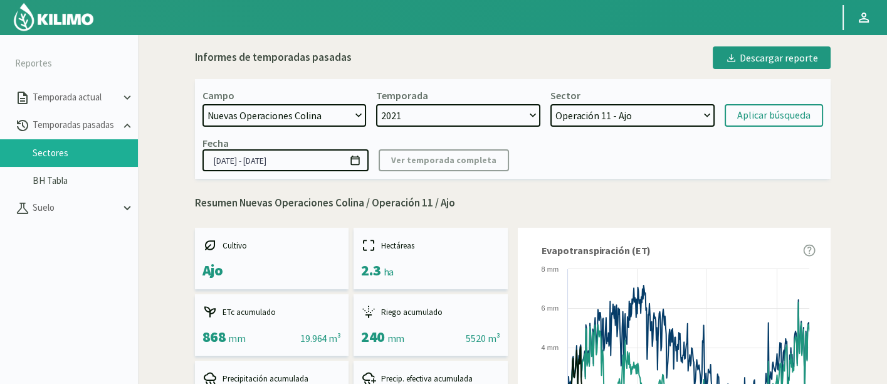
select select "1352: Object"
click at [202, 104] on select "21 de Septiembre 8 Fuegos Acograpes - Ag. [PERSON_NAME] - Ag. [GEOGRAPHIC_DATA]…" at bounding box center [284, 115] width 164 height 23
click at [485, 118] on select "2021" at bounding box center [458, 115] width 164 height 23
click at [376, 104] on select "2021" at bounding box center [458, 115] width 164 height 23
click at [663, 100] on div "Sector Operación 4 - Ajo Operación 5 - Ajo Operación 6 - Ajo Operación 7 - Ajo …" at bounding box center [632, 108] width 164 height 38
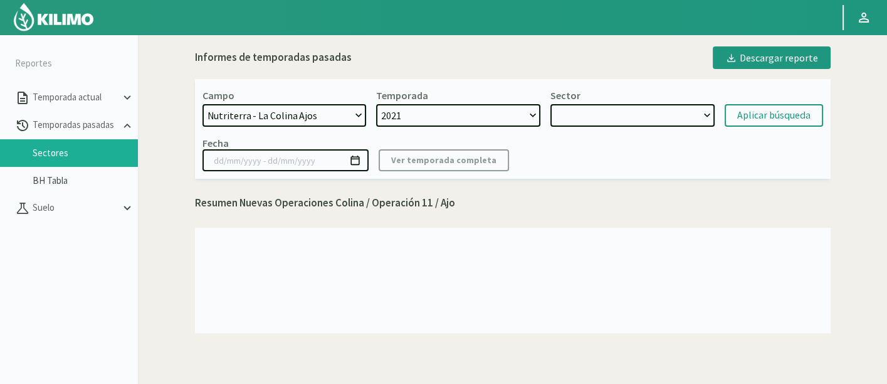
click at [659, 118] on select at bounding box center [632, 115] width 164 height 23
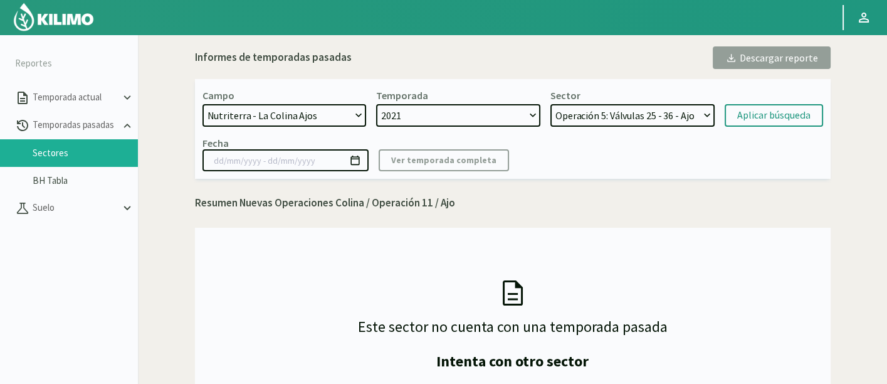
select select "54: Object"
click at [550, 104] on select "Operación 5: Válvulas 25 - 36 - Ajo Operación 4: Válvulas 22 y 24 - Ajo Operaci…" at bounding box center [632, 115] width 164 height 23
click at [760, 120] on div "Aplicar búsqueda" at bounding box center [773, 115] width 73 height 15
type input "15/04/2021 - 26/10/2022"
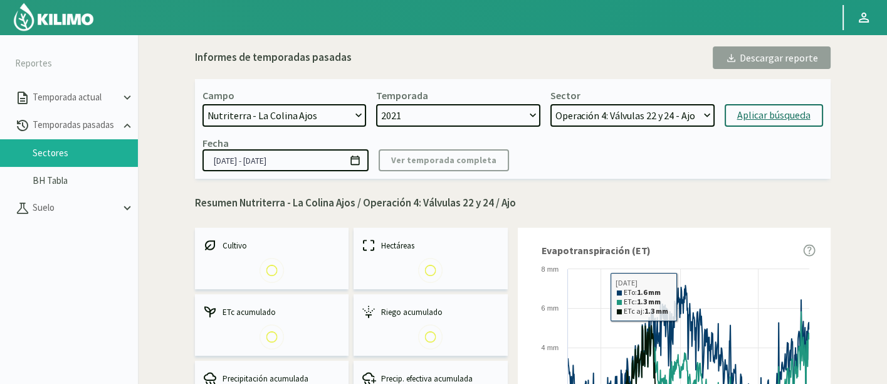
click at [627, 121] on select "Operación 5: Válvulas 25 - 36 - Ajo Operación 4: Válvulas 22 y 24 - Ajo Operaci…" at bounding box center [632, 115] width 164 height 23
click at [627, 123] on select "Operación 5: Válvulas 25 - 36 - Ajo Operación 4: Válvulas 22 y 24 - Ajo Operaci…" at bounding box center [632, 115] width 164 height 23
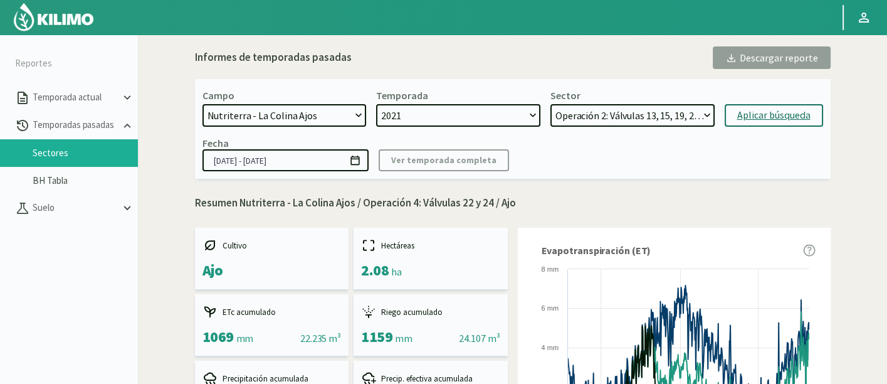
click at [550, 104] on select "Operación 5: Válvulas 25 - 36 - Ajo Operación 4: Válvulas 22 y 24 - Ajo Operaci…" at bounding box center [632, 115] width 164 height 23
click at [748, 120] on div "Aplicar búsqueda" at bounding box center [773, 115] width 73 height 15
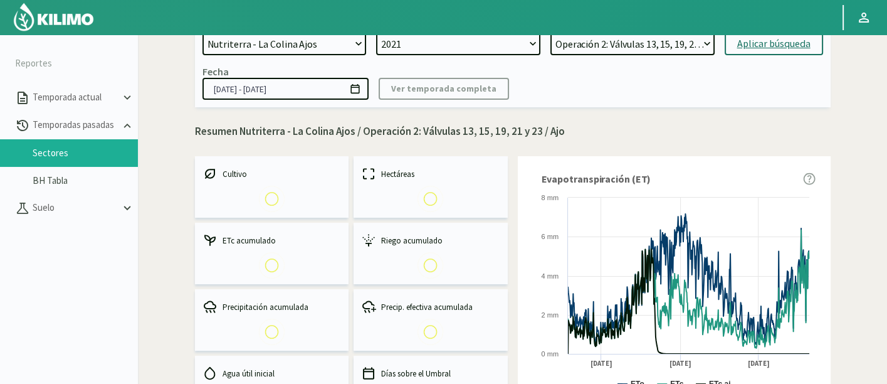
scroll to position [70, 0]
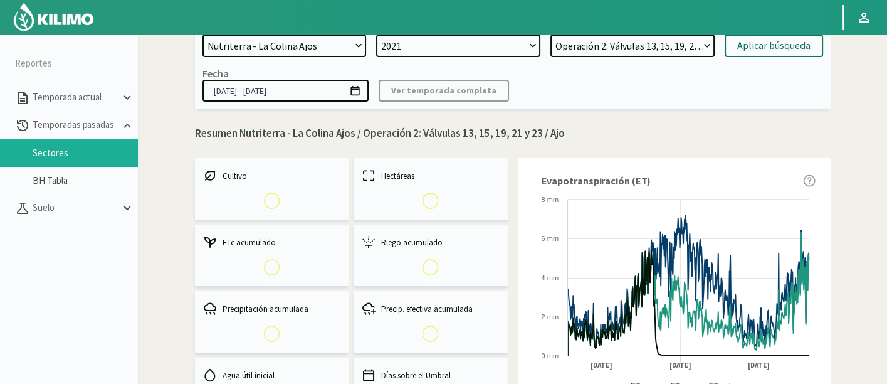
click at [687, 42] on select "Operación 5: Válvulas 25 - 36 - Ajo Operación 4: Válvulas 22 y 24 - Ajo Operaci…" at bounding box center [632, 45] width 164 height 23
click at [550, 34] on select "Operación 5: Válvulas 25 - 36 - Ajo Operación 4: Válvulas 22 y 24 - Ajo Operaci…" at bounding box center [632, 45] width 164 height 23
click at [742, 51] on div "Aplicar búsqueda" at bounding box center [773, 45] width 73 height 15
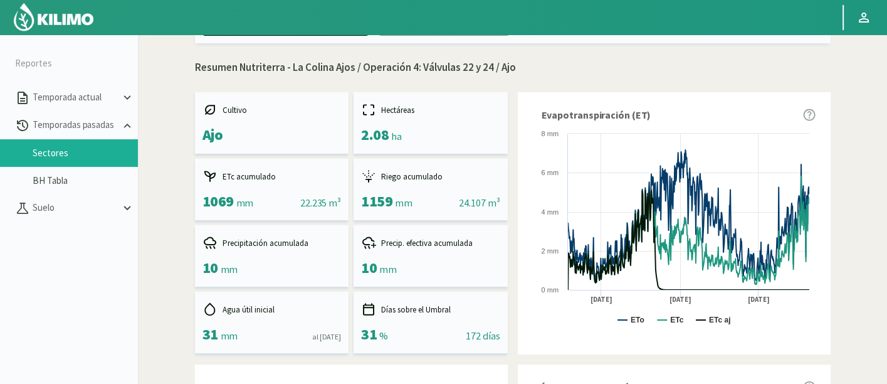
scroll to position [70, 0]
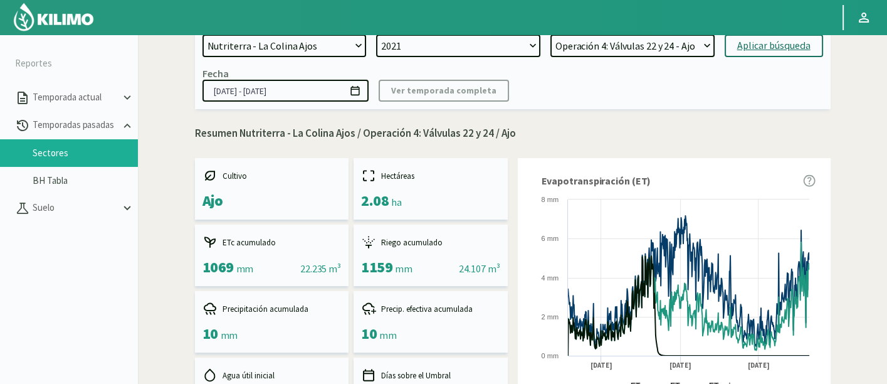
click at [649, 49] on select "Operación 5: Válvulas 25 - 36 - Ajo Operación 4: Válvulas 22 y 24 - Ajo Operaci…" at bounding box center [632, 45] width 164 height 23
click at [550, 34] on select "Operación 5: Válvulas 25 - 36 - Ajo Operación 4: Válvulas 22 y 24 - Ajo Operaci…" at bounding box center [632, 45] width 164 height 23
click at [755, 49] on div "Aplicar búsqueda" at bounding box center [773, 45] width 73 height 15
select select "76: Object"
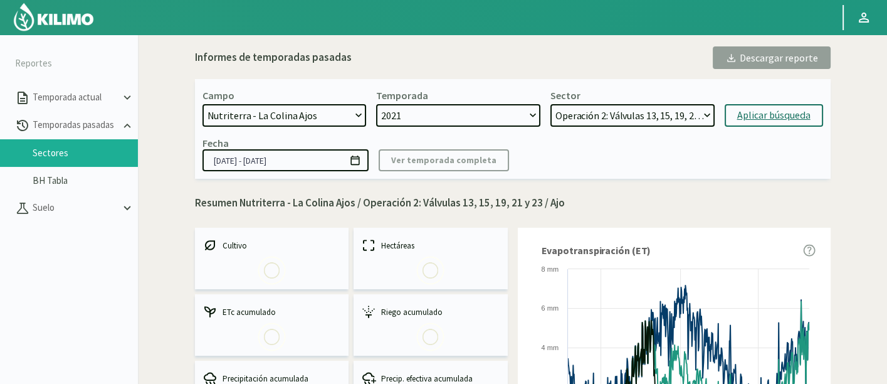
click at [323, 120] on select "21 de Septiembre 8 Fuegos Acograpes - Ag. [PERSON_NAME] - Ag. [GEOGRAPHIC_DATA]…" at bounding box center [284, 115] width 164 height 23
select select "712: Object"
click at [202, 104] on select "21 de Septiembre 8 Fuegos Acograpes - Ag. [PERSON_NAME] - Ag. [GEOGRAPHIC_DATA]…" at bounding box center [284, 115] width 164 height 23
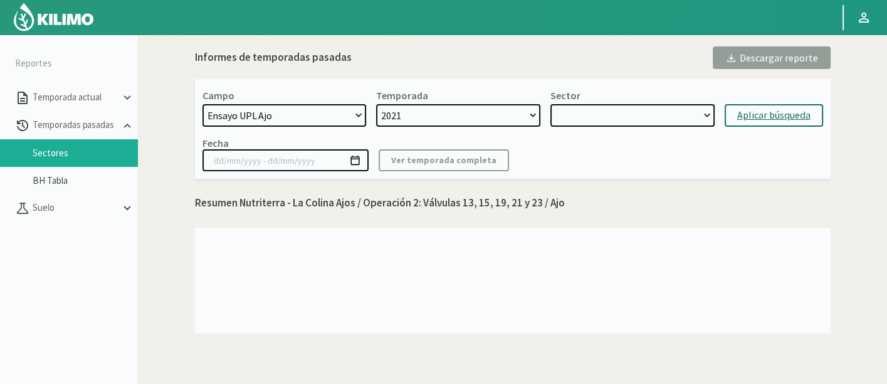
select select "78: Object"
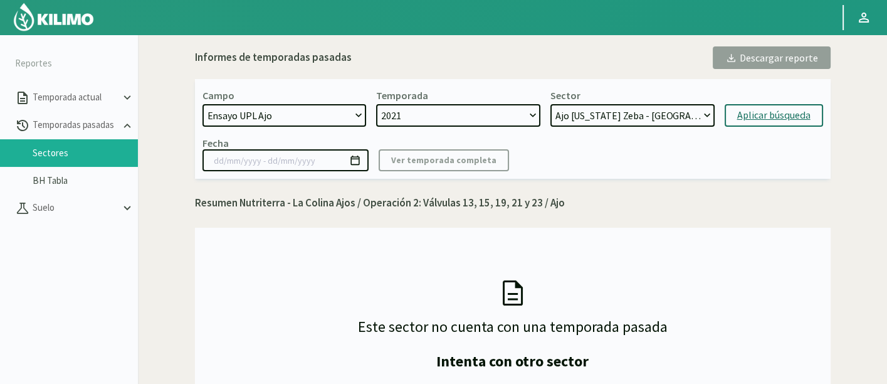
click at [570, 116] on select "Ajo [US_STATE] Zeba - [GEOGRAPHIC_DATA] [GEOGRAPHIC_DATA] [US_STATE] Testigo - …" at bounding box center [632, 115] width 164 height 23
click at [550, 104] on select "Ajo [US_STATE] Zeba - [GEOGRAPHIC_DATA] [GEOGRAPHIC_DATA] [US_STATE] Testigo - …" at bounding box center [632, 115] width 164 height 23
click at [745, 112] on div "Aplicar búsqueda" at bounding box center [773, 115] width 73 height 15
type input "[DATE] - [DATE]"
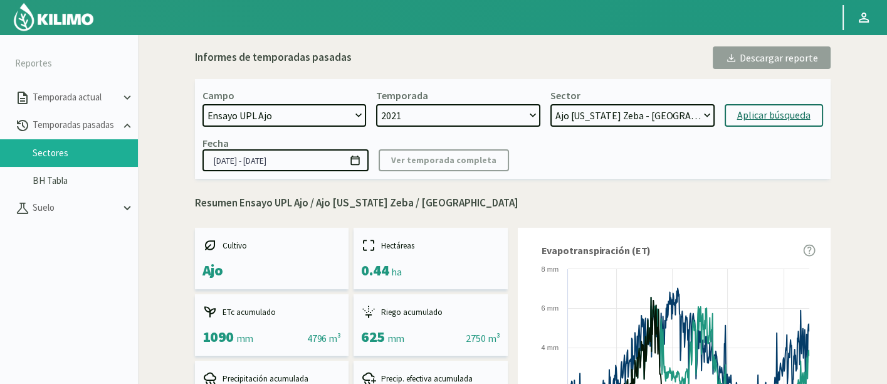
click at [595, 113] on select "Ajo [US_STATE] Zeba - [GEOGRAPHIC_DATA] [GEOGRAPHIC_DATA] [US_STATE] Testigo - …" at bounding box center [632, 115] width 164 height 23
click at [550, 104] on select "Ajo [US_STATE] Zeba - [GEOGRAPHIC_DATA] [GEOGRAPHIC_DATA] [US_STATE] Testigo - …" at bounding box center [632, 115] width 164 height 23
click at [741, 108] on div "Aplicar búsqueda" at bounding box center [773, 115] width 73 height 15
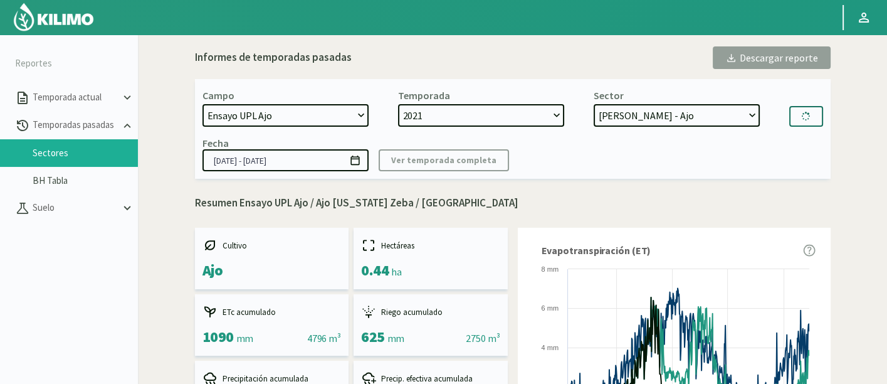
select select "86: Object"
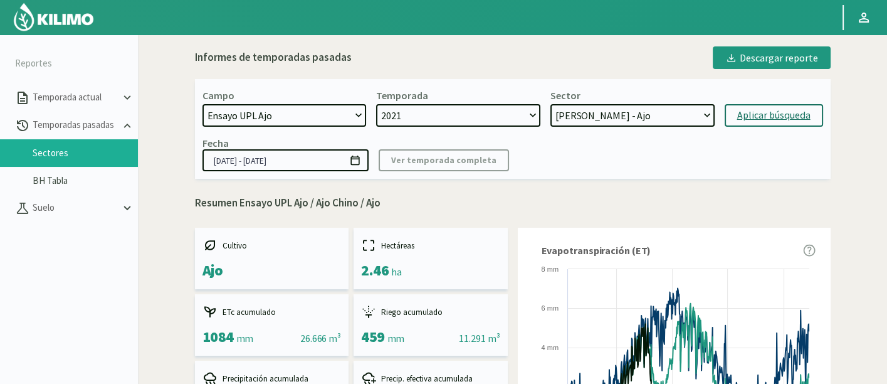
click at [695, 115] on select "Ajo [US_STATE] Zeba - [GEOGRAPHIC_DATA] [GEOGRAPHIC_DATA] [US_STATE] Testigo - …" at bounding box center [632, 115] width 164 height 23
drag, startPoint x: 604, startPoint y: 110, endPoint x: 612, endPoint y: 120, distance: 13.4
click at [604, 110] on select "Ajo [US_STATE] Zeba - [GEOGRAPHIC_DATA] [GEOGRAPHIC_DATA] [US_STATE] Testigo - …" at bounding box center [632, 115] width 164 height 23
click at [550, 104] on select "Ajo [US_STATE] Zeba - [GEOGRAPHIC_DATA] [GEOGRAPHIC_DATA] [US_STATE] Testigo - …" at bounding box center [632, 115] width 164 height 23
click at [729, 120] on button "Aplicar búsqueda" at bounding box center [774, 115] width 98 height 23
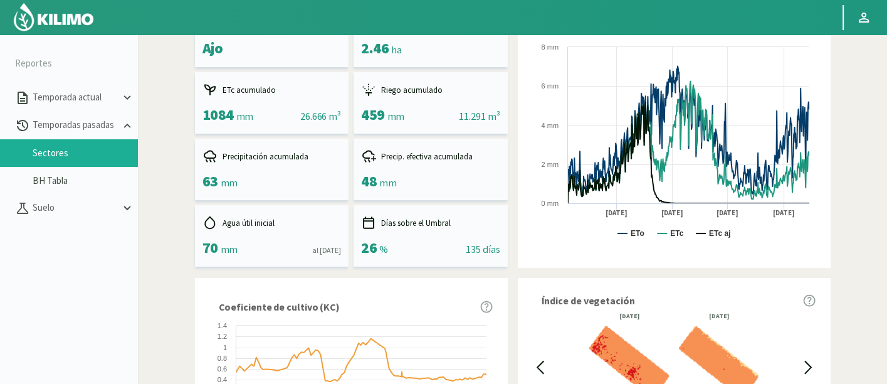
select select "87: Object"
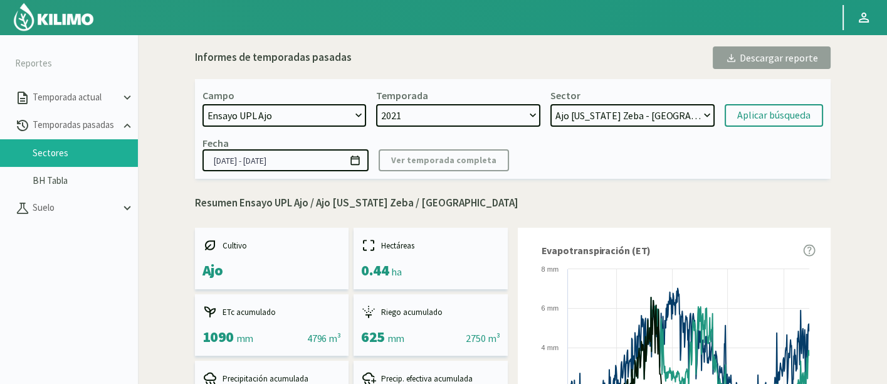
click at [268, 122] on select "21 de Septiembre 8 Fuegos Acograpes - Ag. [PERSON_NAME] - Ag. [GEOGRAPHIC_DATA]…" at bounding box center [284, 115] width 164 height 23
select select "1352: Object"
click at [202, 104] on select "21 de Septiembre 8 Fuegos Acograpes - Ag. [PERSON_NAME] - Ag. [GEOGRAPHIC_DATA]…" at bounding box center [284, 115] width 164 height 23
click at [451, 115] on select "2021" at bounding box center [458, 115] width 164 height 23
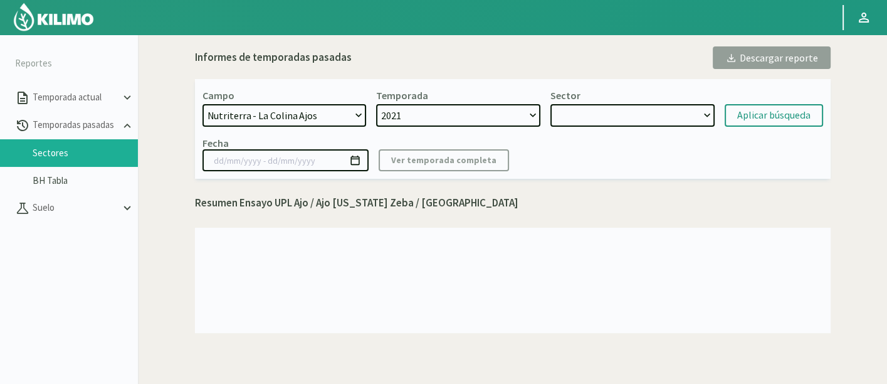
click at [376, 104] on select "2021" at bounding box center [458, 115] width 164 height 23
click at [553, 120] on select at bounding box center [632, 115] width 164 height 23
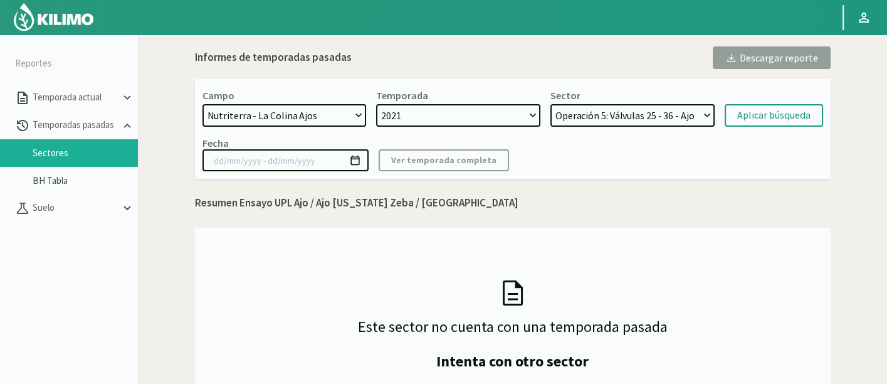
select select "93: Object"
click at [550, 104] on select "Operación 5: Válvulas 25 - 36 - Ajo Operación 4: Válvulas 22 y 24 - Ajo Operaci…" at bounding box center [632, 115] width 164 height 23
click at [755, 108] on div "Aplicar búsqueda" at bounding box center [773, 115] width 73 height 15
type input "15/04/2021 - 26/10/2022"
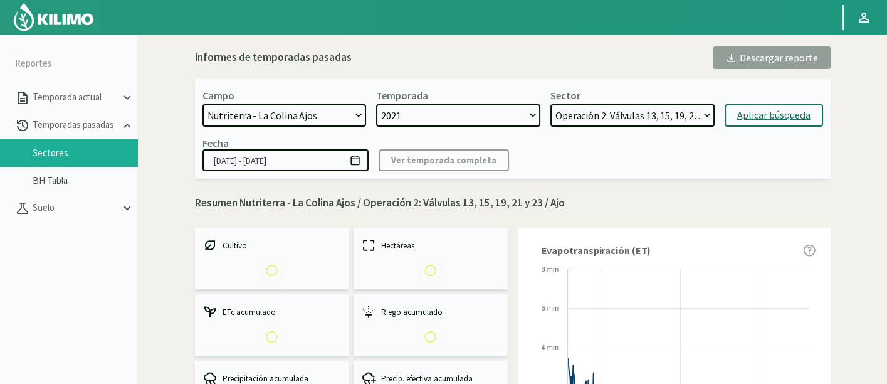
click at [674, 128] on div "Campo 21 de Septiembre 8 Fuegos Acograpes - Ag. [PERSON_NAME] - Ag. [GEOGRAPHIC…" at bounding box center [513, 129] width 636 height 100
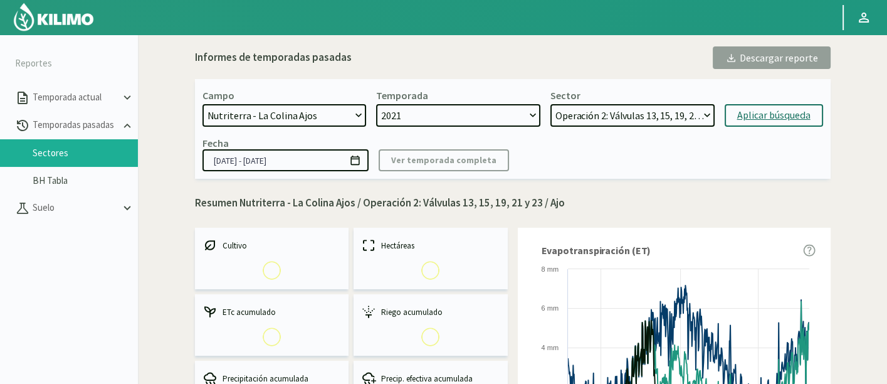
click at [670, 117] on select "Operación 5: Válvulas 25 - 36 - Ajo Operación 4: Válvulas 22 y 24 - Ajo Operaci…" at bounding box center [632, 115] width 164 height 23
click at [550, 104] on select "Operación 5: Válvulas 25 - 36 - Ajo Operación 4: Válvulas 22 y 24 - Ajo Operaci…" at bounding box center [632, 115] width 164 height 23
click at [765, 108] on div "Aplicar búsqueda" at bounding box center [773, 115] width 73 height 15
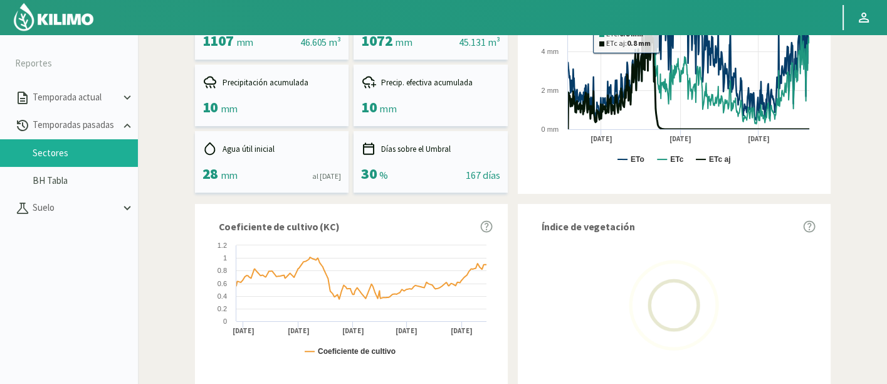
scroll to position [70, 0]
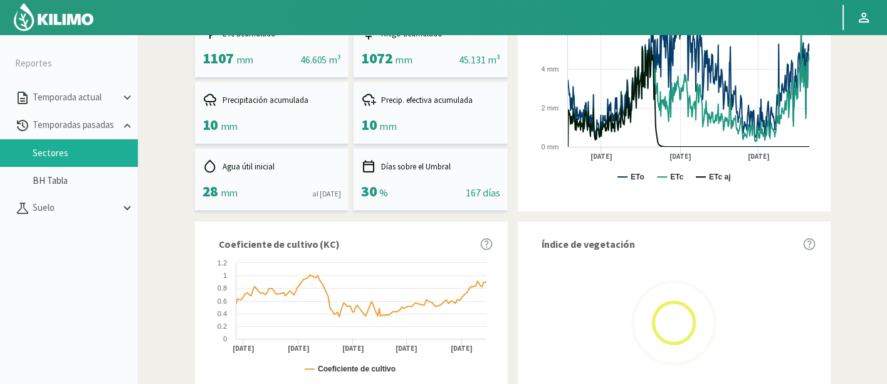
scroll to position [0, 0]
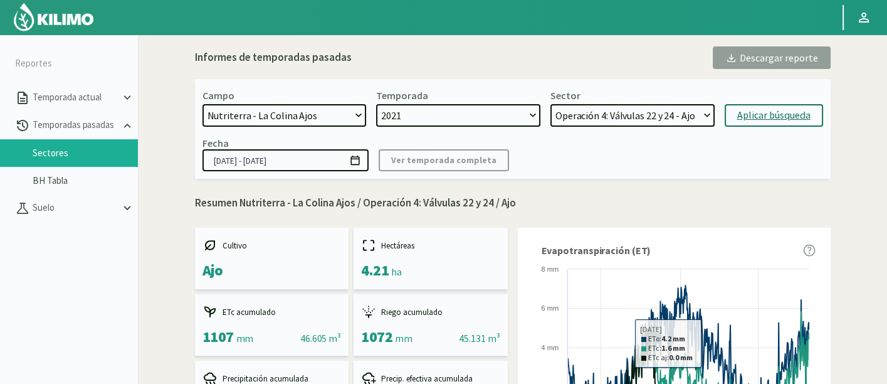
click at [703, 115] on select "Operación 5: Válvulas 25 - 36 - Ajo Operación 4: Válvulas 22 y 24 - Ajo Operaci…" at bounding box center [632, 115] width 164 height 23
click at [550, 104] on select "Operación 5: Válvulas 25 - 36 - Ajo Operación 4: Válvulas 22 y 24 - Ajo Operaci…" at bounding box center [632, 115] width 164 height 23
click at [784, 119] on div "Aplicar búsqueda" at bounding box center [773, 115] width 73 height 15
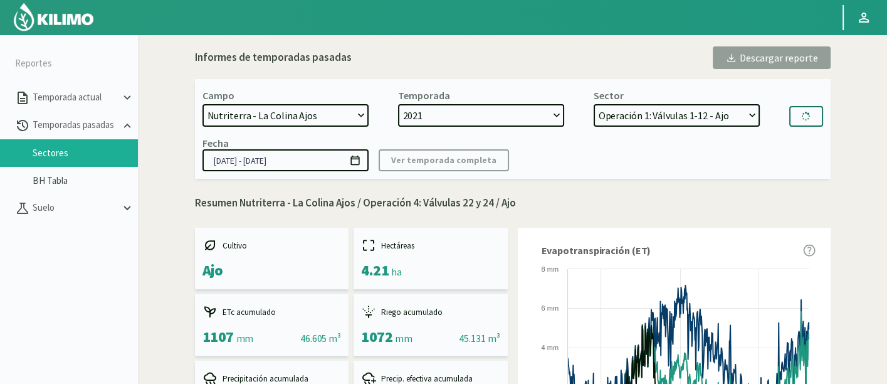
select select "109: Object"
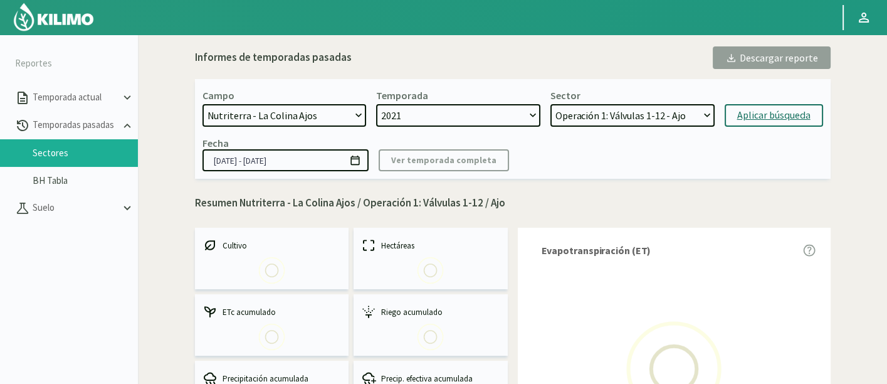
click at [309, 169] on input "15/04/2021 - 26/10/2022" at bounding box center [285, 160] width 166 height 22
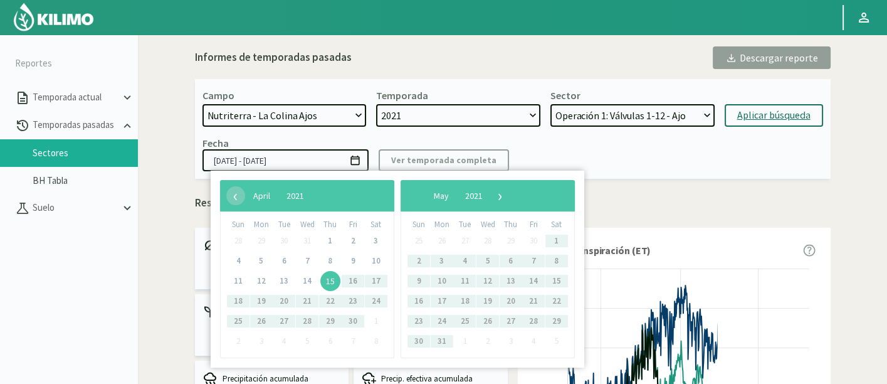
click at [559, 160] on div "Fecha 15/04/2021 - 26/10/2022 Ver temporada completa" at bounding box center [512, 154] width 621 height 34
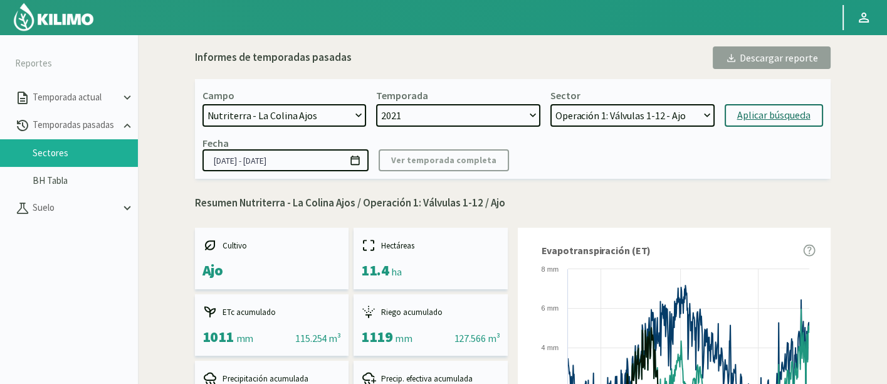
click at [277, 160] on input "15/04/2021 - 26/10/2022" at bounding box center [285, 160] width 166 height 22
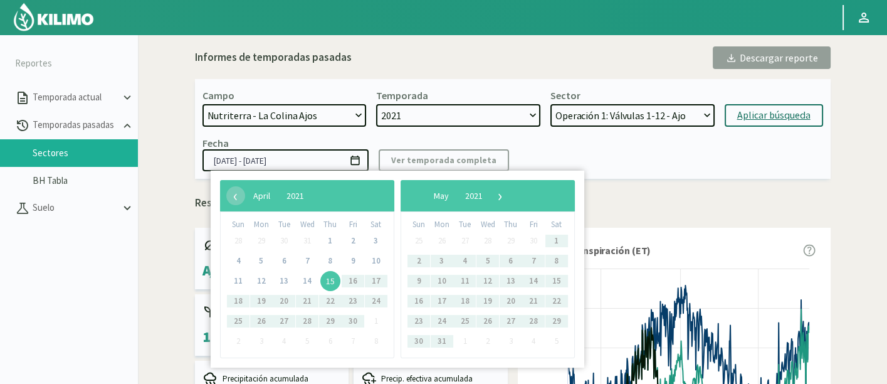
drag, startPoint x: 292, startPoint y: 164, endPoint x: 313, endPoint y: 164, distance: 20.7
click at [313, 164] on input "15/04/2021 - 26/10/2022" at bounding box center [285, 160] width 166 height 22
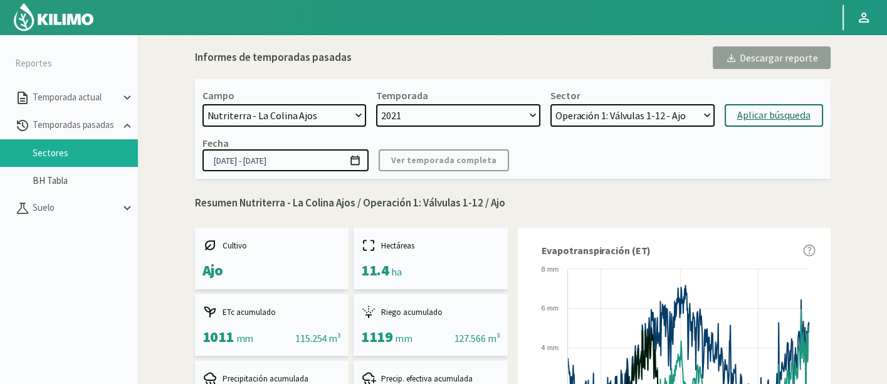
click at [278, 160] on input "15/04/2021 - 26/11/2021" at bounding box center [285, 160] width 166 height 22
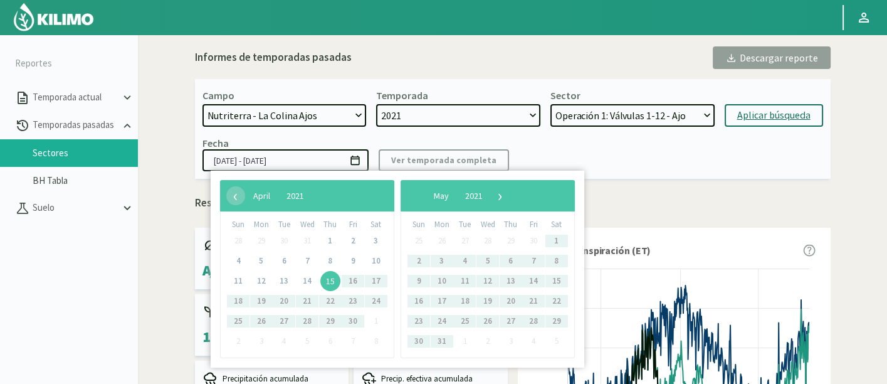
click at [262, 160] on input "15/04/2021 - 26/11/2021" at bounding box center [285, 160] width 166 height 22
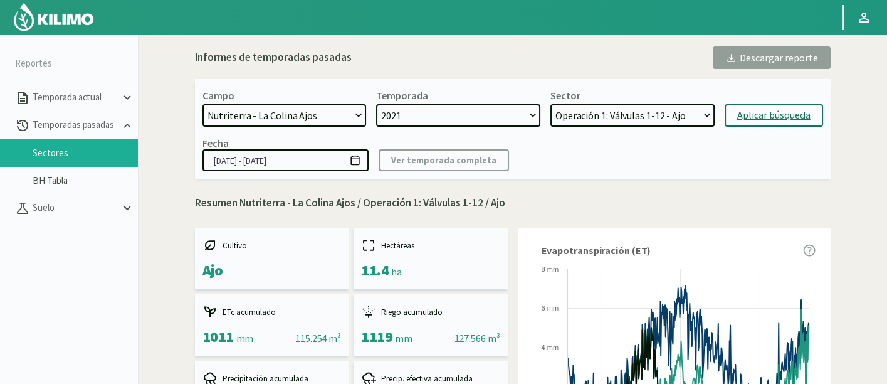
click at [259, 159] on input "15/04/2021 - 26/11/2021" at bounding box center [285, 160] width 166 height 22
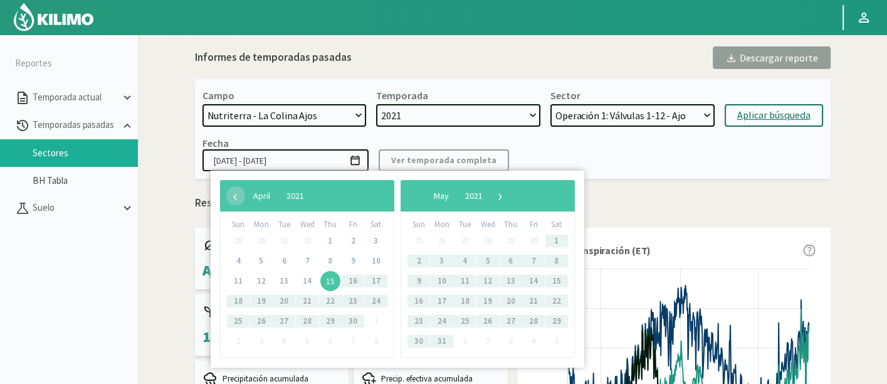
drag, startPoint x: 261, startPoint y: 160, endPoint x: 268, endPoint y: 163, distance: 7.6
click at [268, 163] on input "15/04/2021 - 26/11/2021" at bounding box center [285, 160] width 166 height 22
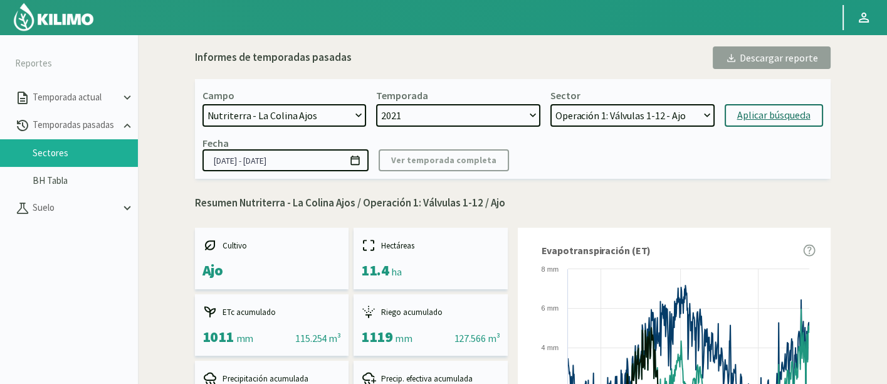
type input "15/04/2021 - 18/11/2021"
click at [302, 195] on p "Resumen Nutriterra - La Colina Ajos / Operación 1: Válvulas 1-12 / Ajo" at bounding box center [513, 203] width 636 height 16
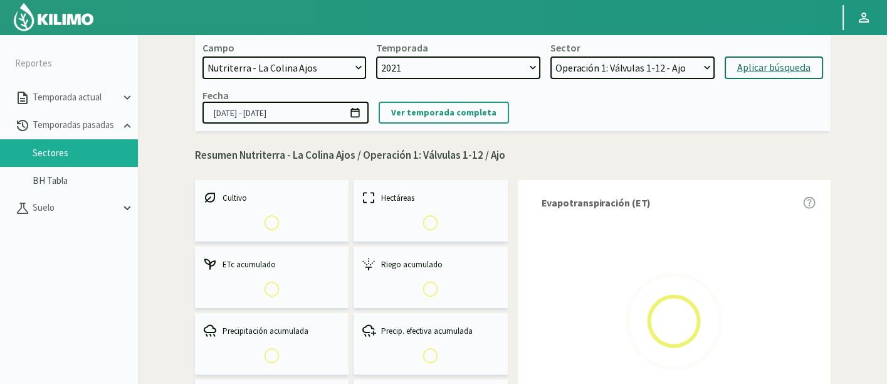
scroll to position [70, 0]
